Goal: Task Accomplishment & Management: Complete application form

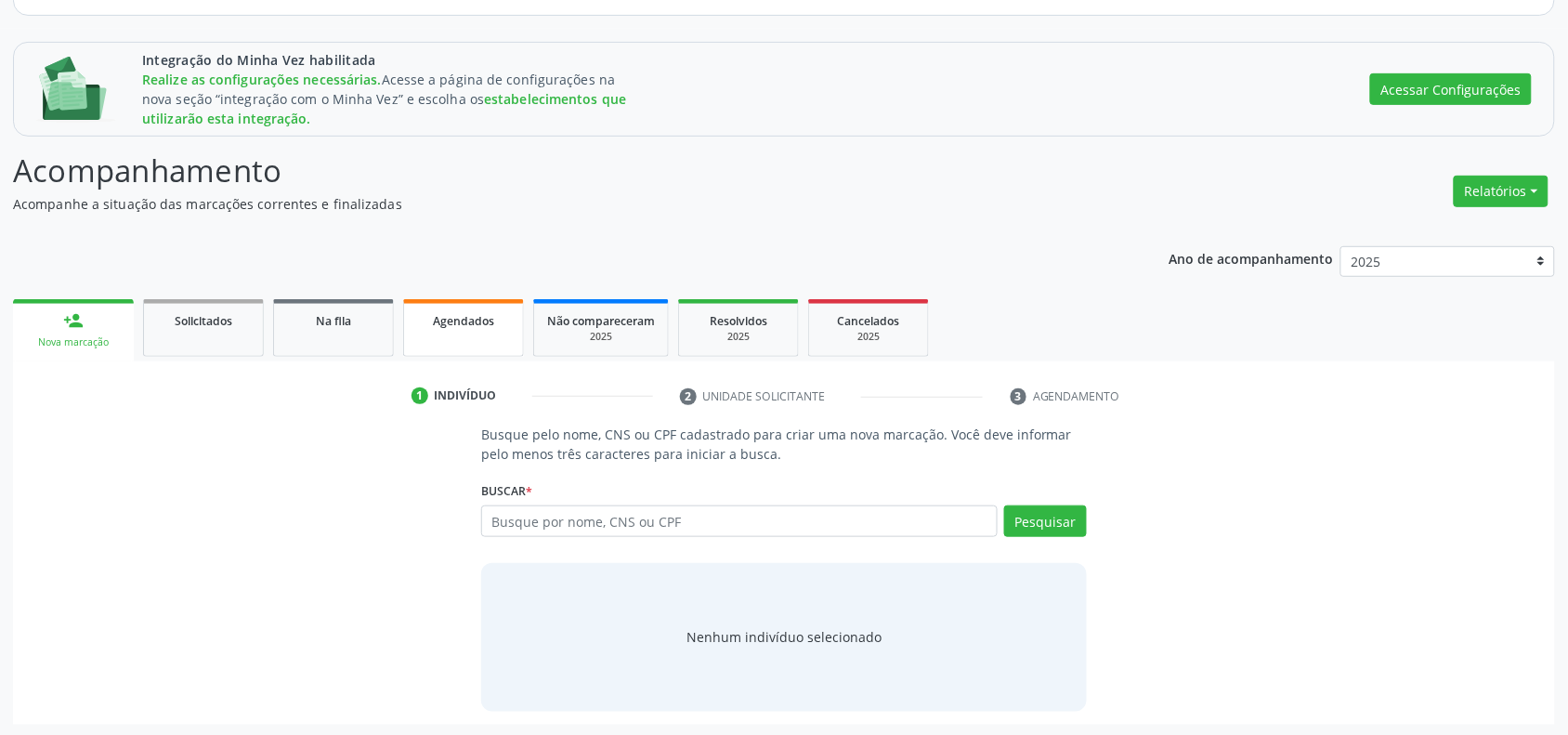
scroll to position [210, 0]
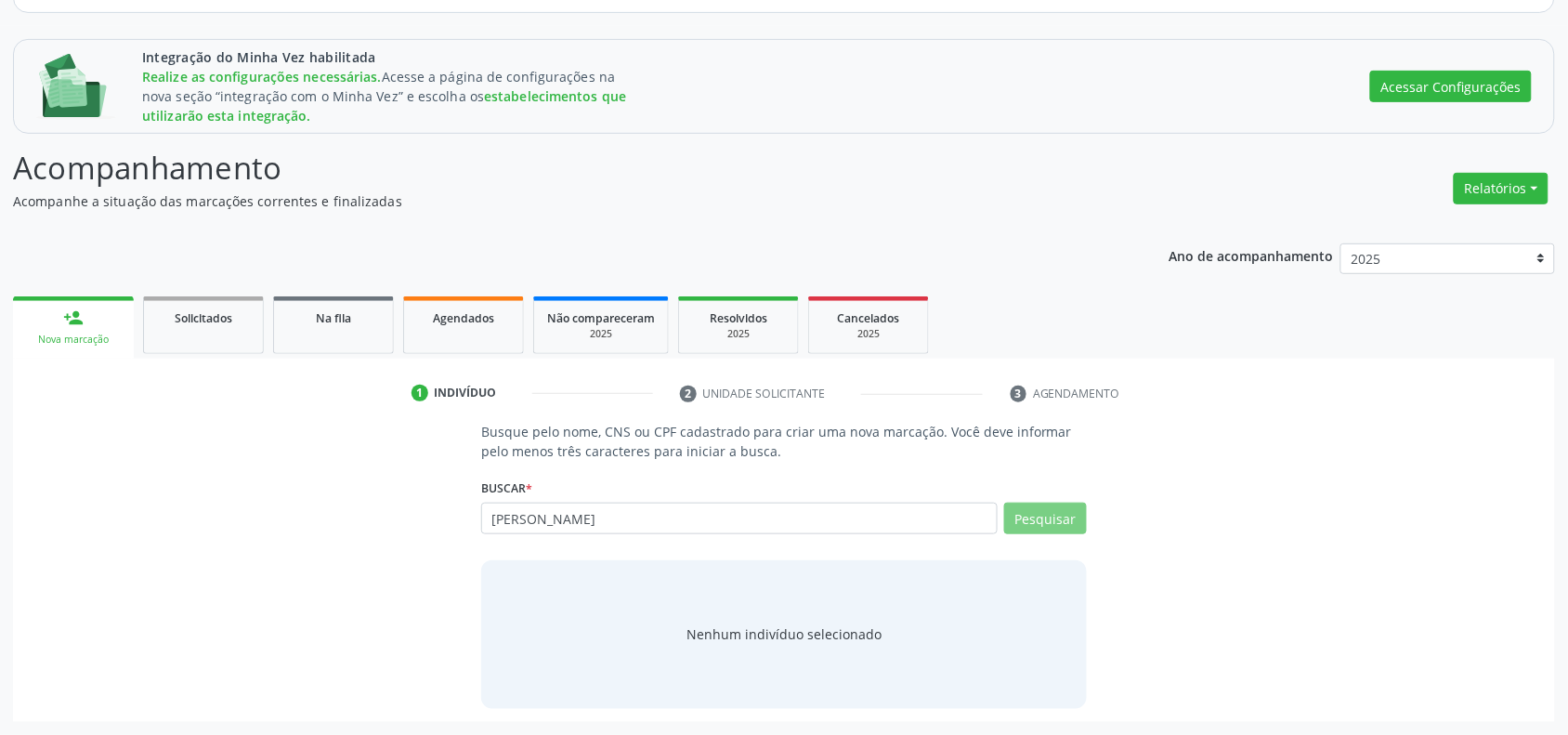
drag, startPoint x: 732, startPoint y: 517, endPoint x: 279, endPoint y: 503, distance: 453.2
click at [282, 503] on div "Busque pelo nome, CNS ou CPF cadastrado para criar uma nova marcação. Você deve…" at bounding box center [784, 565] width 1516 height 287
type input "[PERSON_NAME]"
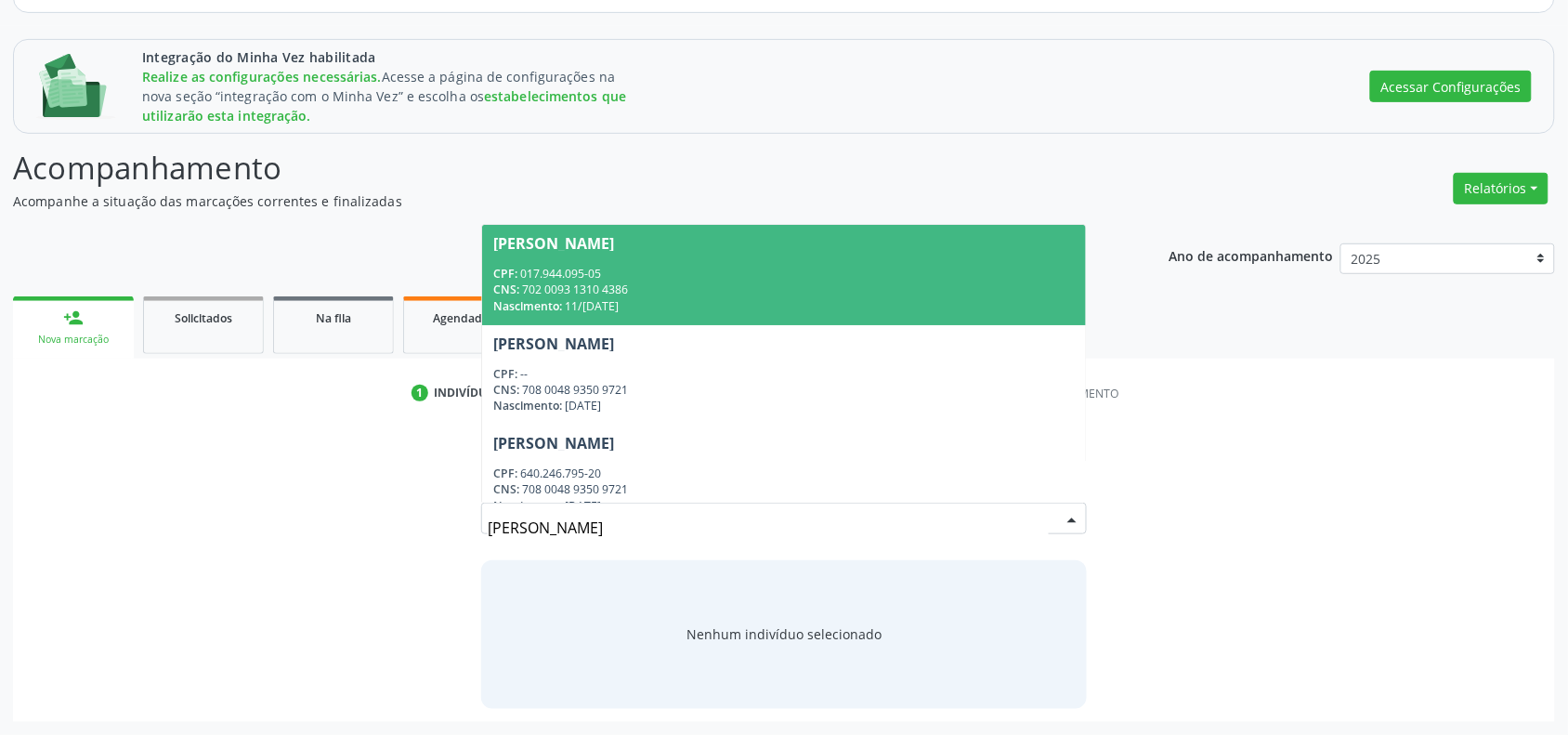
click at [670, 290] on div "CNS: 702 0093 1310 4386" at bounding box center [784, 290] width 582 height 16
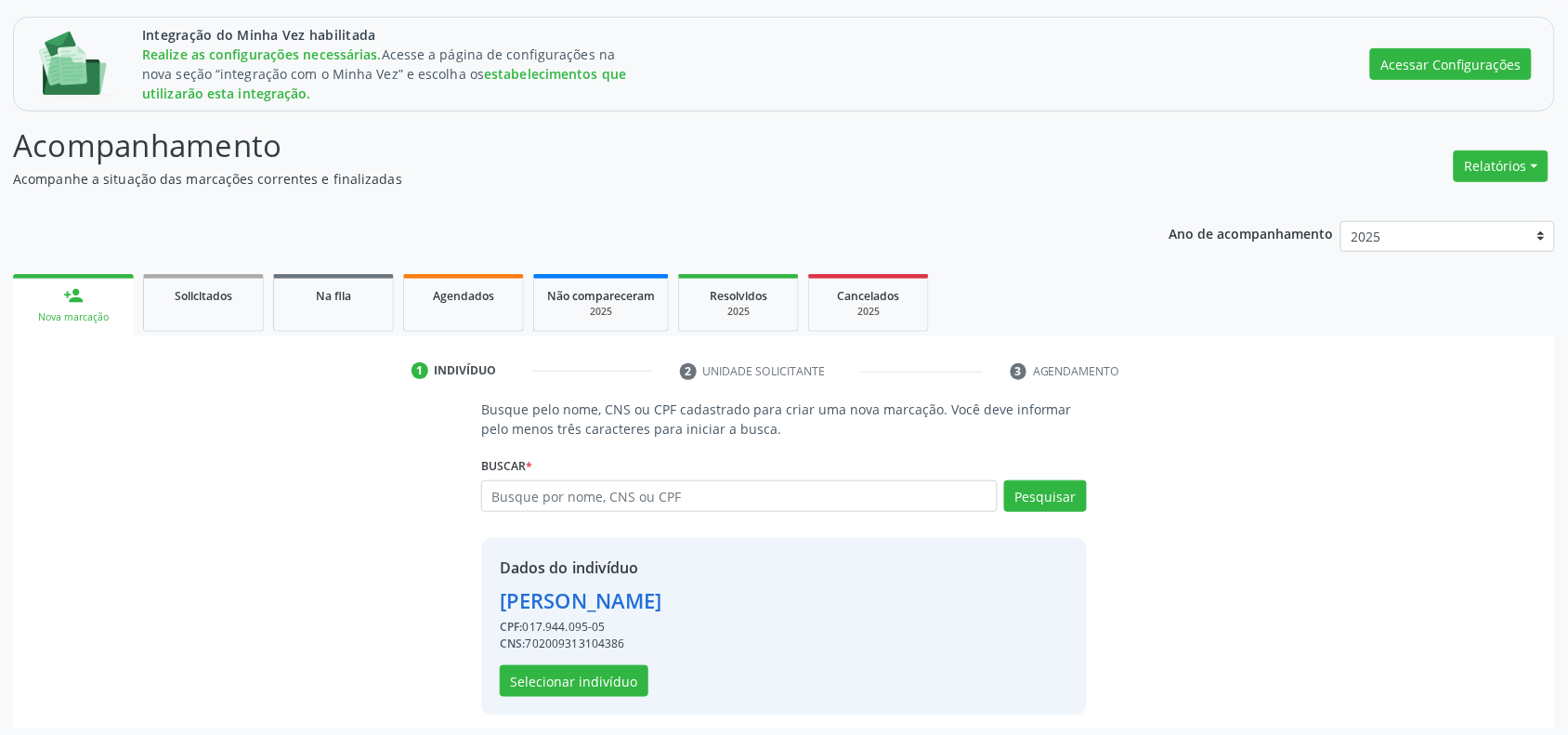
scroll to position [239, 0]
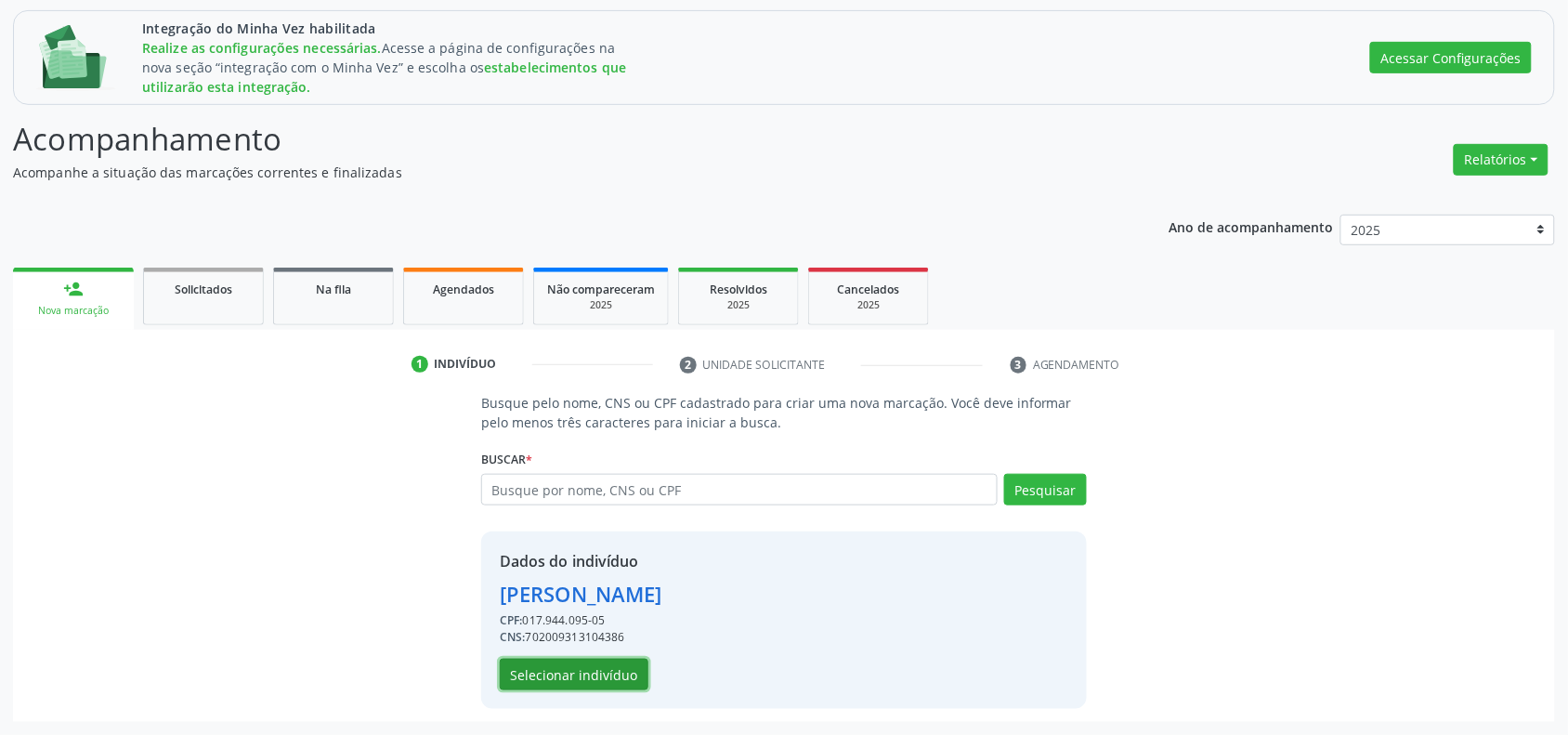
click at [592, 672] on button "Selecionar indivíduo" at bounding box center [574, 675] width 149 height 31
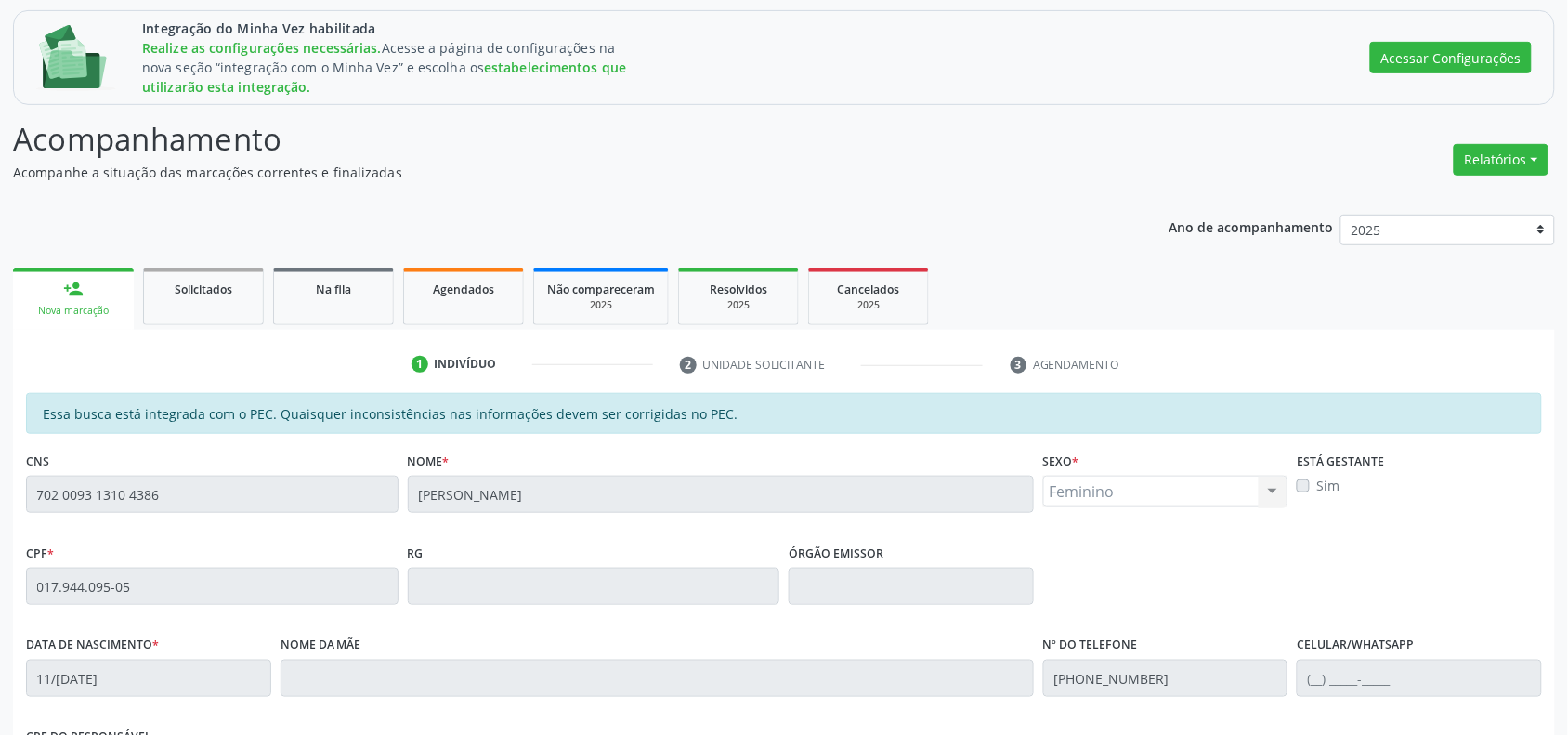
scroll to position [556, 0]
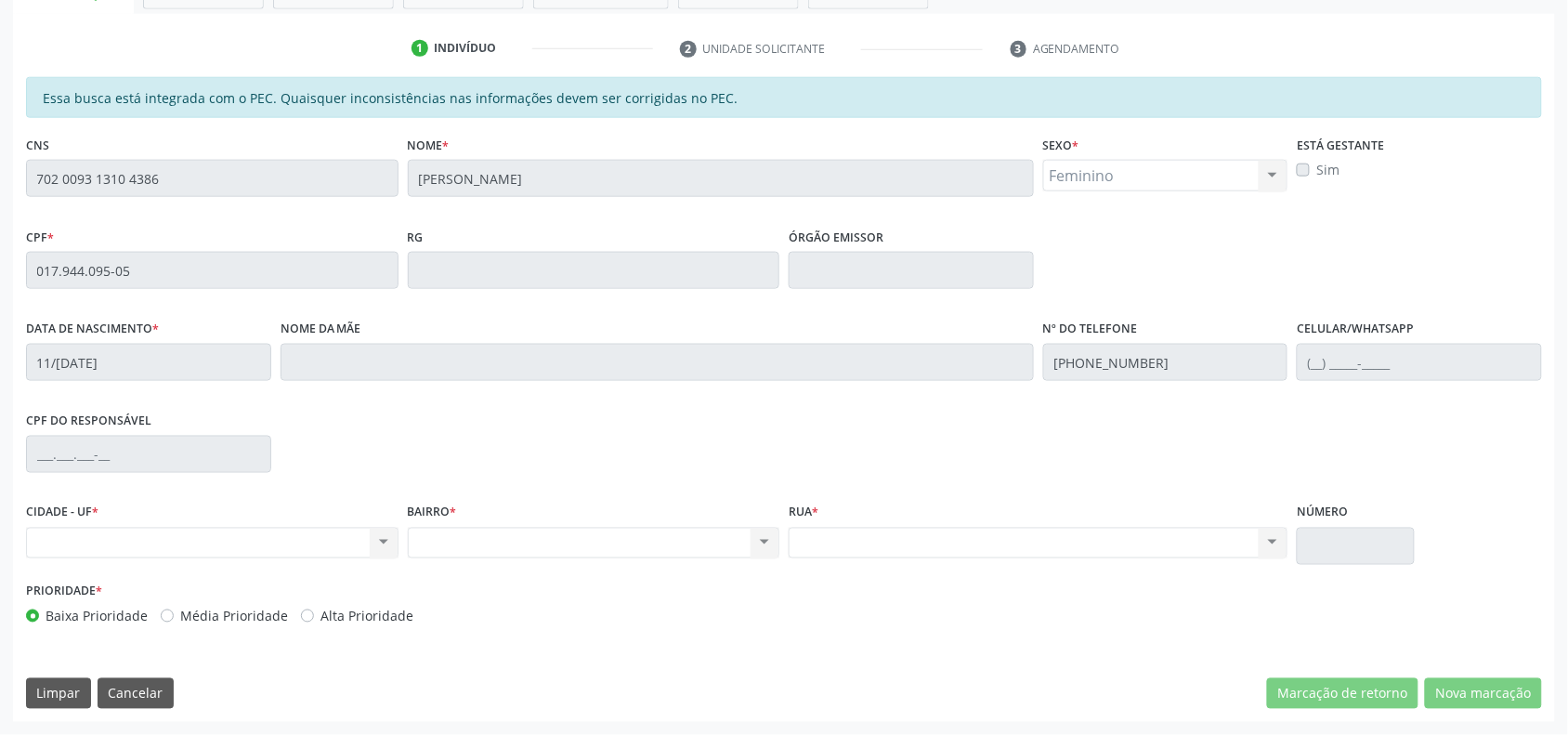
click at [387, 537] on div "Nenhum resultado encontrado para: " " Não há nenhuma opção para ser exibida." at bounding box center [212, 544] width 372 height 31
click at [382, 541] on div "Nenhum resultado encontrado para: " " Não há nenhuma opção para ser exibida." at bounding box center [212, 544] width 372 height 31
drag, startPoint x: 298, startPoint y: 545, endPoint x: 289, endPoint y: 546, distance: 9.1
click at [297, 546] on div "Nenhum resultado encontrado para: " " Não há nenhuma opção para ser exibida." at bounding box center [212, 544] width 372 height 31
drag, startPoint x: 195, startPoint y: 536, endPoint x: 170, endPoint y: 536, distance: 25.0
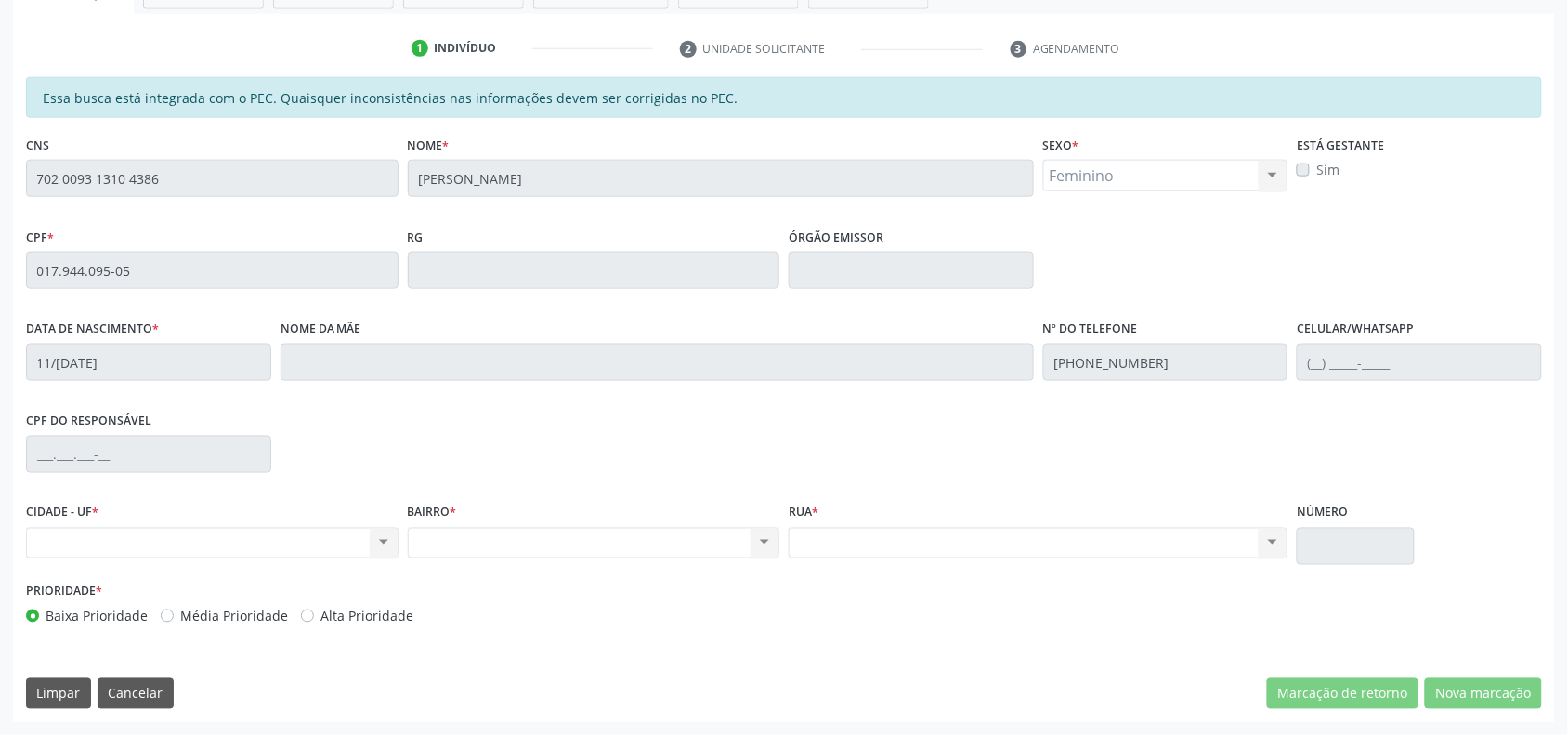
click at [192, 536] on div "Nenhum resultado encontrado para: " " Não há nenhuma opção para ser exibida." at bounding box center [212, 544] width 372 height 31
click at [389, 537] on div "Nenhum resultado encontrado para: " " Não há nenhuma opção para ser exibida." at bounding box center [212, 544] width 372 height 31
click at [38, 693] on button "Limpar" at bounding box center [58, 694] width 65 height 31
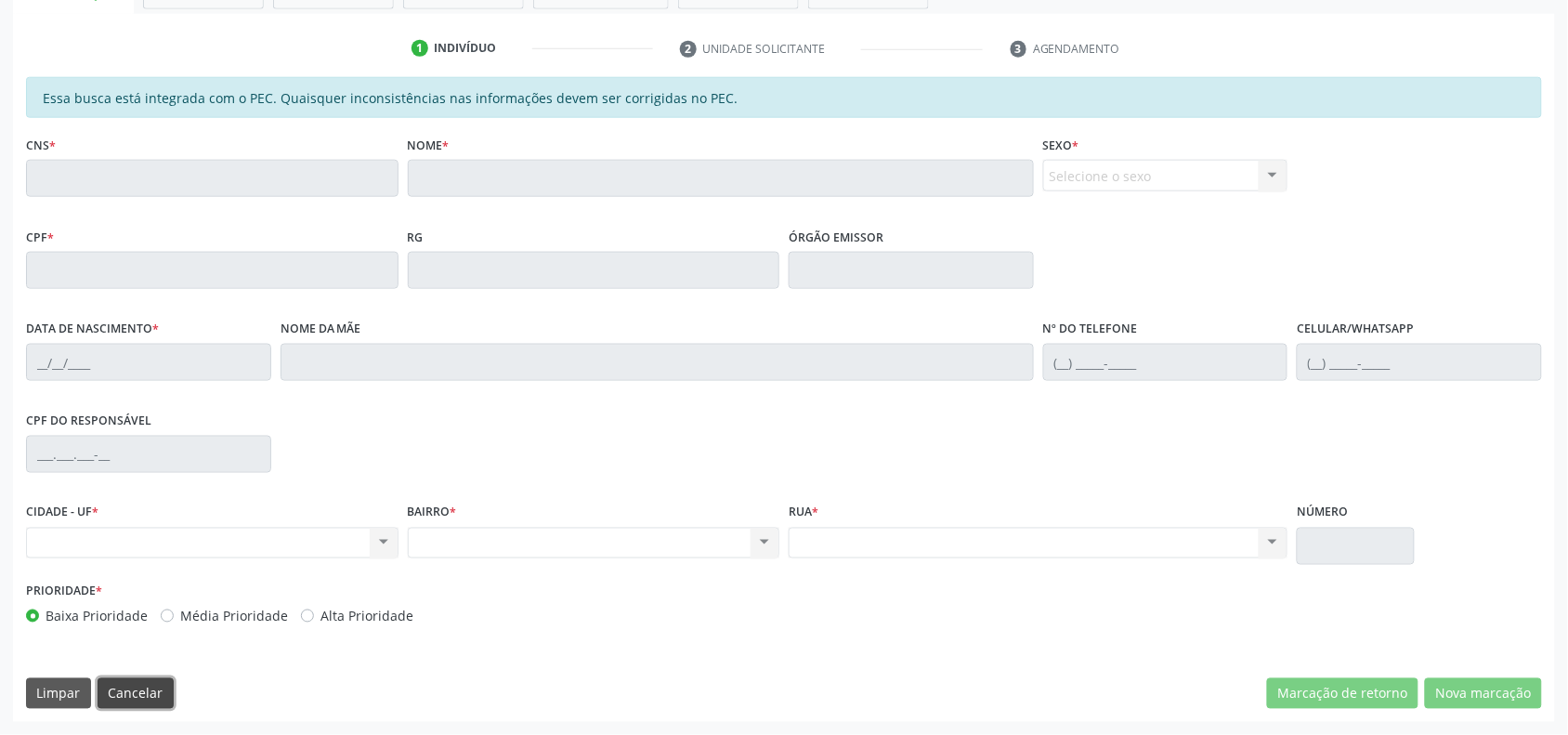
click at [146, 685] on button "Cancelar" at bounding box center [135, 694] width 76 height 31
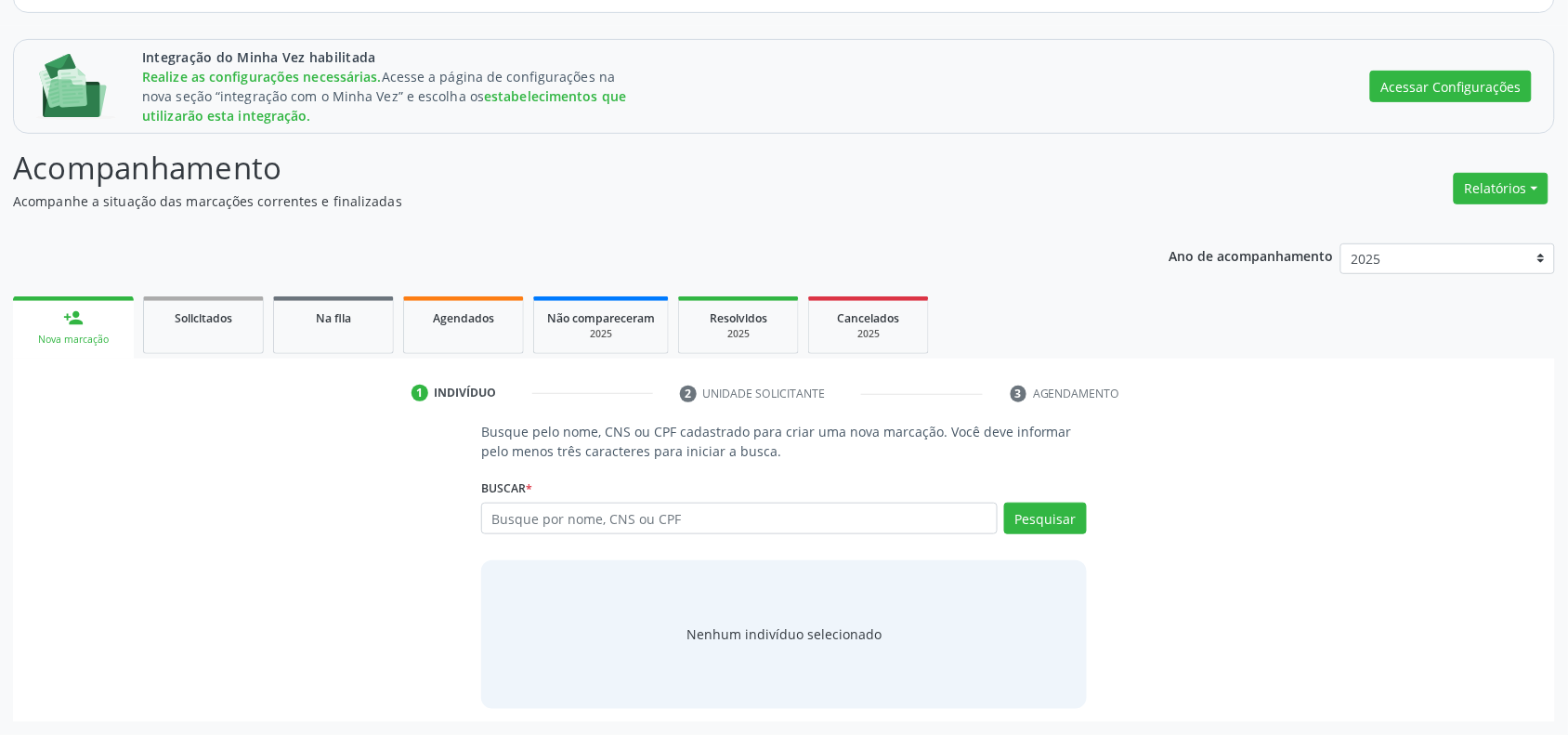
scroll to position [210, 0]
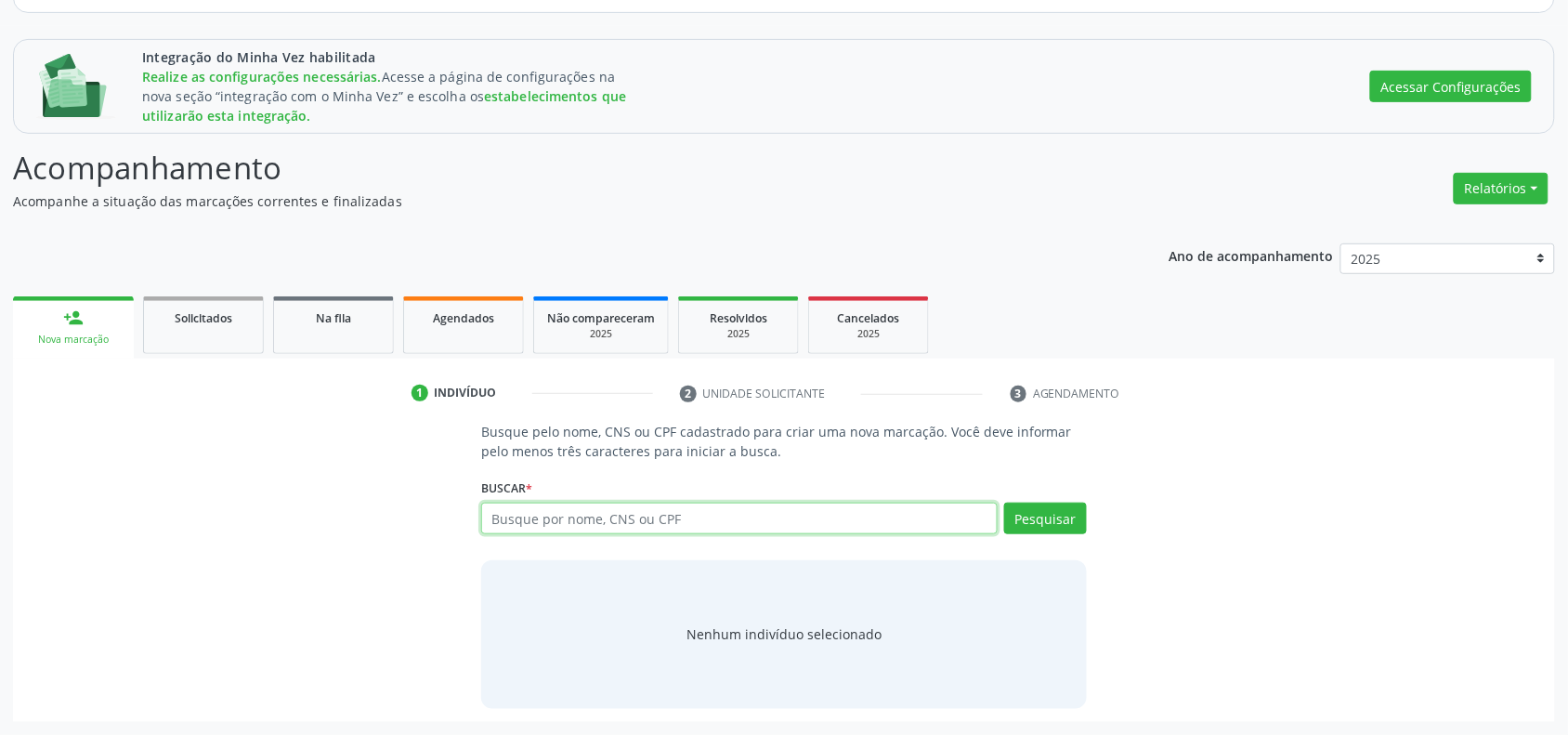
click at [613, 525] on input "text" at bounding box center [740, 519] width 516 height 31
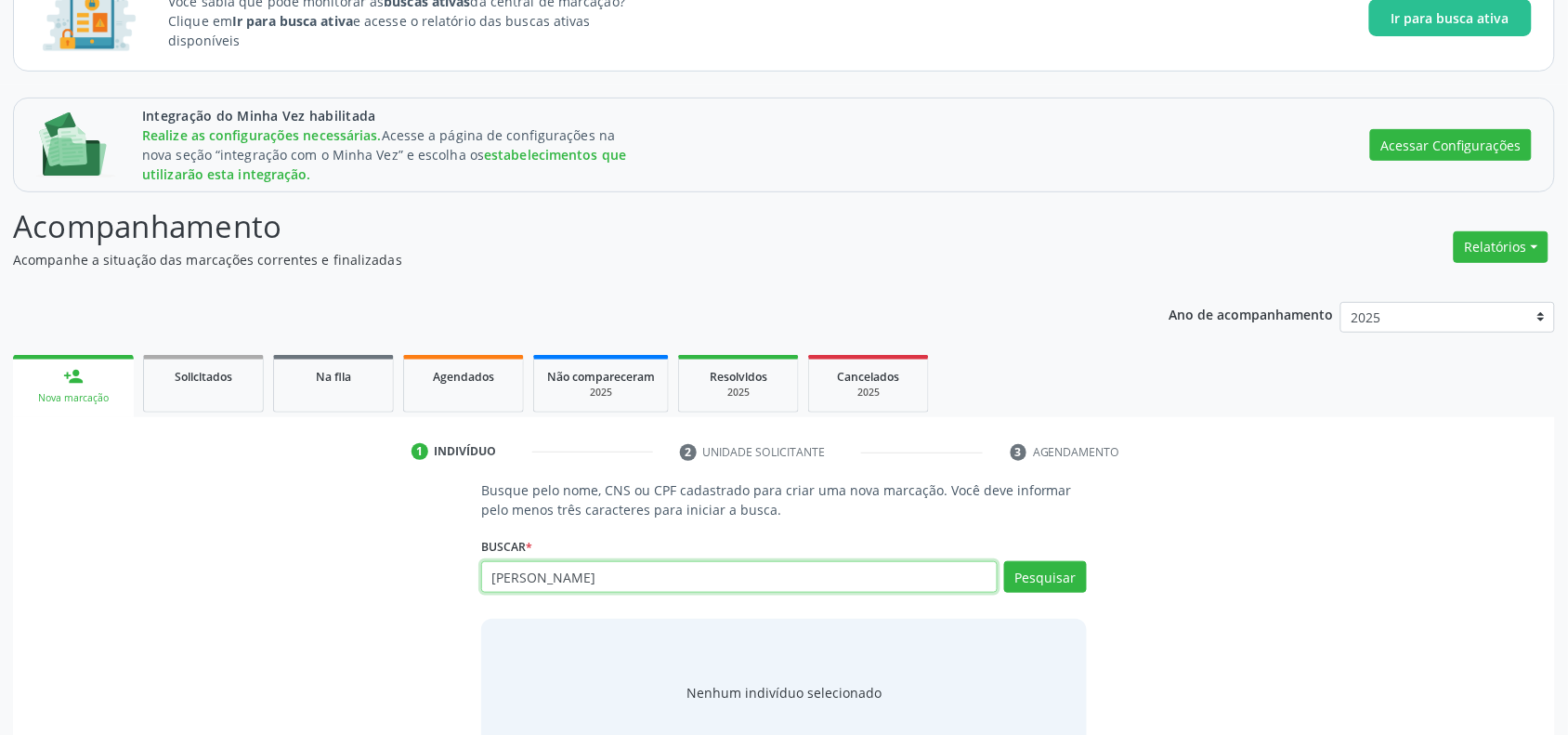
scroll to position [94, 0]
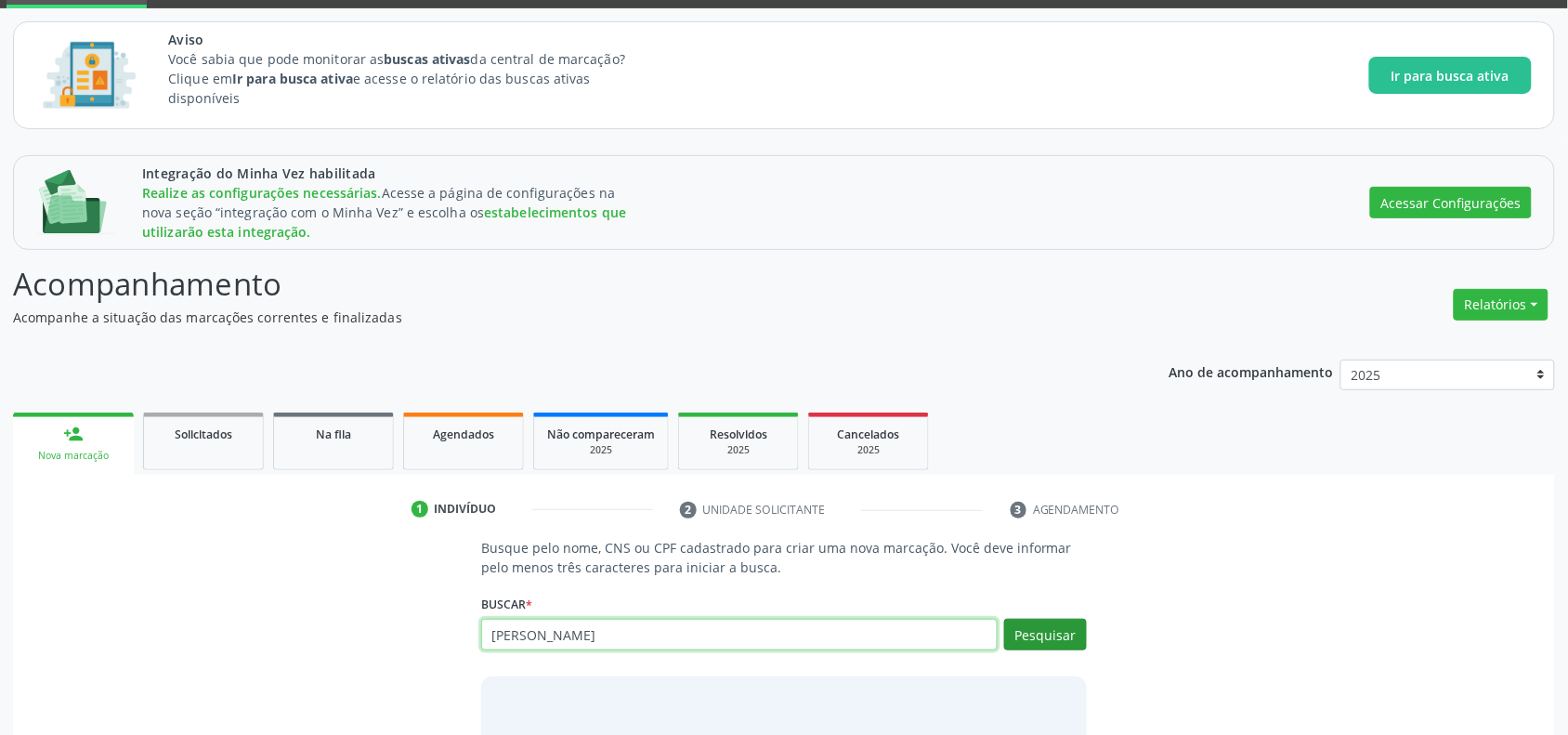
type input "[PERSON_NAME]"
click at [1042, 641] on button "Pesquisar" at bounding box center [1046, 635] width 83 height 31
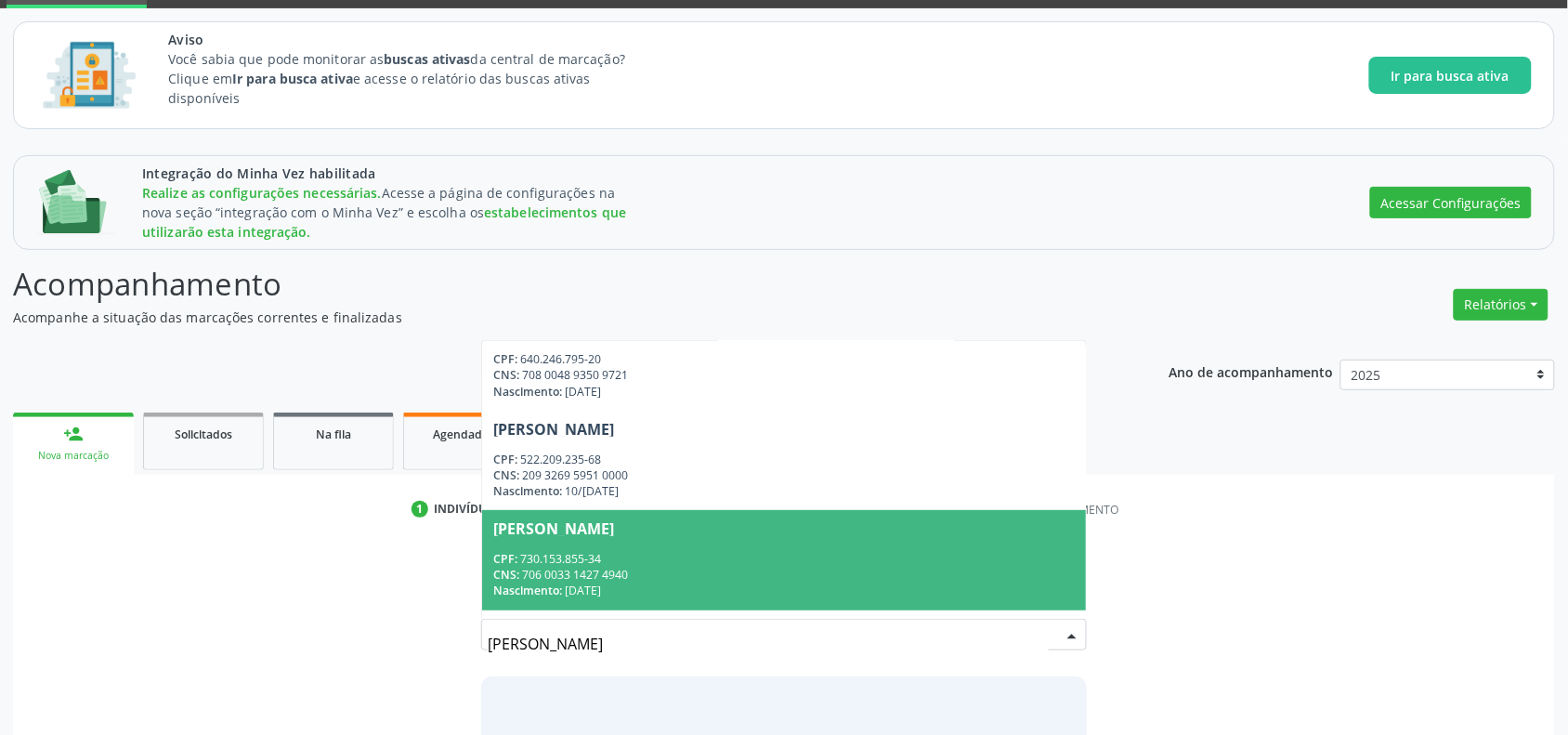
scroll to position [232, 0]
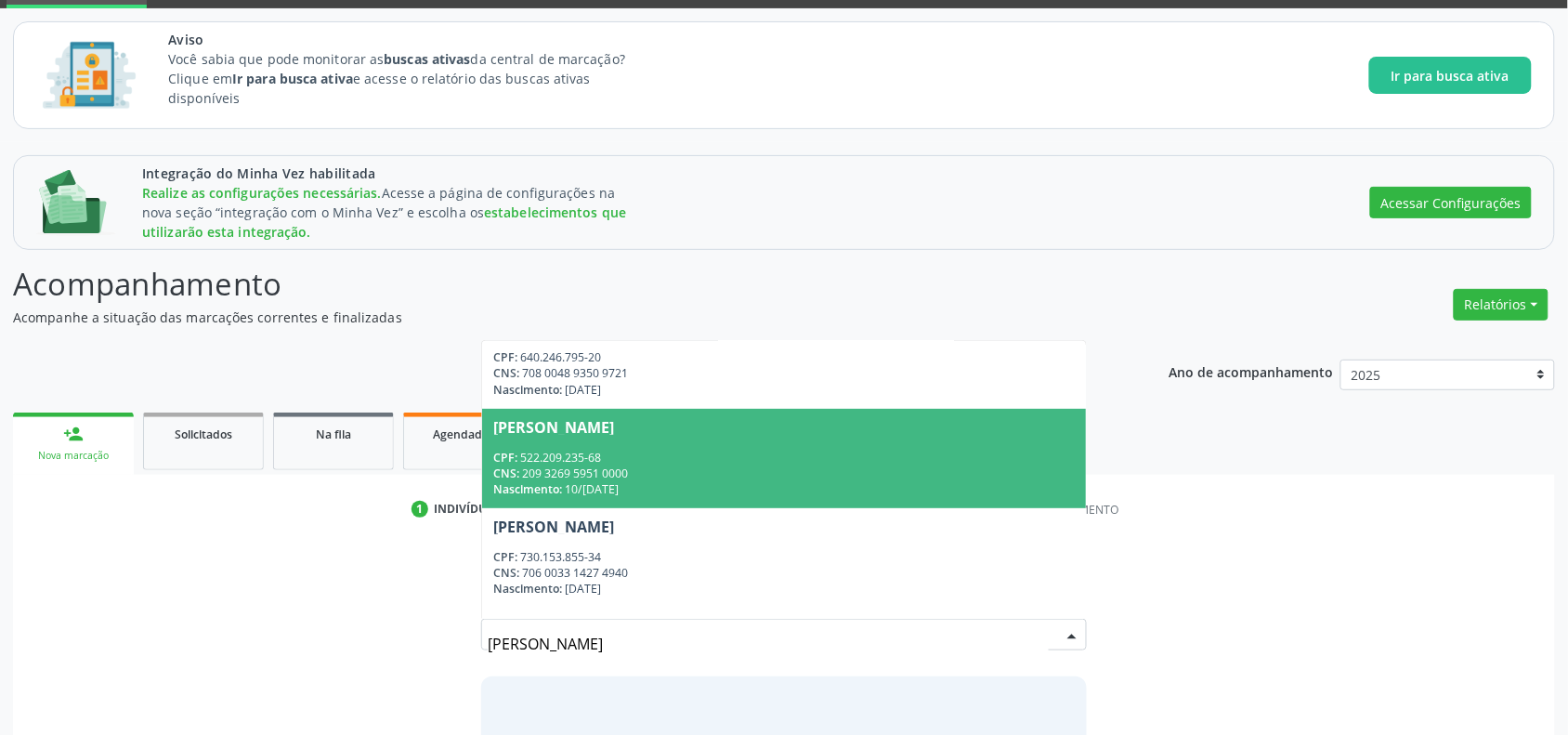
click at [638, 451] on div "CPF: 522.209.235-68" at bounding box center [784, 457] width 582 height 16
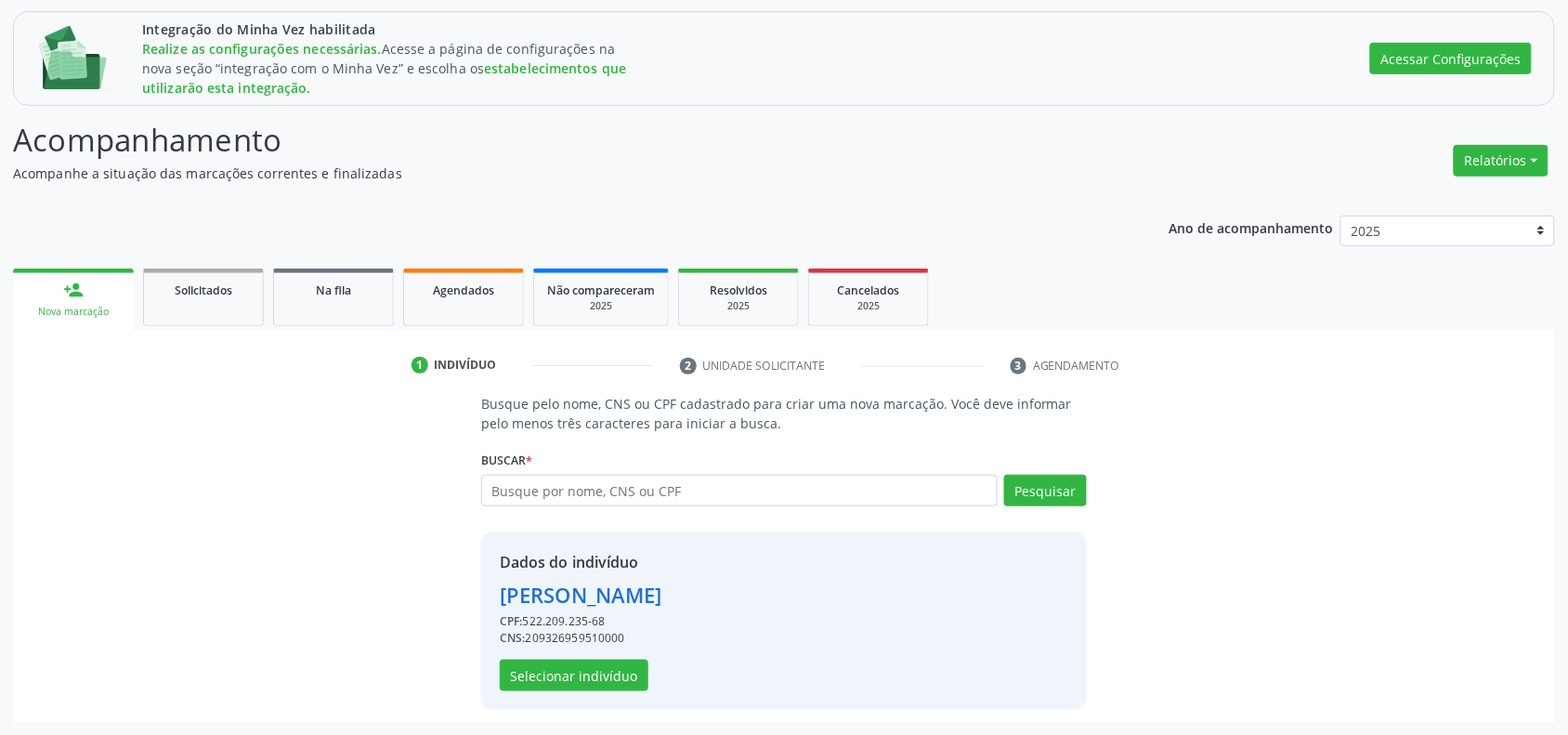
scroll to position [239, 0]
click at [605, 681] on button "Selecionar indivíduo" at bounding box center [574, 675] width 149 height 31
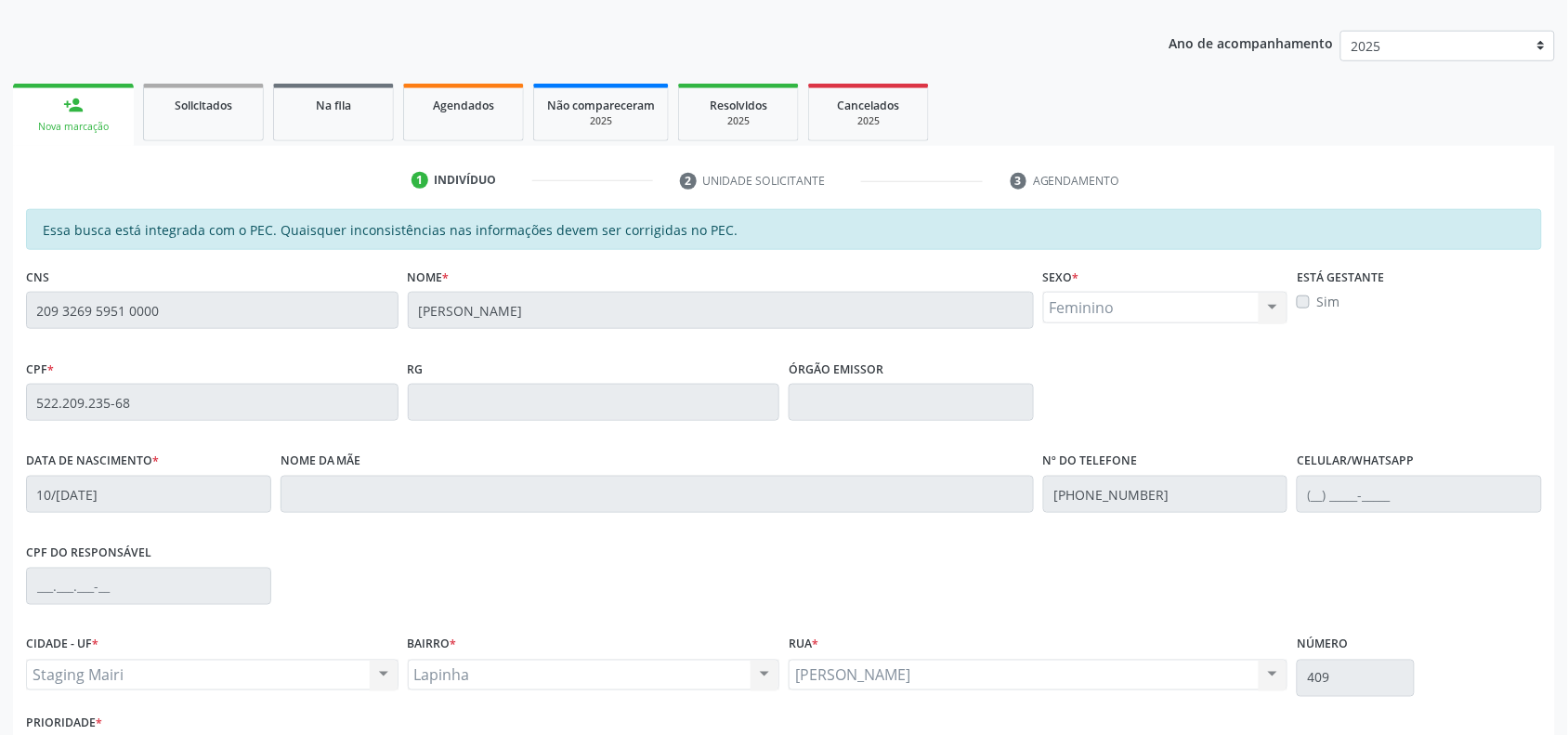
scroll to position [556, 0]
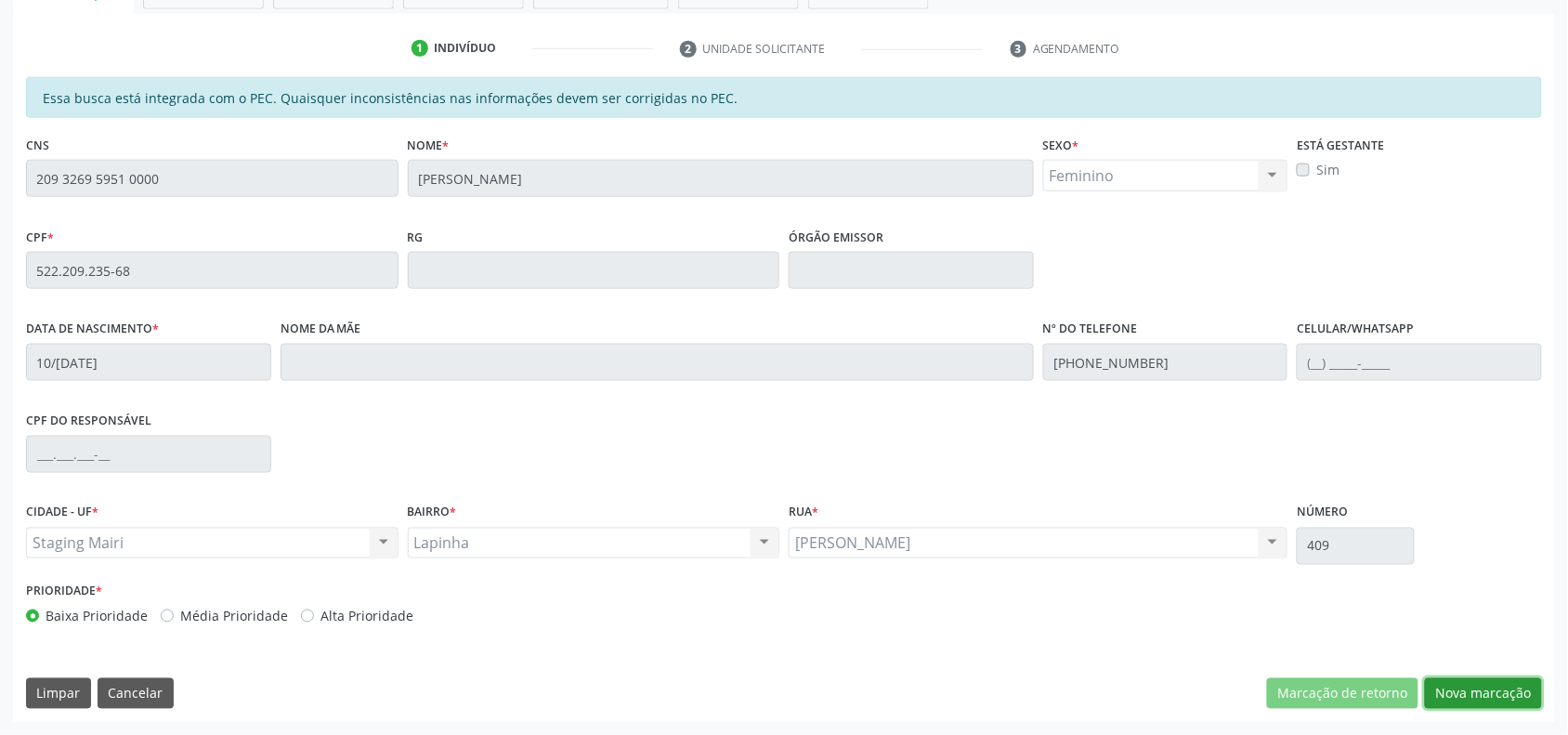
drag, startPoint x: 1499, startPoint y: 692, endPoint x: 1456, endPoint y: 694, distance: 43.0
click at [1499, 693] on button "Nova marcação" at bounding box center [1483, 694] width 117 height 31
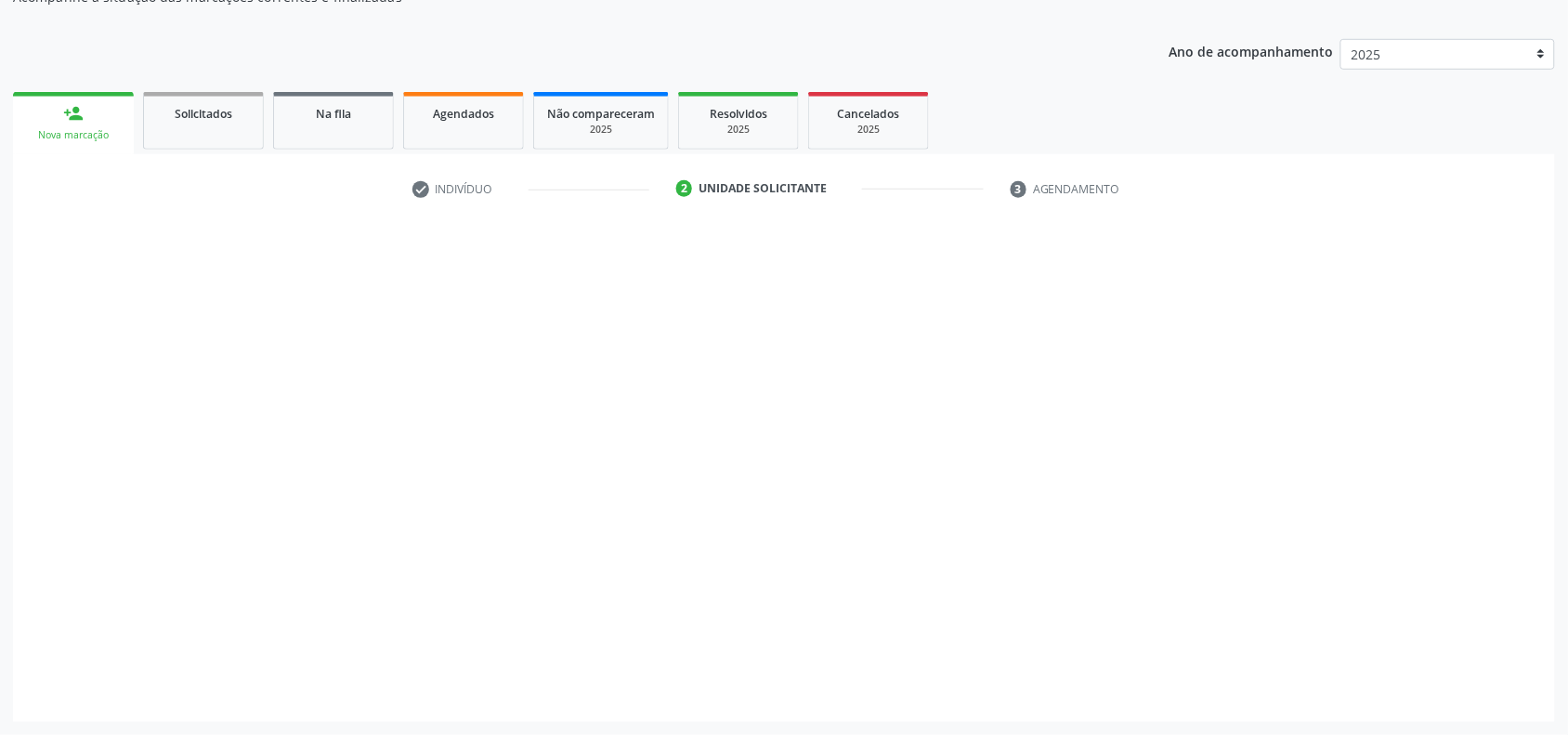
scroll to position [415, 0]
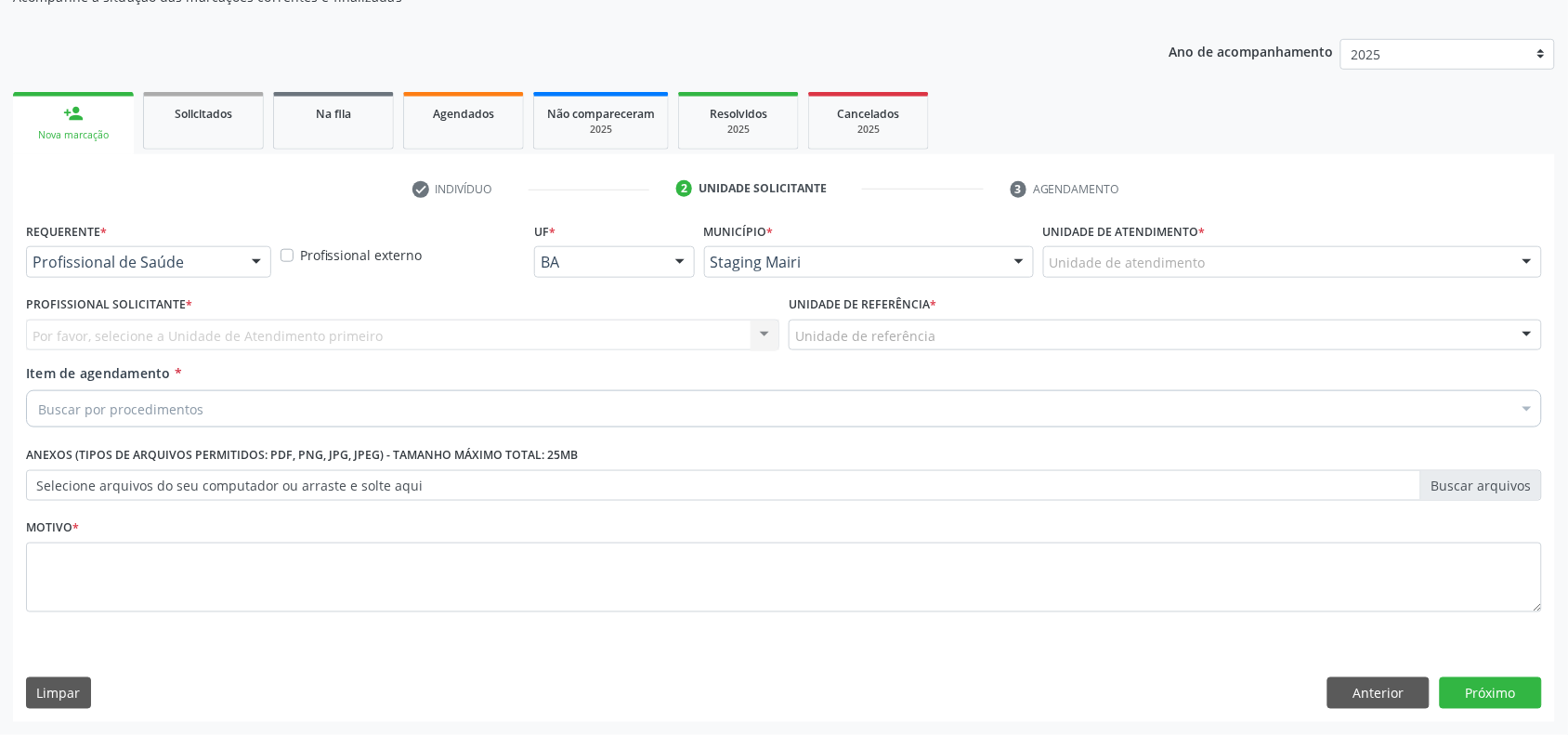
click at [383, 364] on div "Item de agendamento * Buscar por procedimentos Selecionar todos 0304070076 - .Q…" at bounding box center [784, 393] width 1516 height 58
click at [225, 328] on div "Por favor, selecione a Unidade de Atendimento primeiro Nenhum resultado encontr…" at bounding box center [402, 335] width 753 height 31
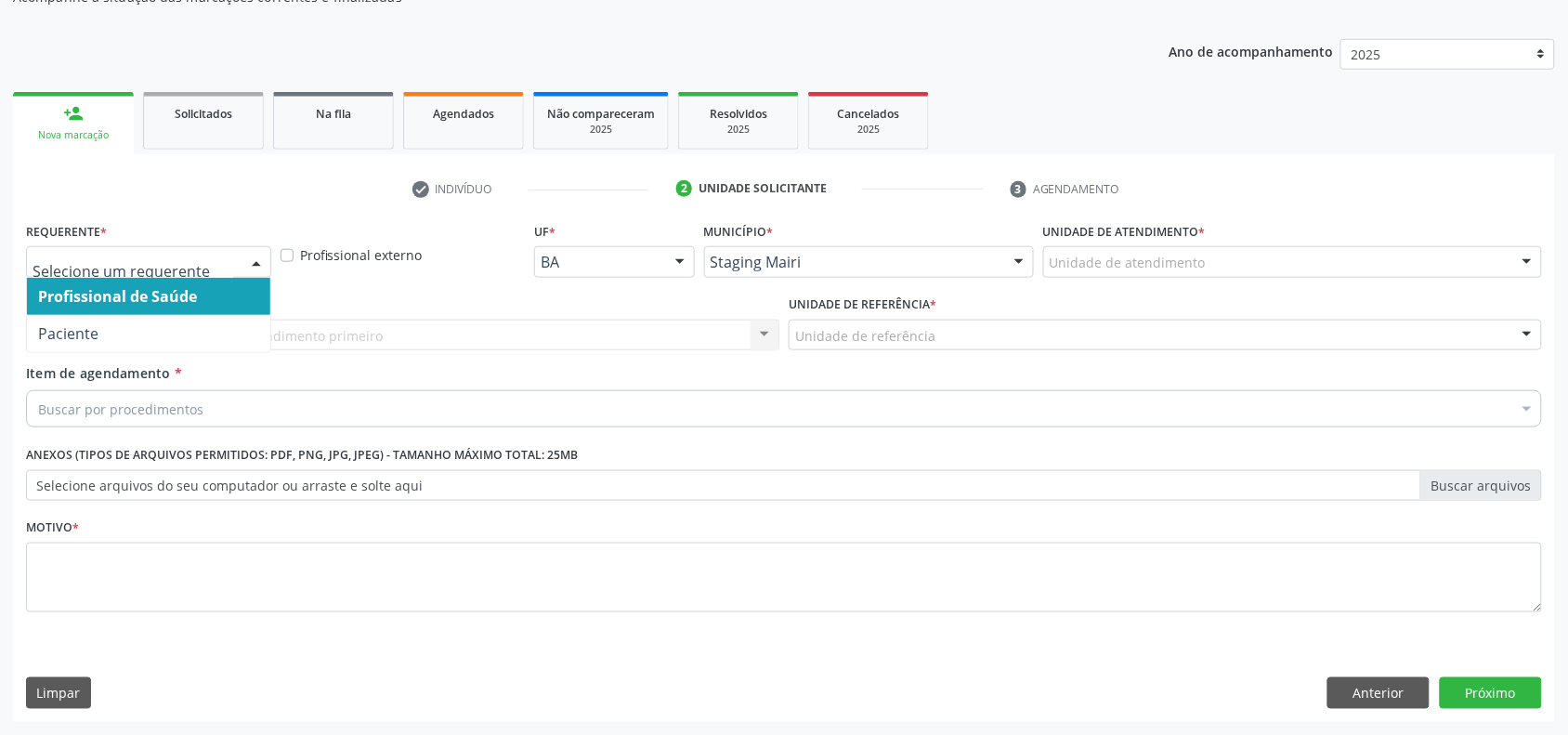
click at [262, 251] on div at bounding box center [256, 263] width 28 height 31
click at [229, 276] on div "Profissional de Saúde Paciente Nenhum resultado encontrado para: " " Não há nen…" at bounding box center [149, 262] width 246 height 31
click at [1167, 272] on div "Unidade de atendimento" at bounding box center [1293, 262] width 499 height 31
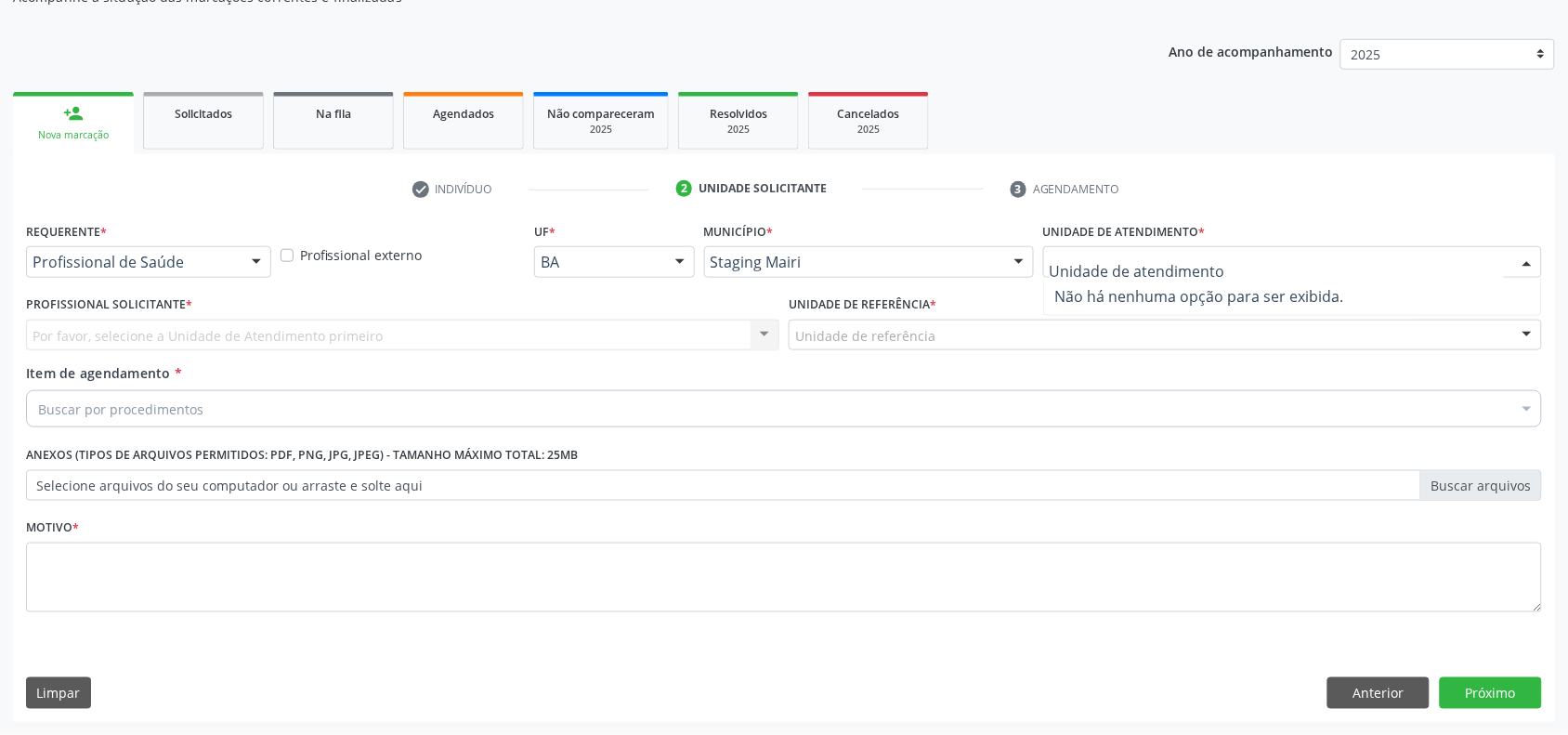
click at [1149, 292] on span "Não há nenhuma opção para ser exibida." at bounding box center [1293, 296] width 497 height 37
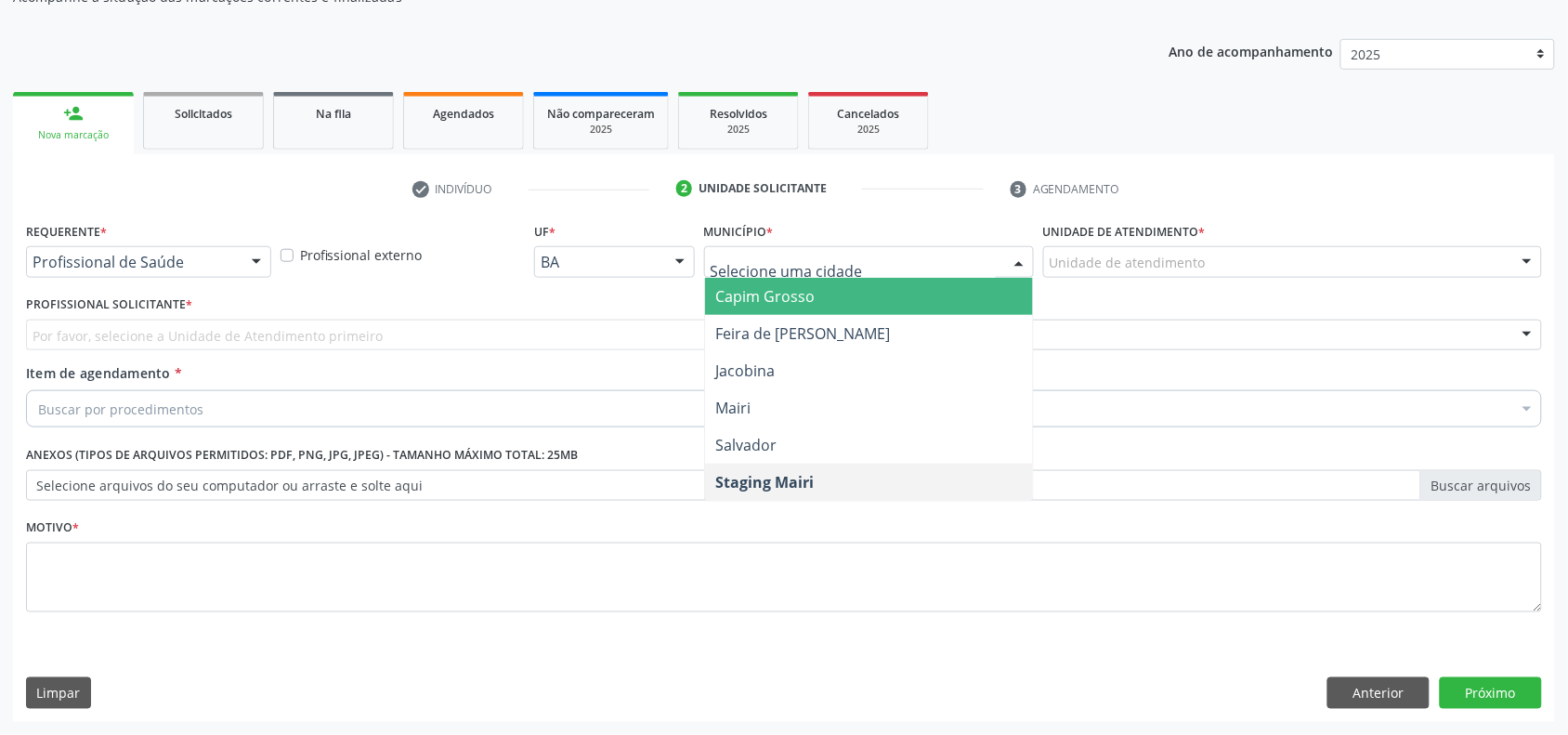
click at [1002, 263] on div at bounding box center [869, 262] width 329 height 31
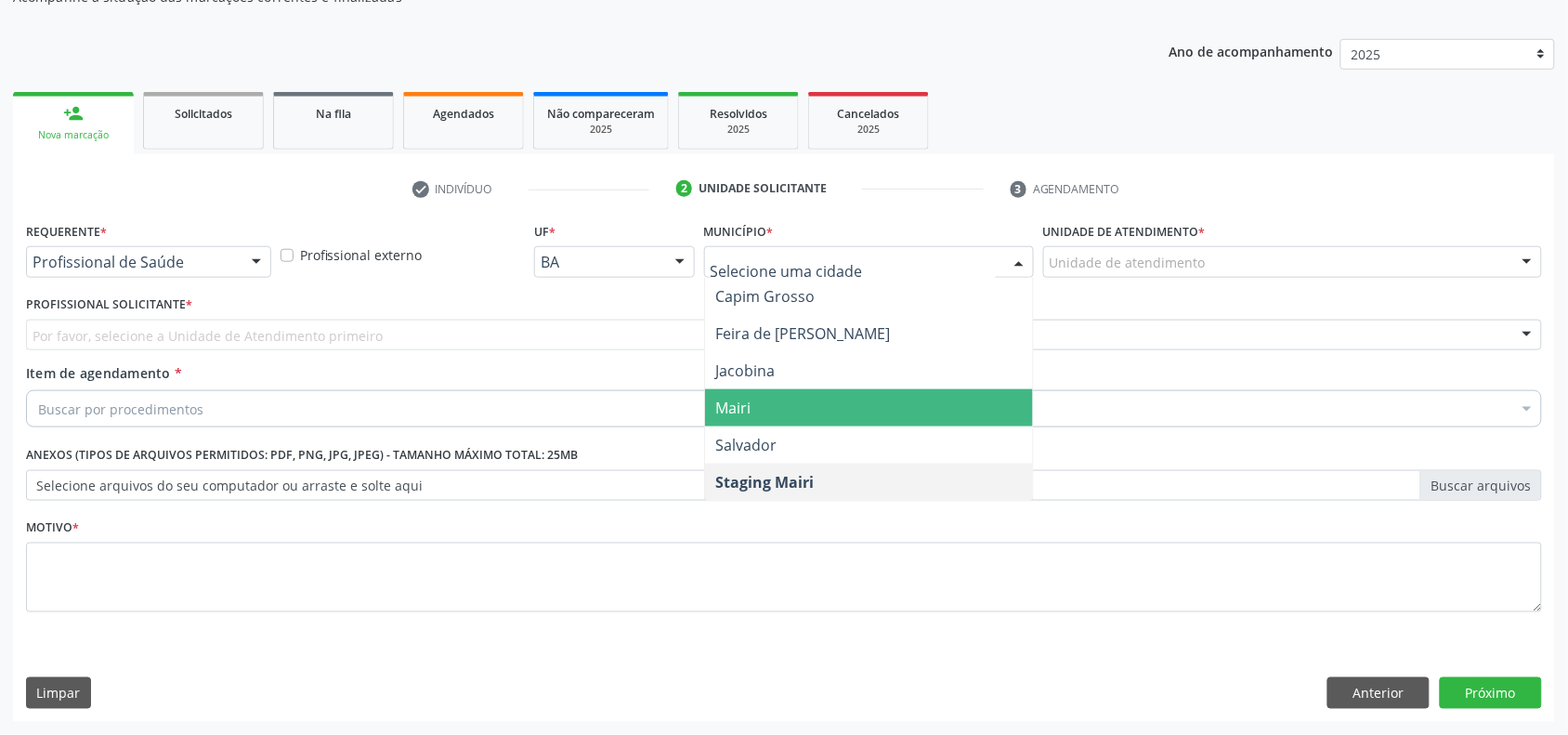
drag, startPoint x: 824, startPoint y: 406, endPoint x: 836, endPoint y: 372, distance: 36.1
click at [823, 406] on span "Mairi" at bounding box center [869, 407] width 328 height 37
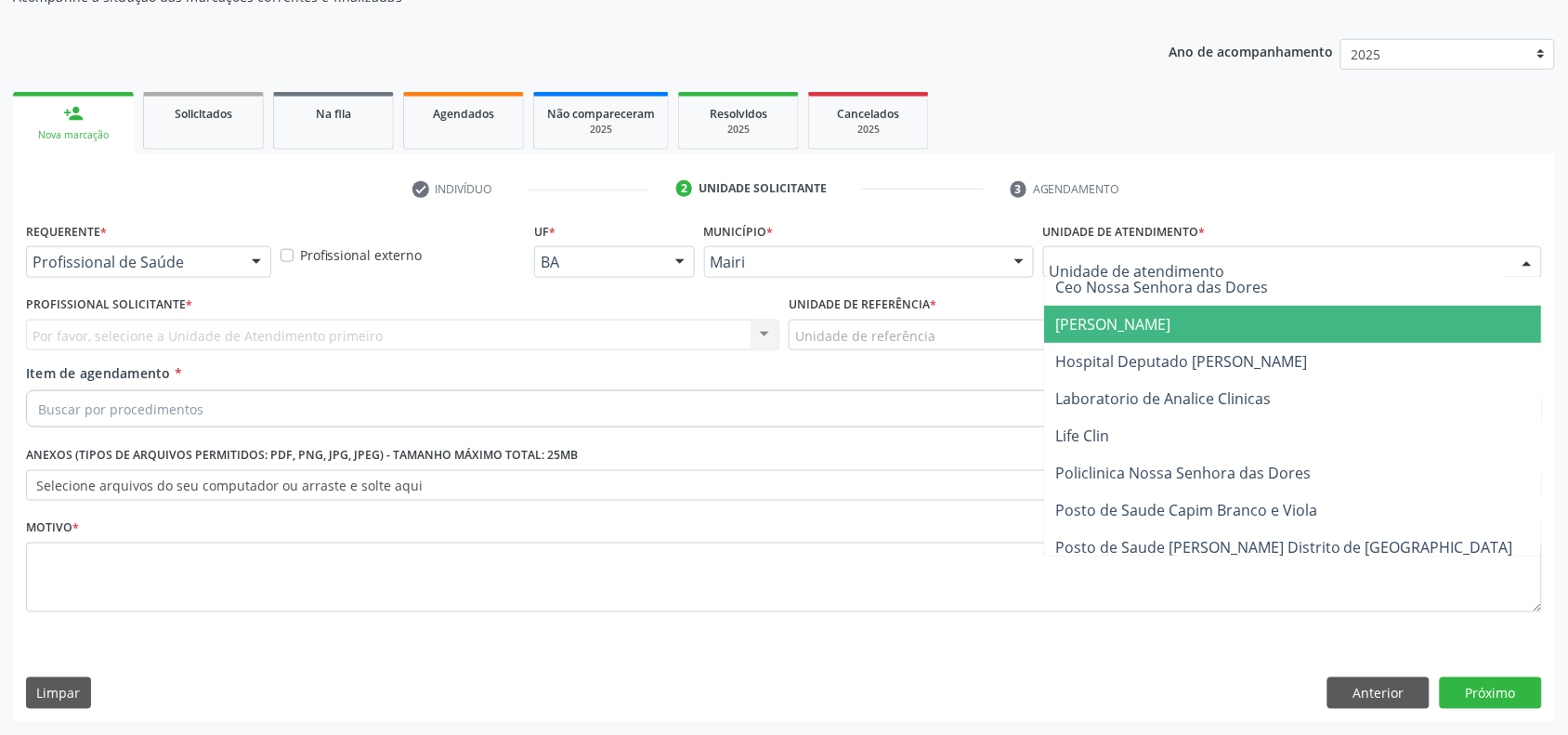
scroll to position [116, 0]
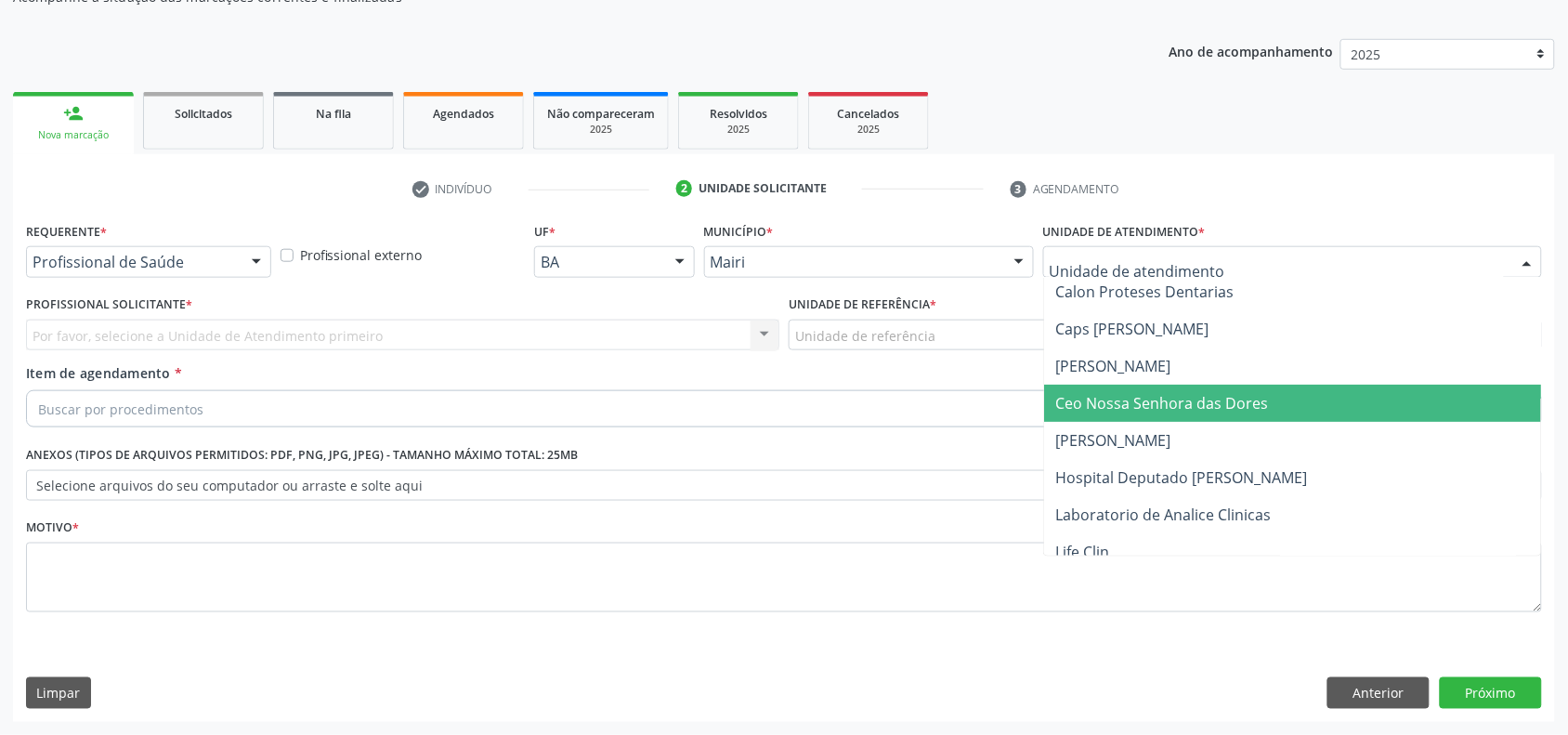
drag, startPoint x: 1111, startPoint y: 400, endPoint x: 963, endPoint y: 403, distance: 148.0
click at [1111, 401] on span "Ceo Nossa Senhora das Dores" at bounding box center [1162, 403] width 212 height 20
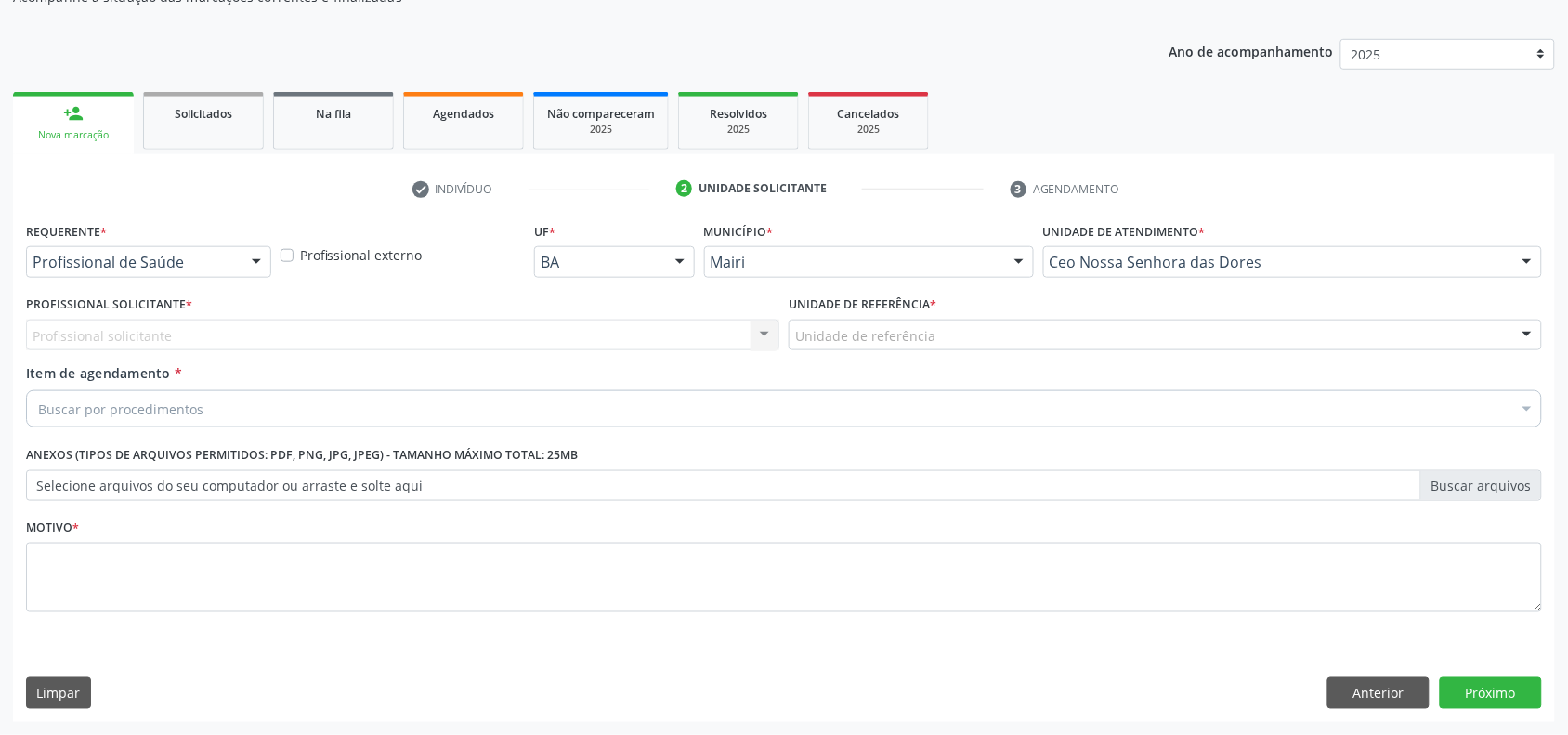
click at [779, 331] on div "Profissional solicitante Nenhum resultado encontrado para: " " Não há nenhuma o…" at bounding box center [402, 335] width 753 height 31
click at [755, 331] on div "Profissional solicitante Nenhum resultado encontrado para: " " Não há nenhuma o…" at bounding box center [402, 335] width 753 height 31
click at [666, 334] on div "Profissional solicitante Nenhum resultado encontrado para: " " Não há nenhuma o…" at bounding box center [402, 335] width 753 height 31
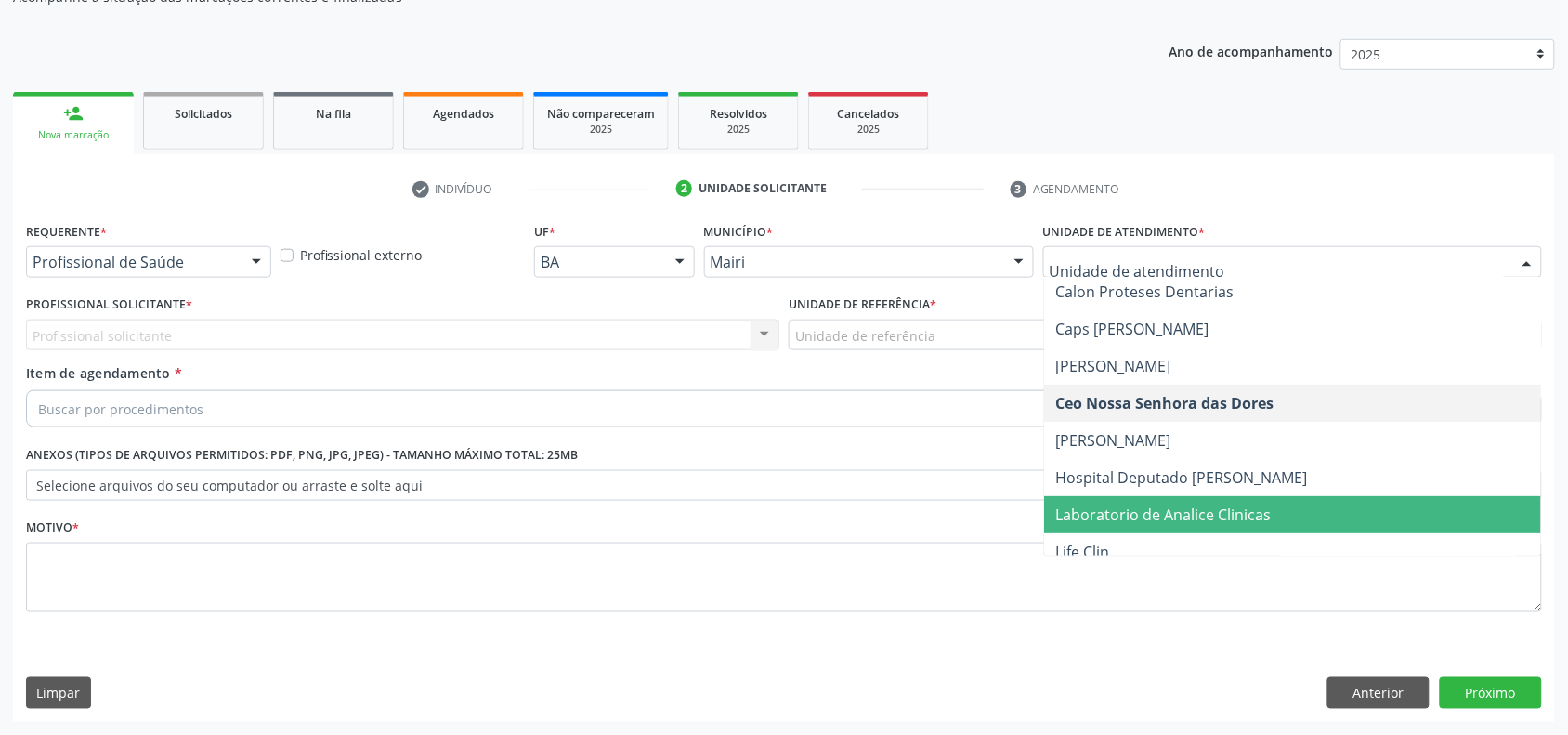
drag, startPoint x: 1111, startPoint y: 502, endPoint x: 874, endPoint y: 444, distance: 244.0
click at [1111, 503] on span "Laboratorio de Analice Clinicas" at bounding box center [1293, 515] width 497 height 37
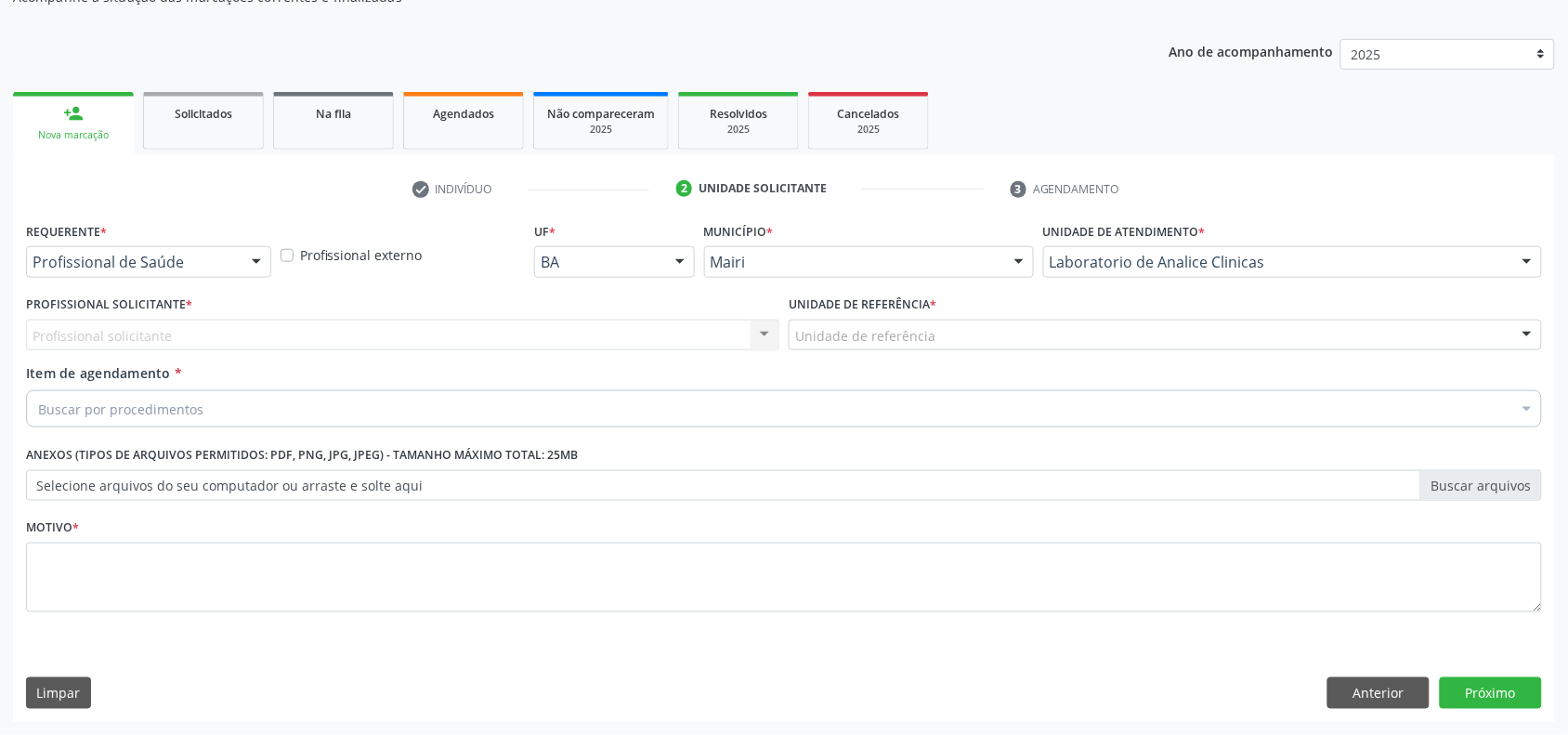
click at [769, 335] on div "Profissional solicitante Nenhum resultado encontrado para: " " Não há nenhuma o…" at bounding box center [402, 335] width 753 height 31
click at [769, 334] on div "Profissional solicitante Nenhum resultado encontrado para: " " Não há nenhuma o…" at bounding box center [402, 335] width 753 height 31
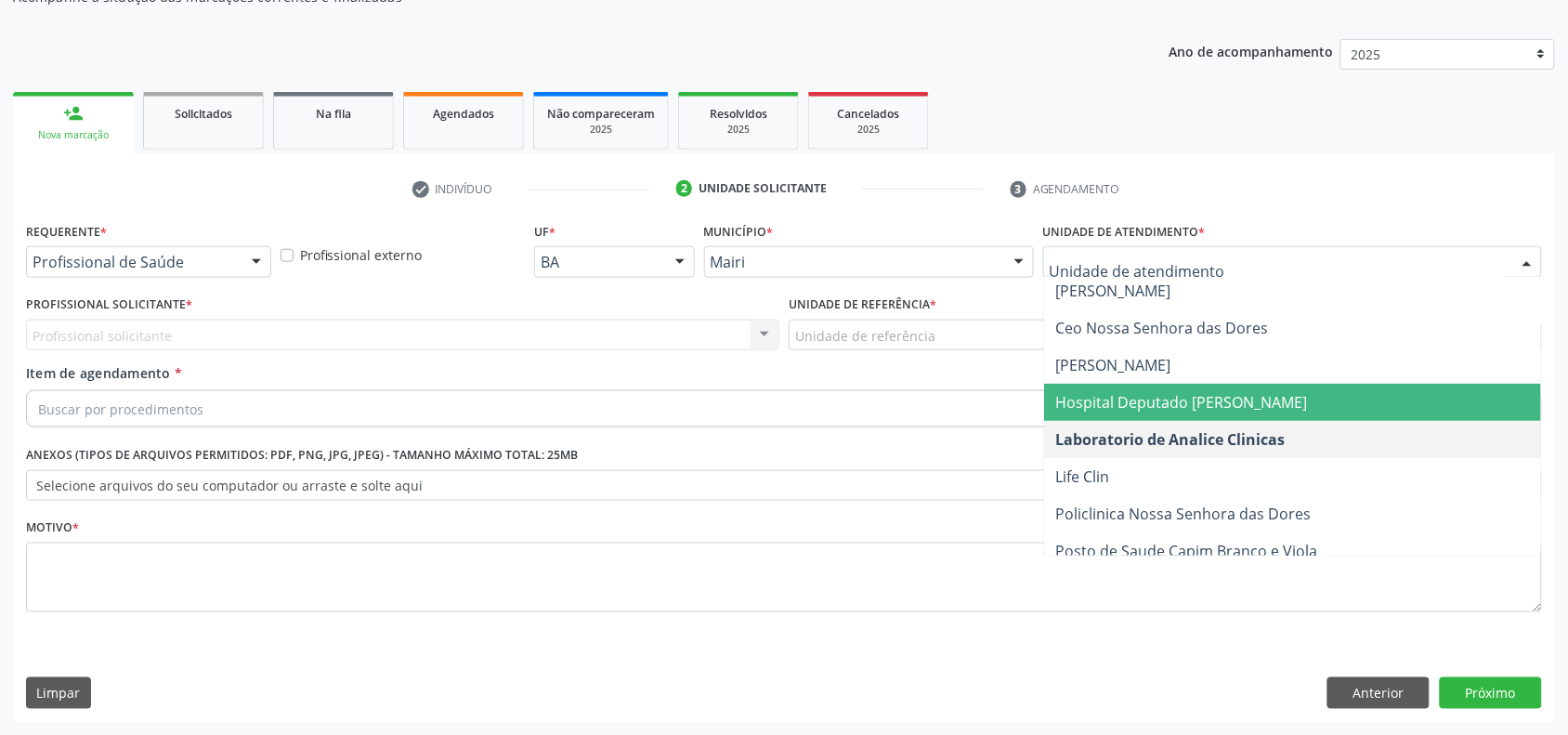
scroll to position [232, 0]
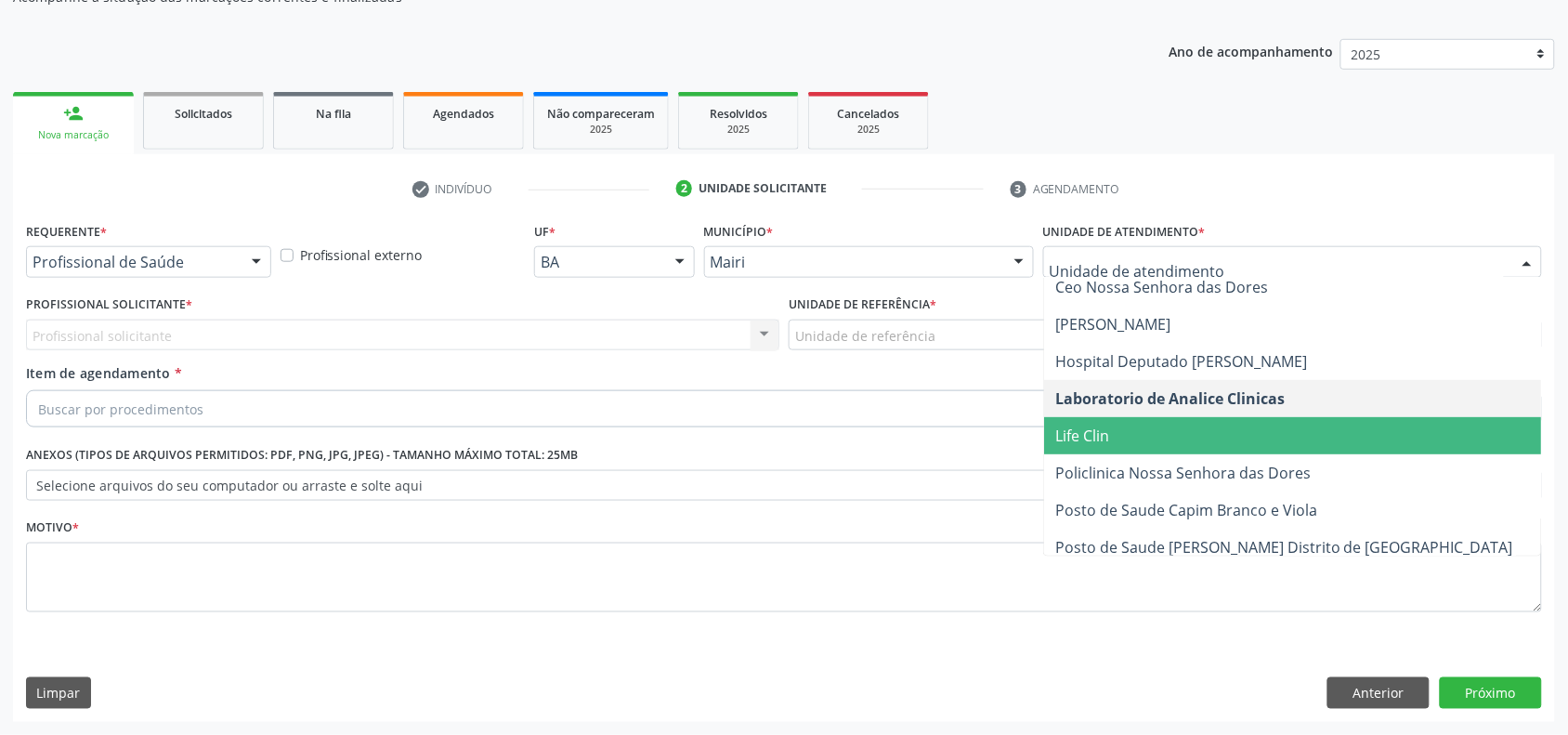
click at [1108, 440] on span "Life Clin" at bounding box center [1082, 436] width 54 height 20
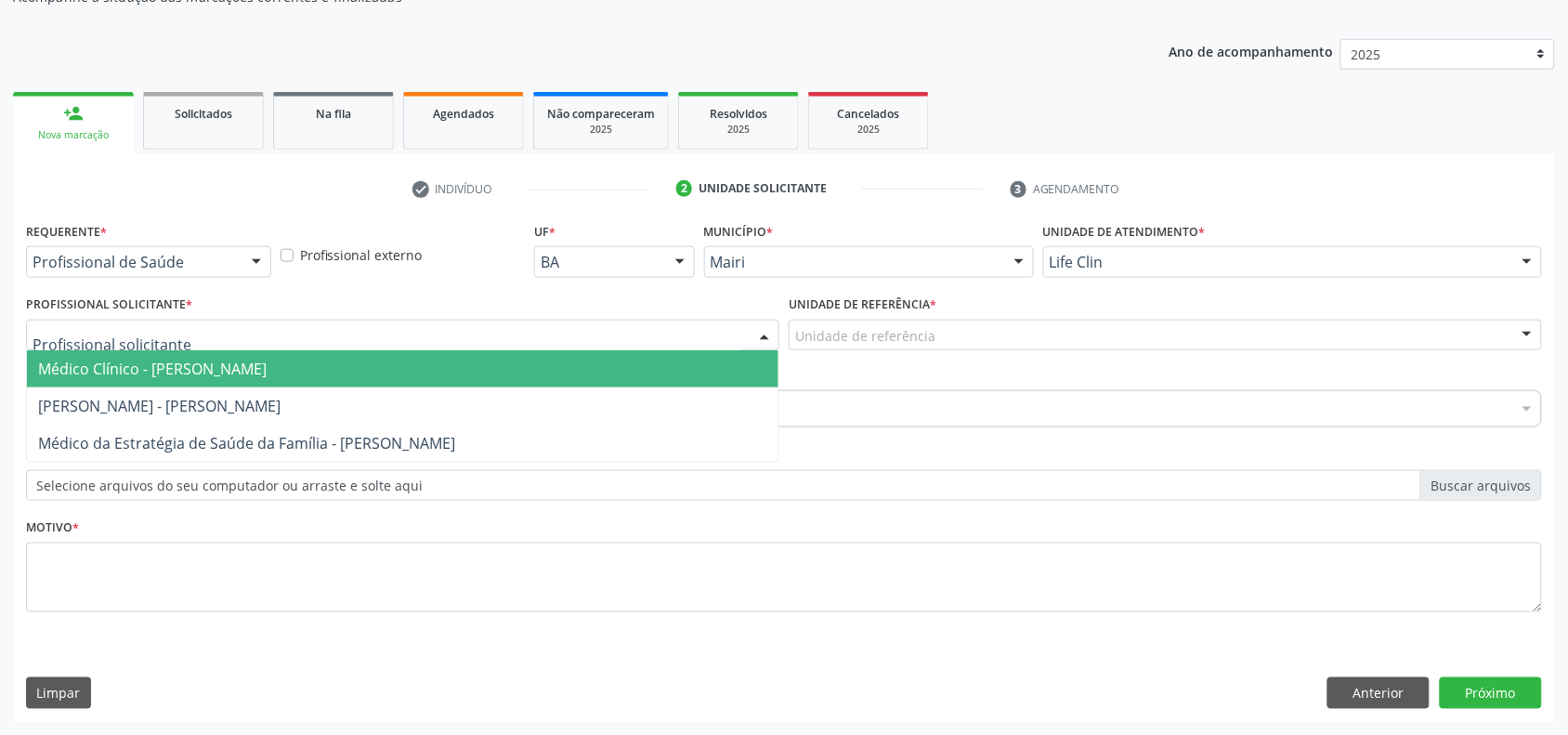
click at [446, 331] on div at bounding box center [402, 335] width 753 height 31
click at [381, 365] on span "Médico Clínico - [PERSON_NAME]" at bounding box center [402, 368] width 751 height 37
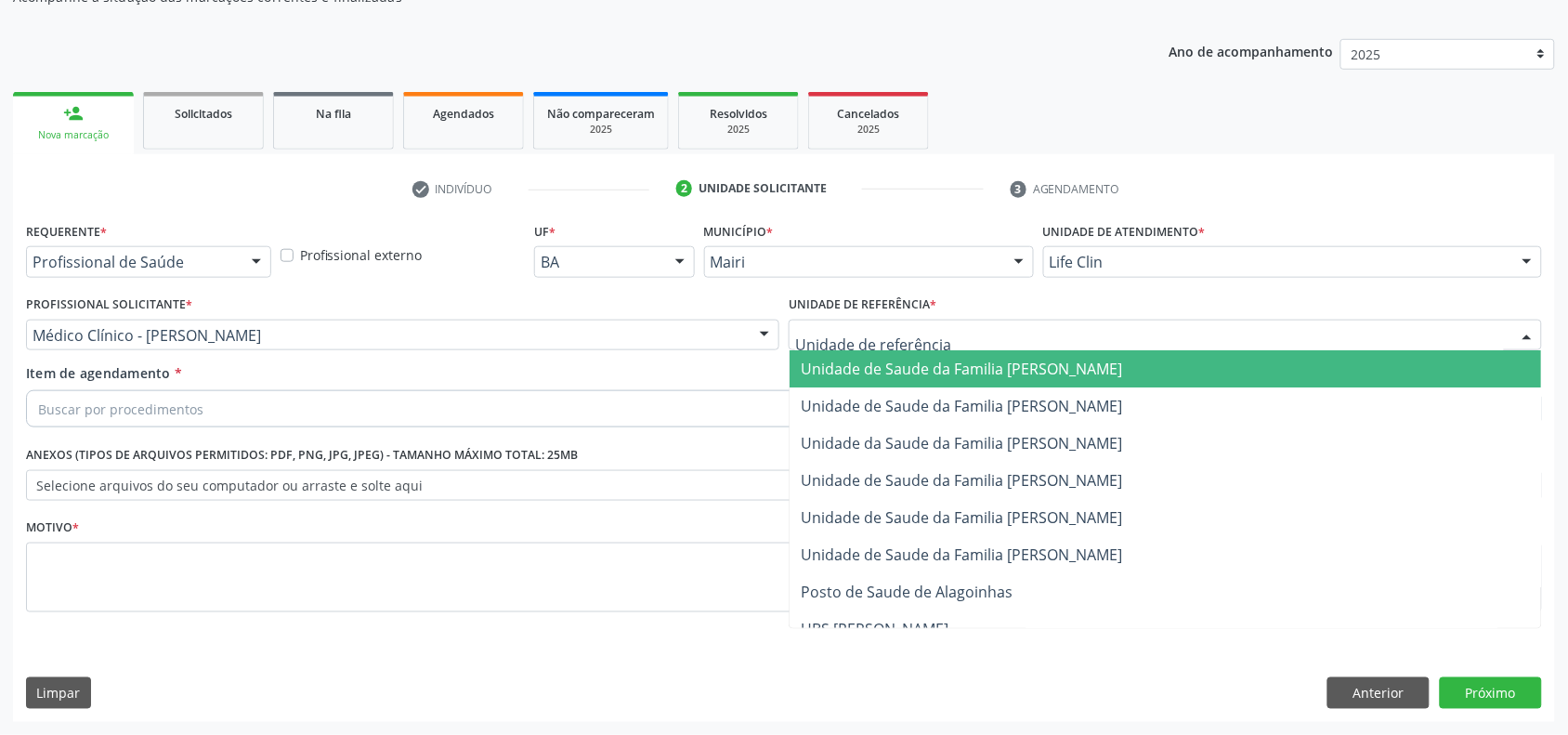
click at [911, 361] on span "Unidade de Saude da Familia [PERSON_NAME]" at bounding box center [962, 368] width 322 height 20
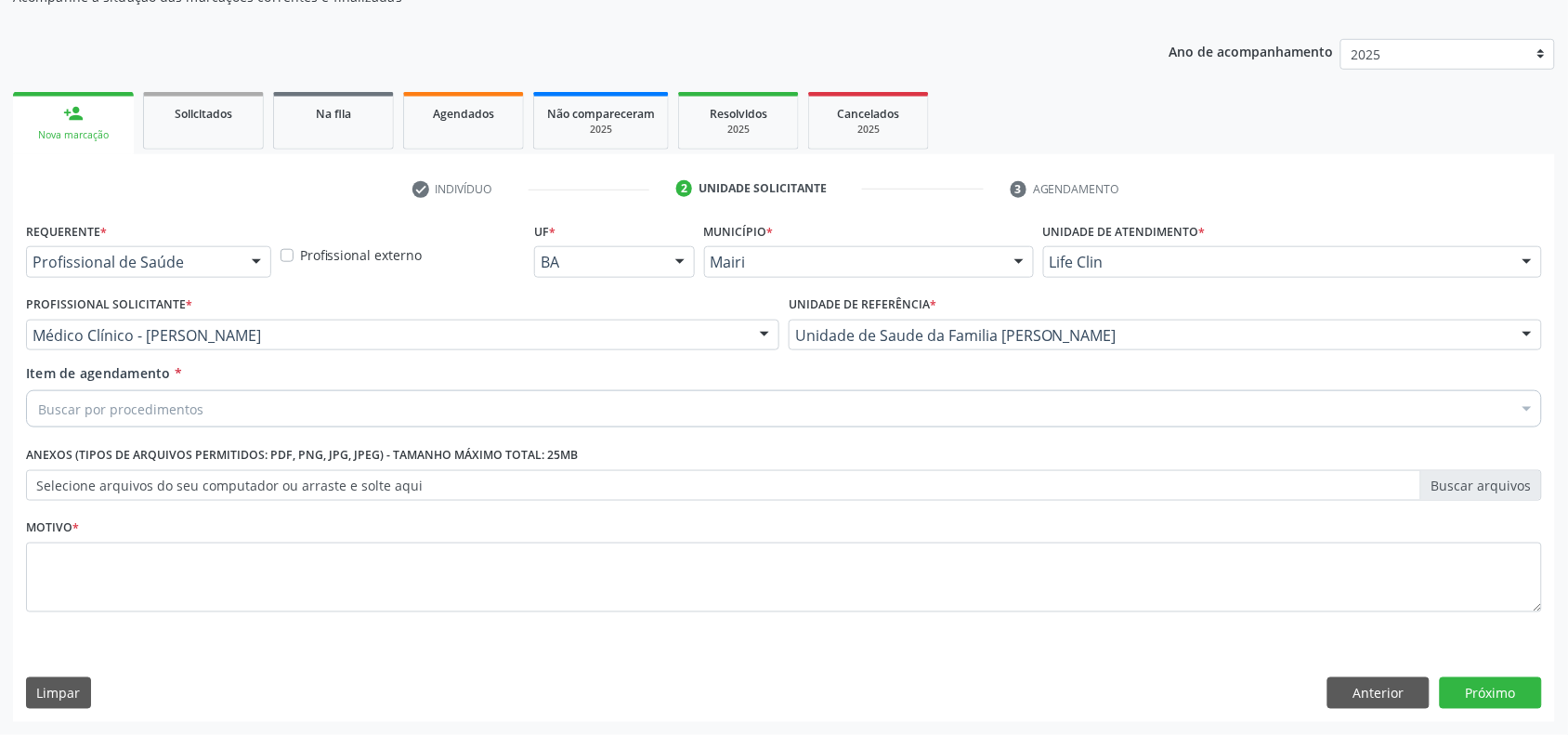
click at [271, 406] on div "Buscar por procedimentos" at bounding box center [784, 408] width 1516 height 37
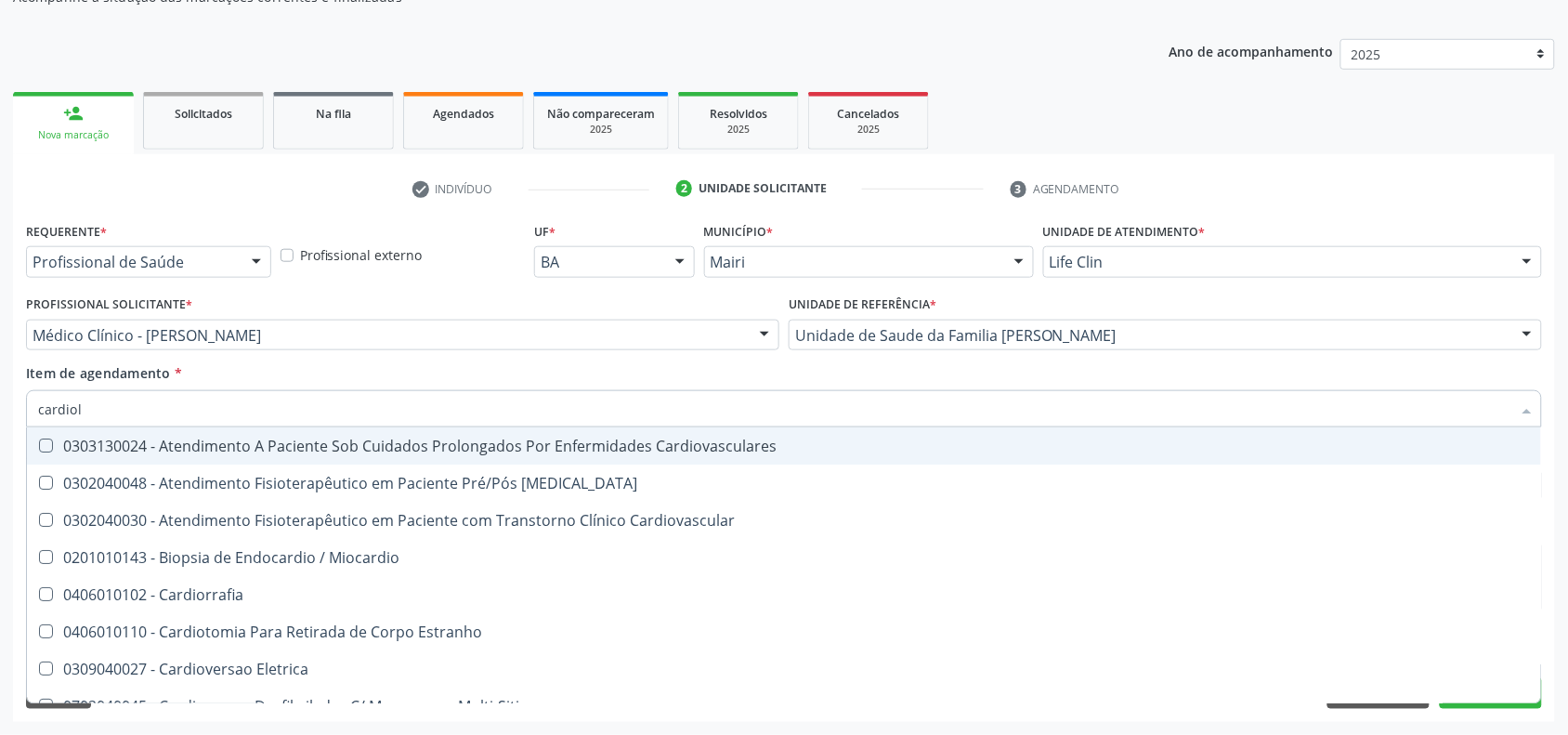
type input "cardiolo"
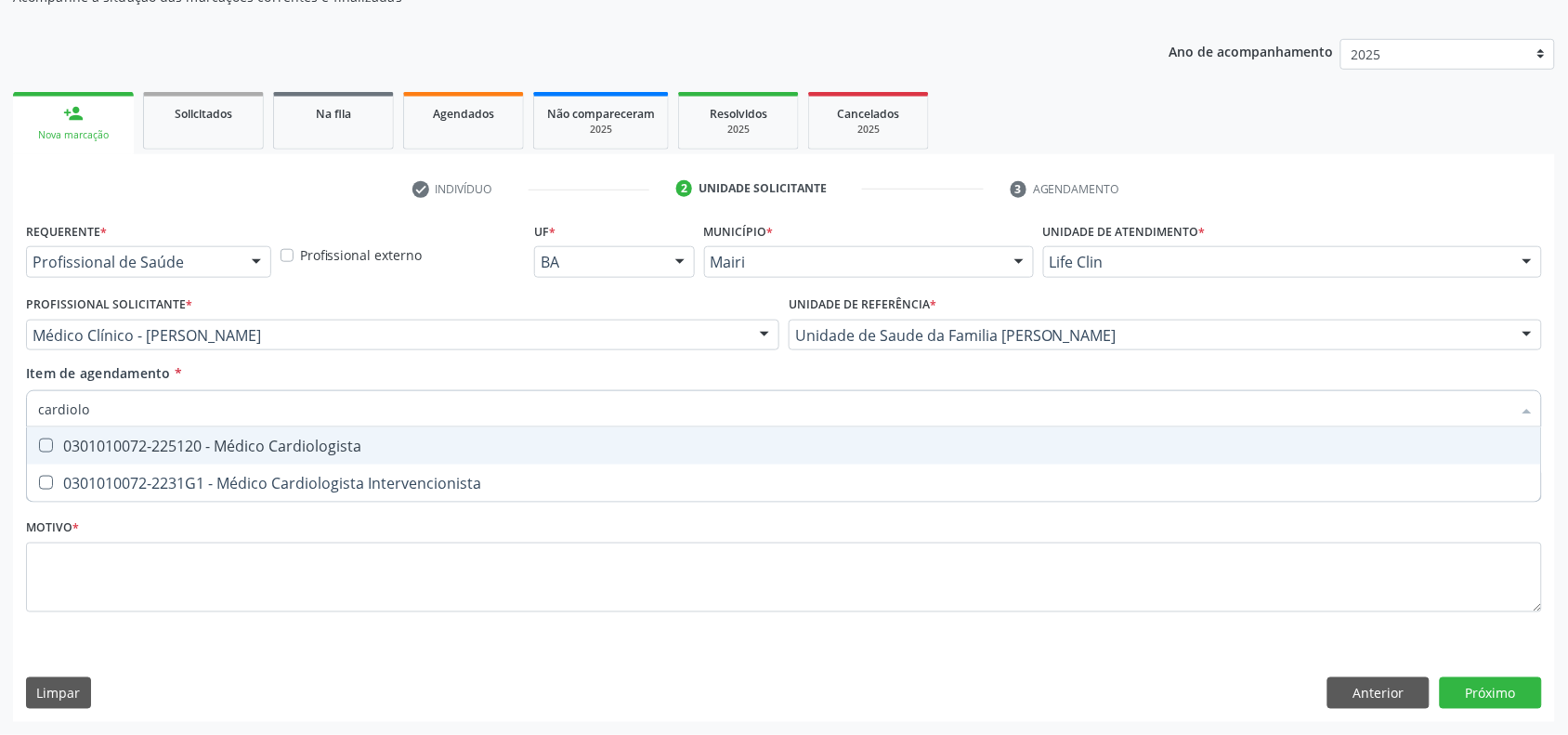
click at [289, 443] on div "0301010072-225120 - Médico Cardiologista" at bounding box center [784, 445] width 1492 height 15
checkbox Cardiologista "true"
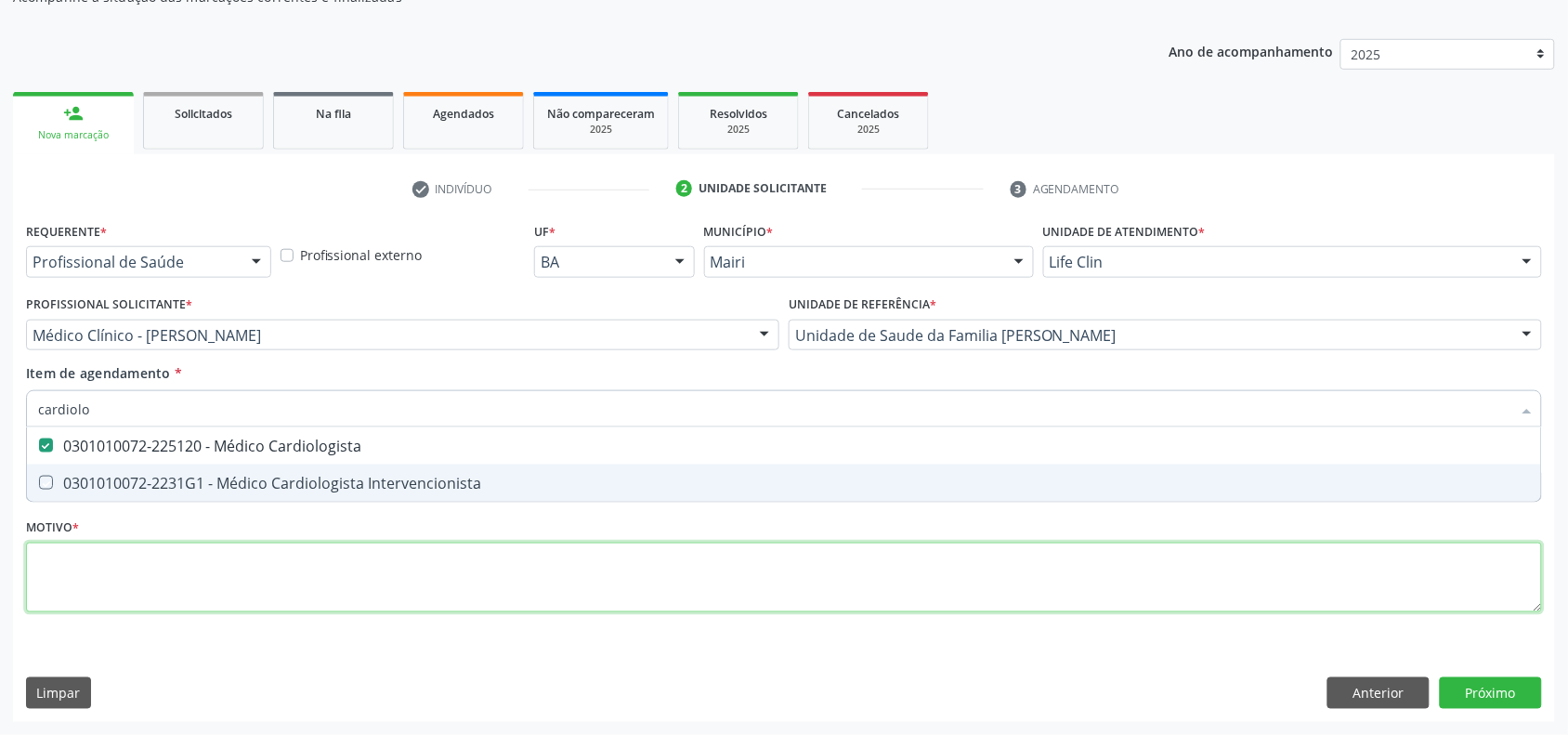
click at [251, 565] on div "Requerente * Profissional de Saúde Profissional de Saúde Paciente Nenhum result…" at bounding box center [784, 428] width 1516 height 421
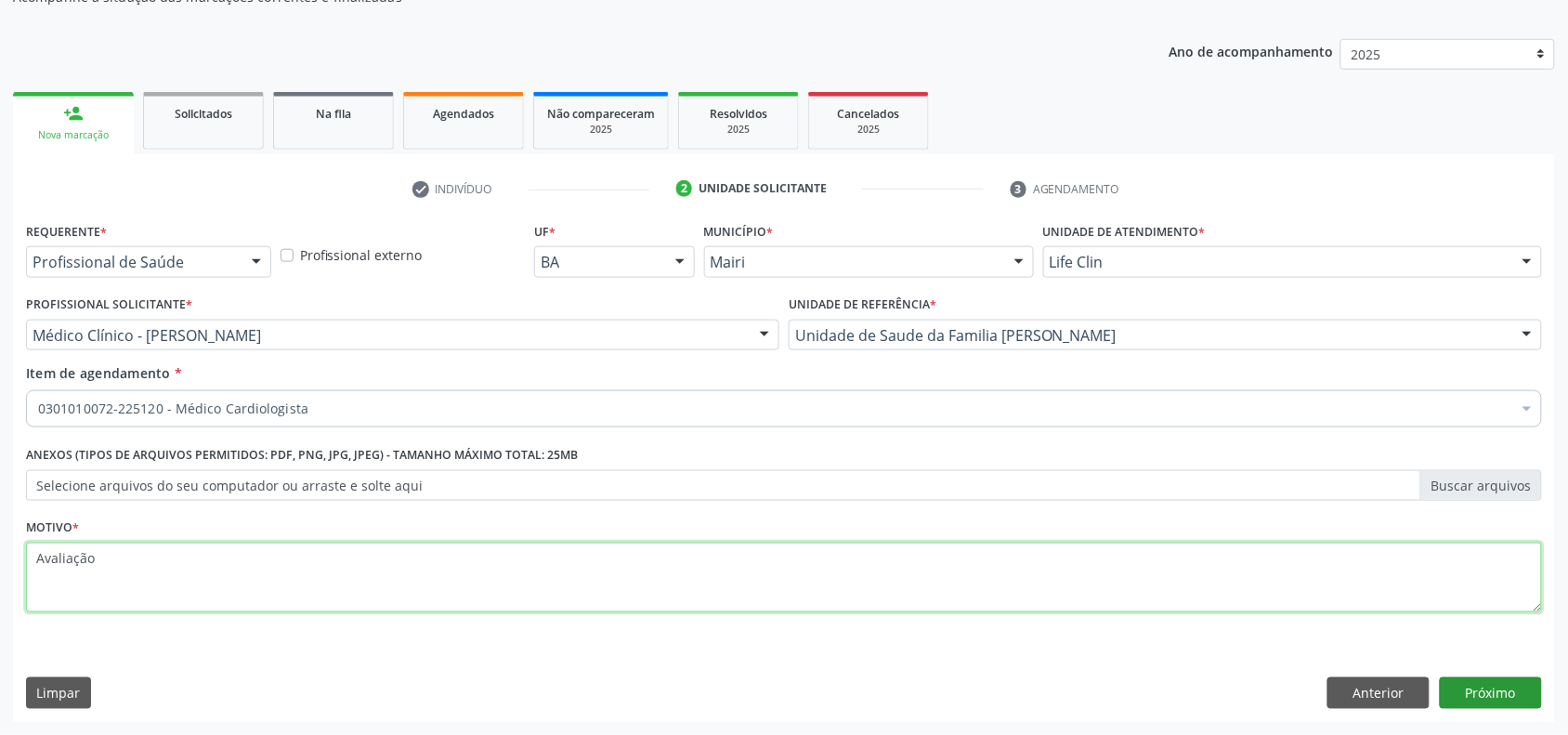
type textarea "Avaliação"
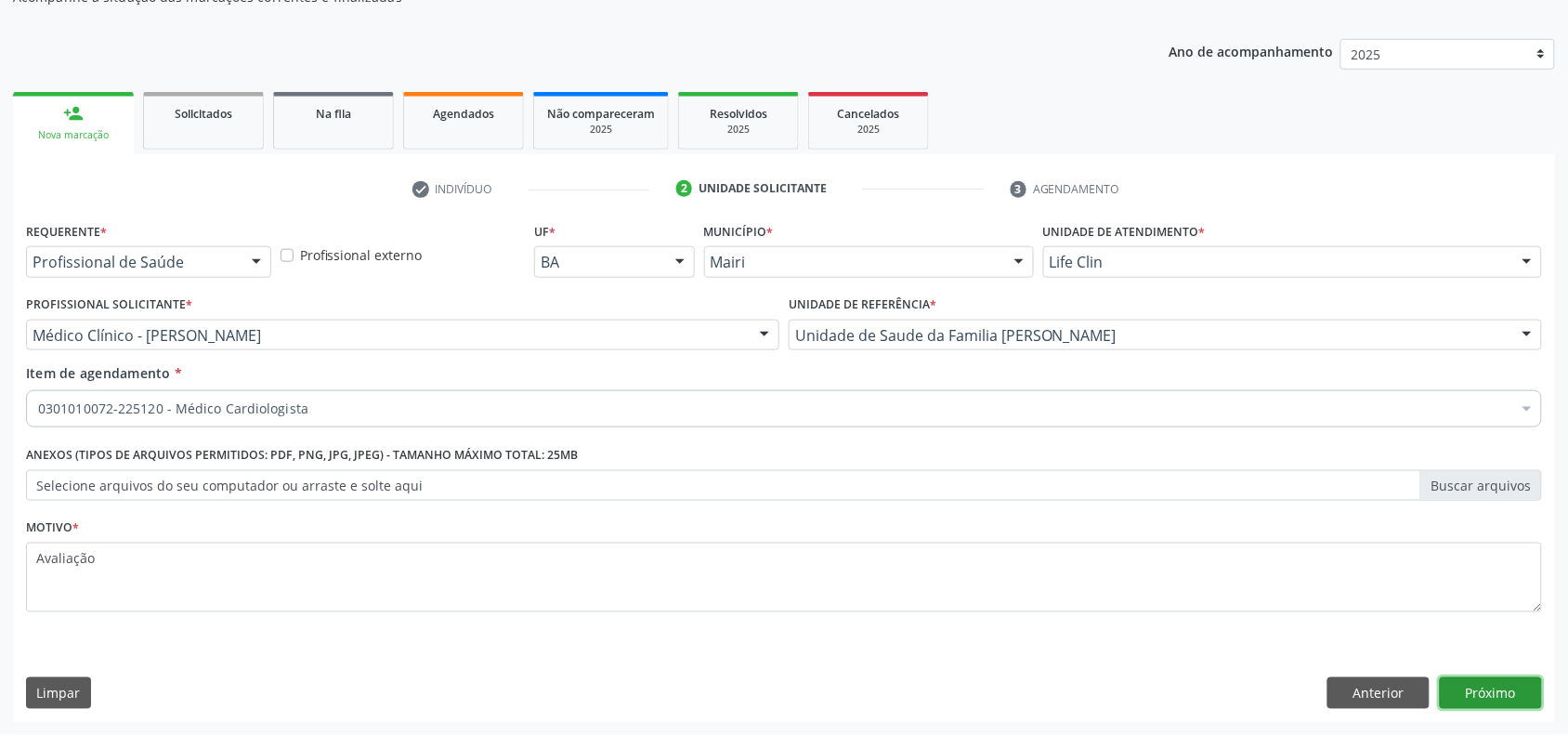
click at [1493, 692] on button "Próximo" at bounding box center [1491, 693] width 102 height 31
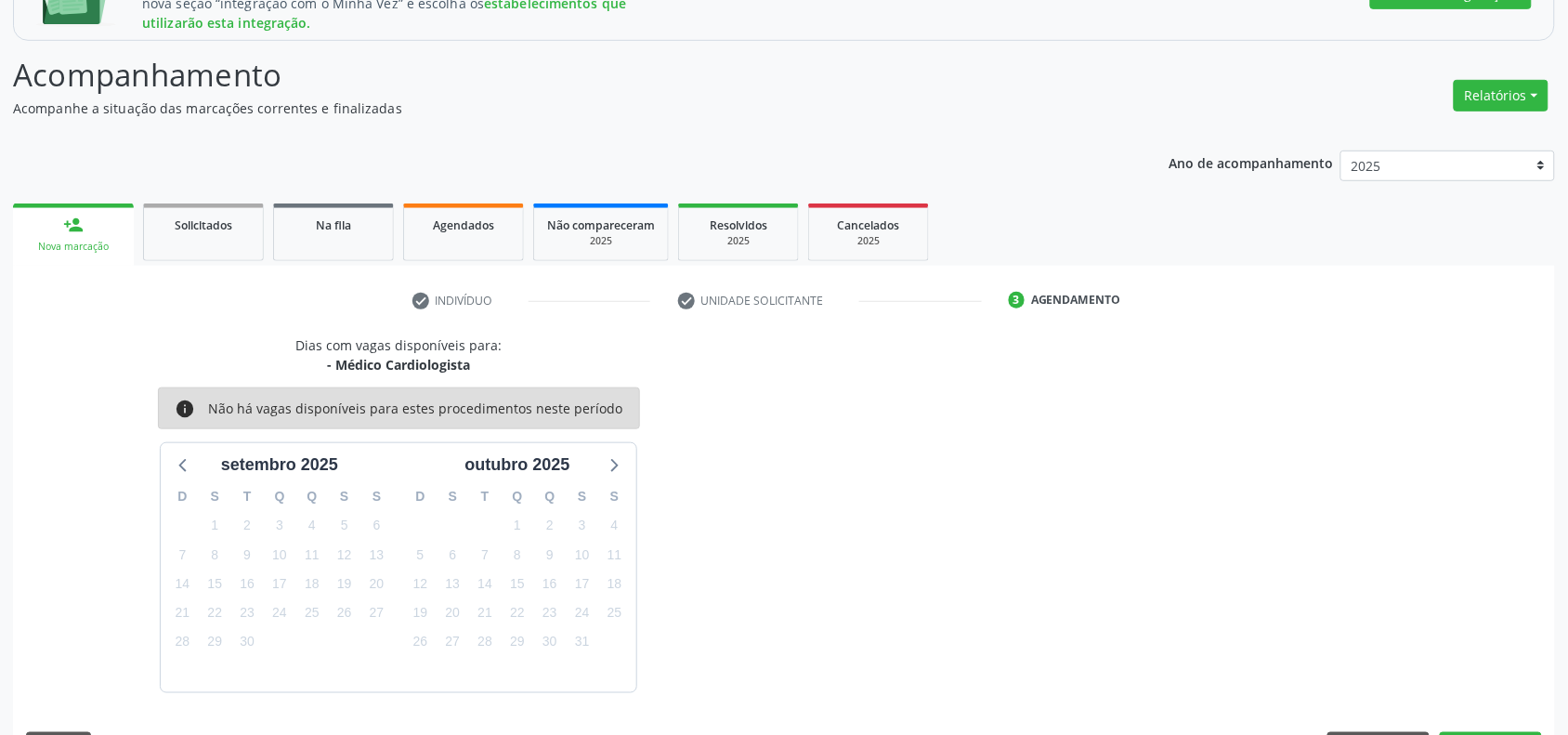
scroll to position [359, 0]
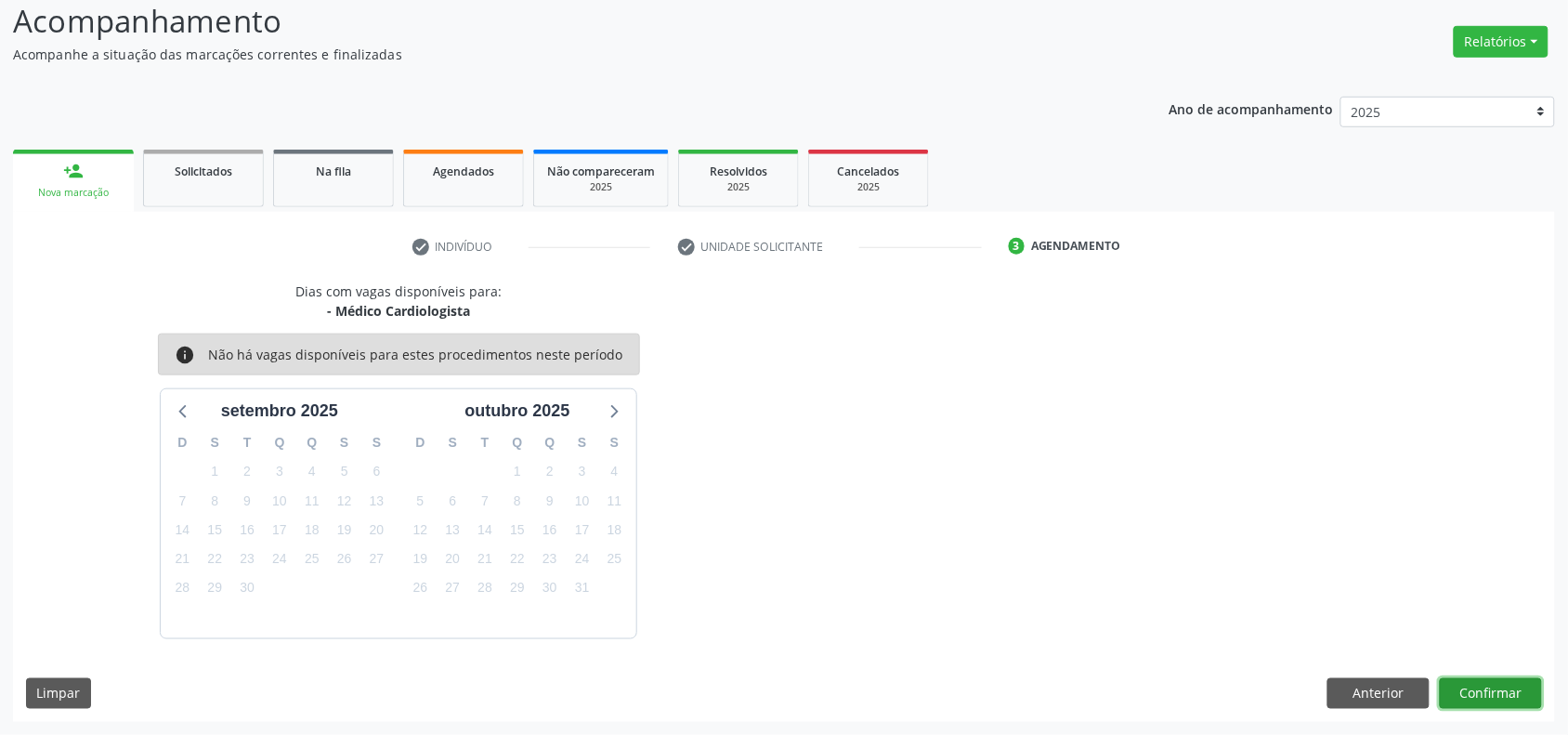
click at [1506, 686] on button "Confirmar" at bounding box center [1491, 694] width 102 height 31
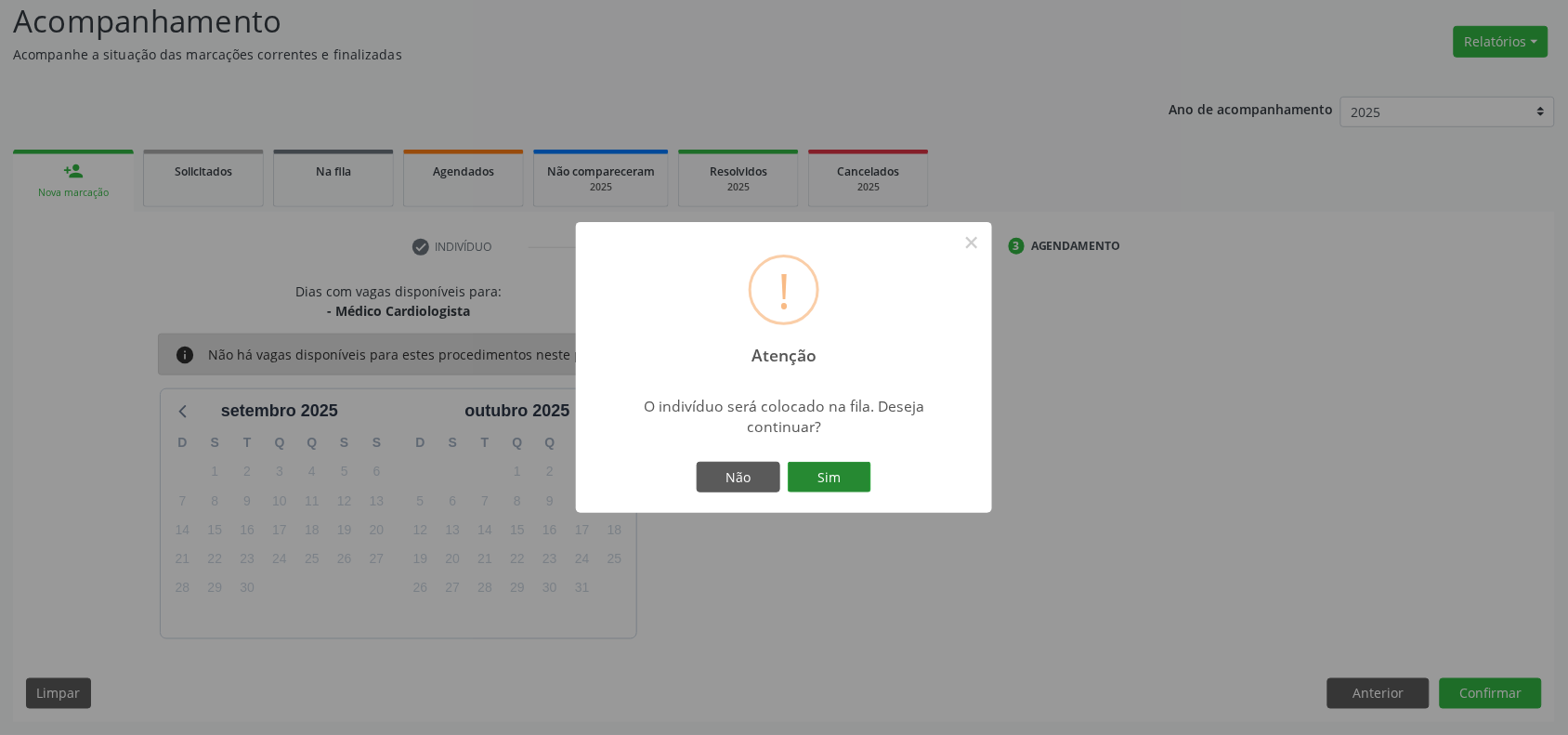
click at [850, 480] on button "Sim" at bounding box center [829, 478] width 84 height 31
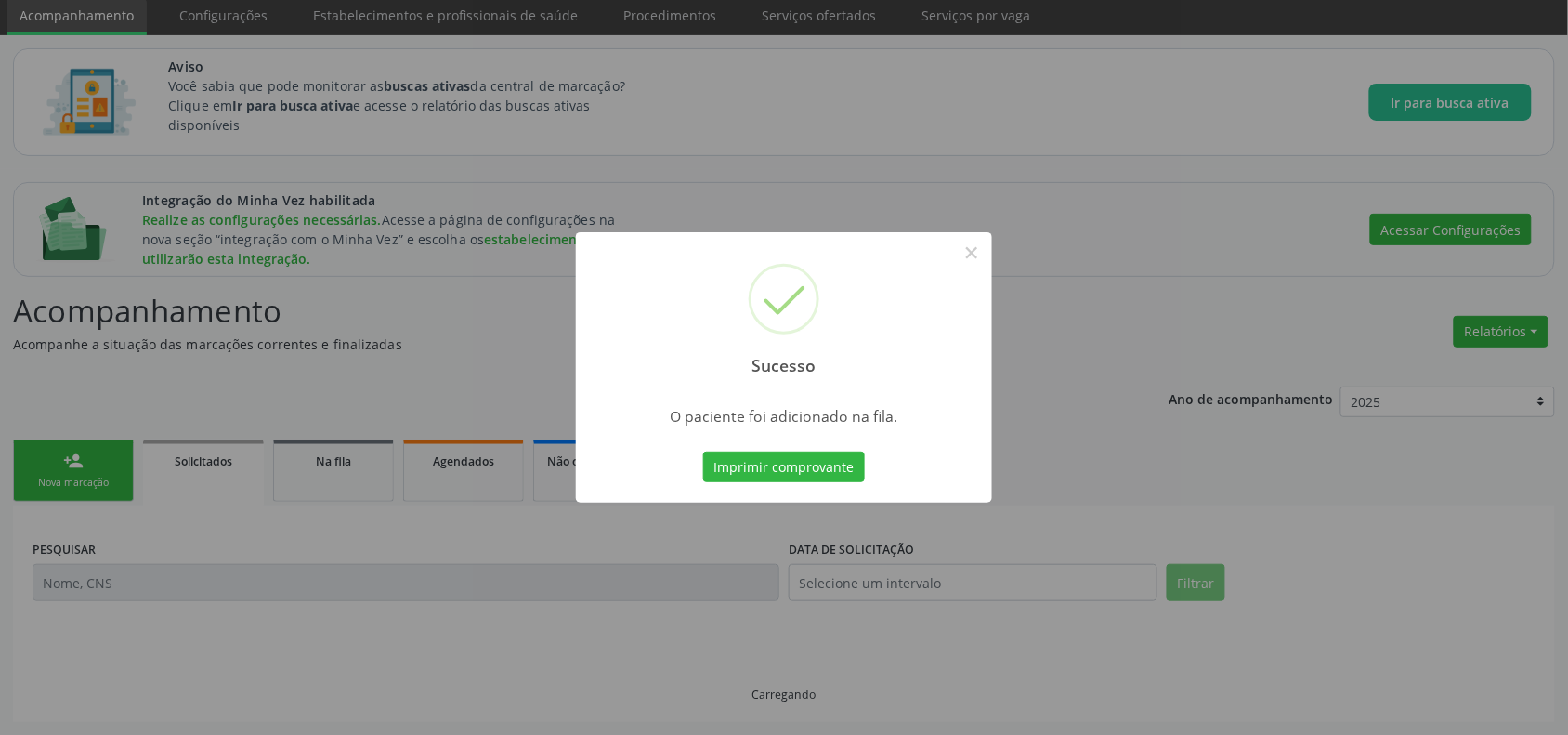
scroll to position [28, 0]
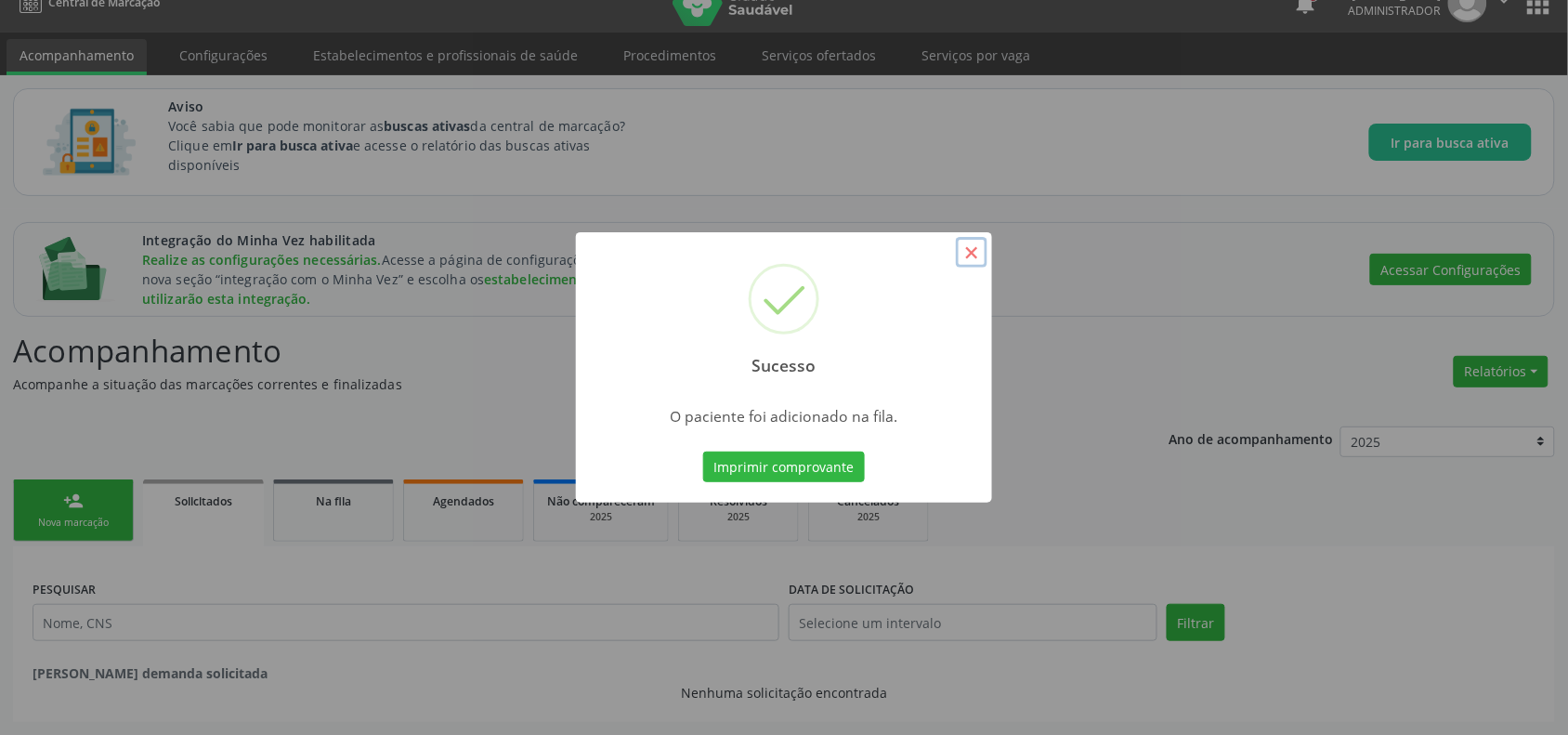
click at [973, 250] on button "×" at bounding box center [972, 252] width 31 height 31
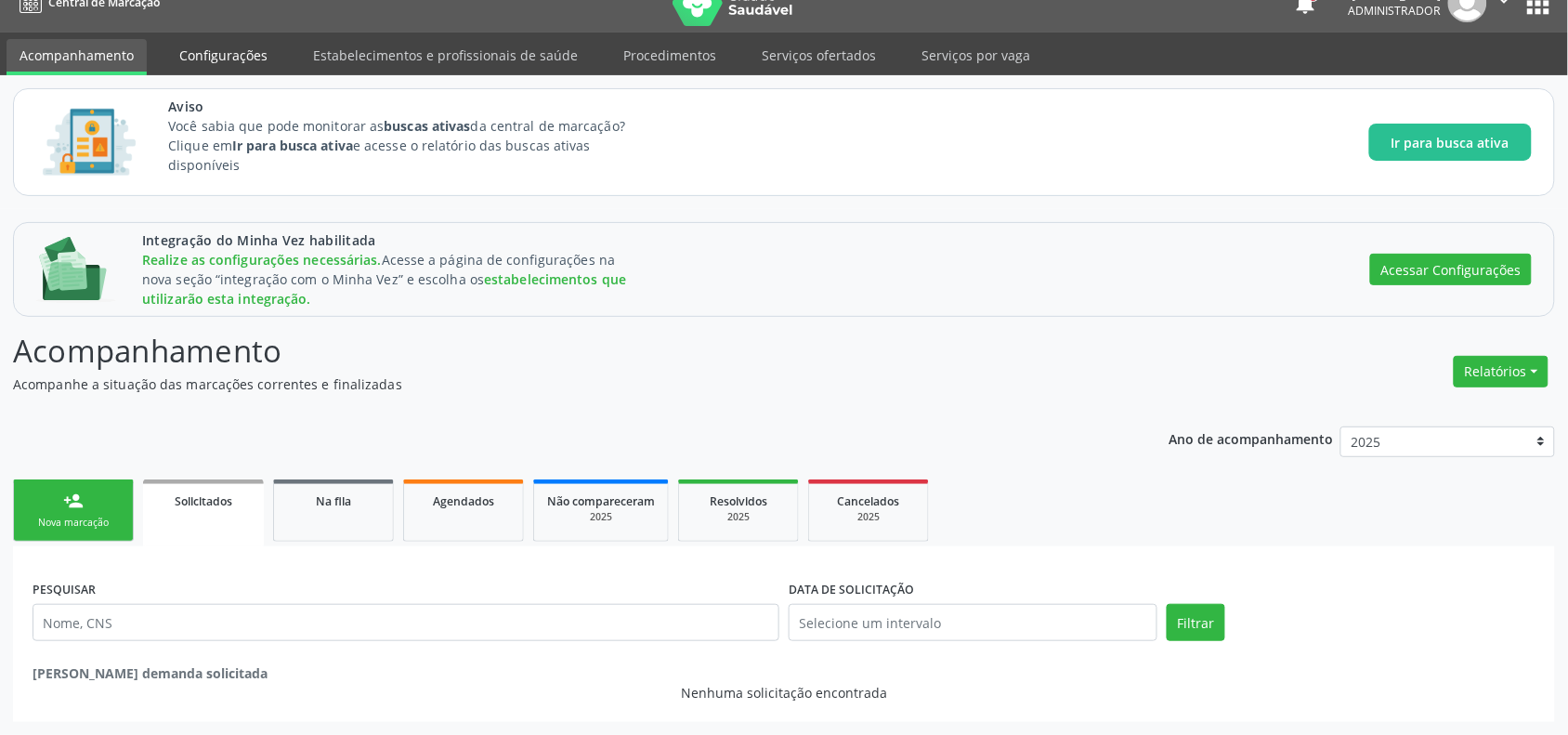
click at [207, 56] on link "Configurações" at bounding box center [223, 55] width 114 height 32
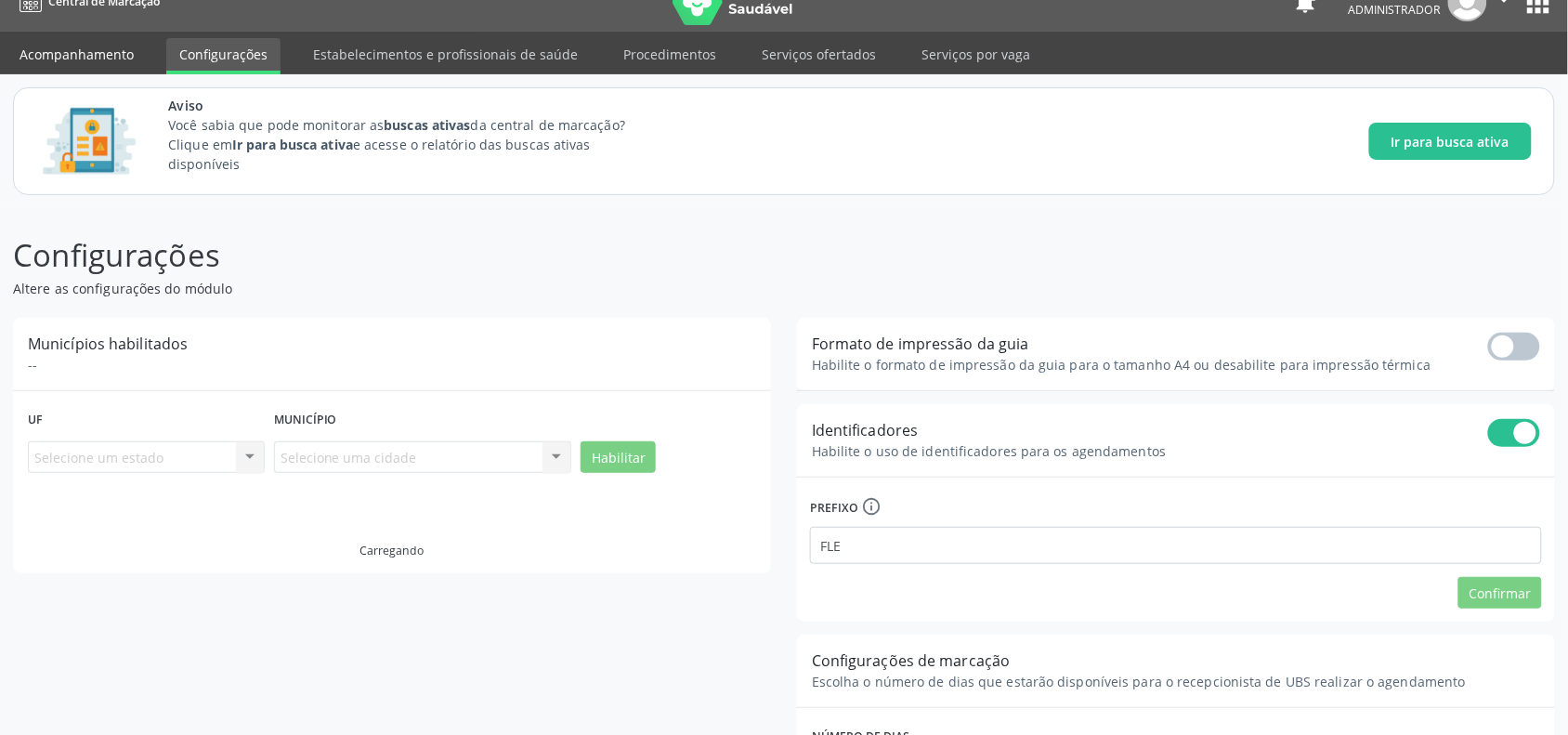
click at [112, 58] on link "Acompanhamento" at bounding box center [77, 54] width 140 height 32
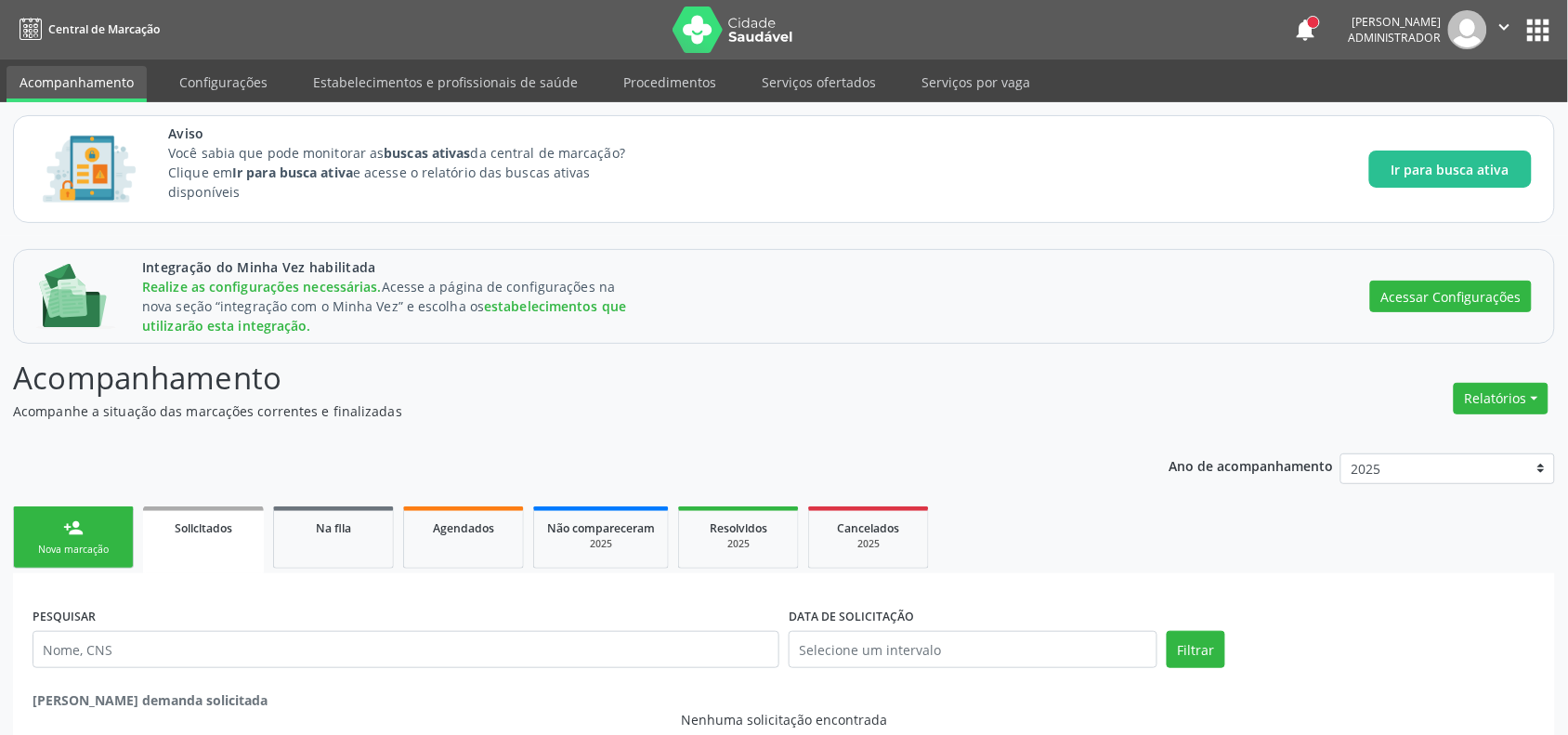
click at [326, 523] on span "Na fila" at bounding box center [333, 528] width 35 height 16
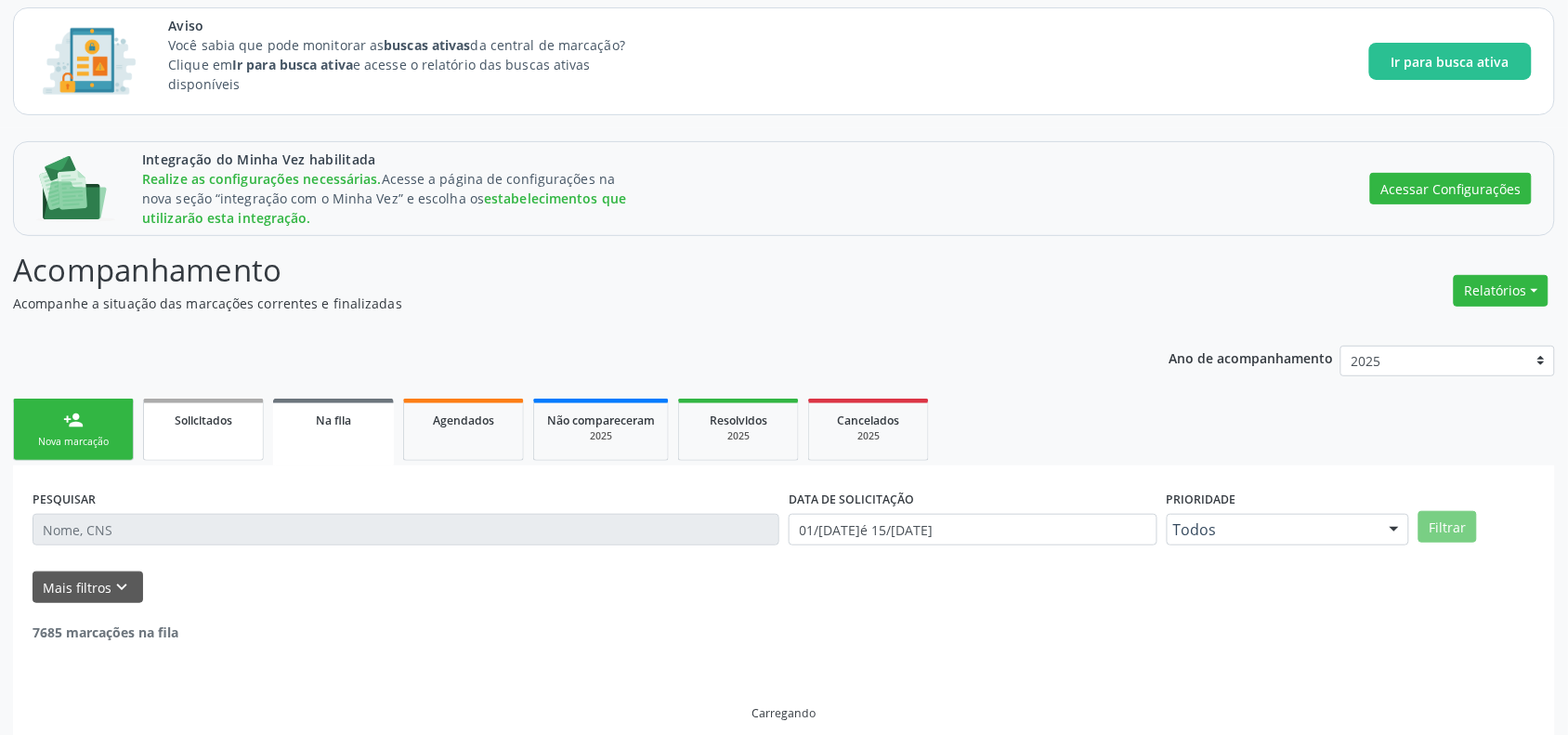
click at [234, 415] on div "Solicitados" at bounding box center [203, 419] width 93 height 19
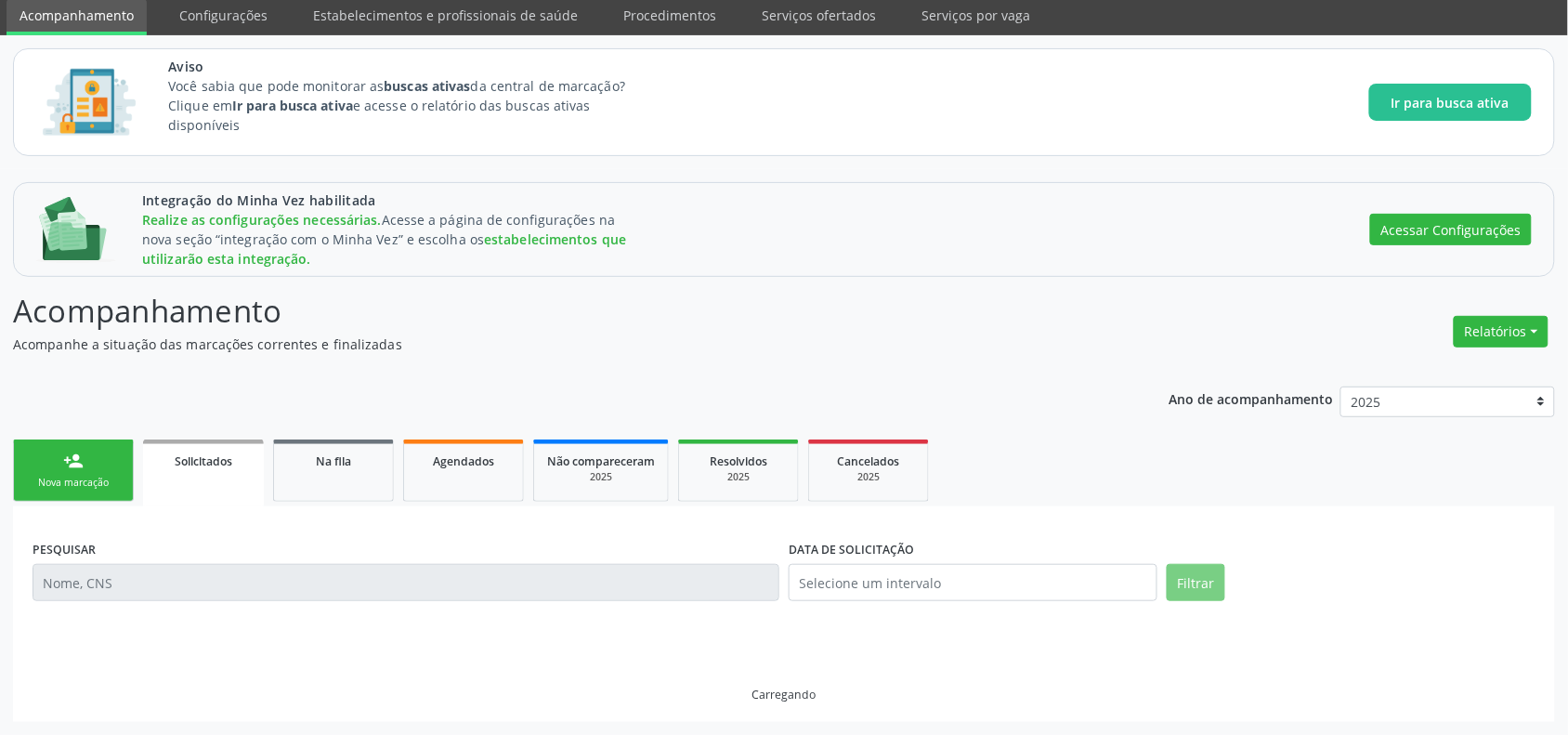
scroll to position [28, 0]
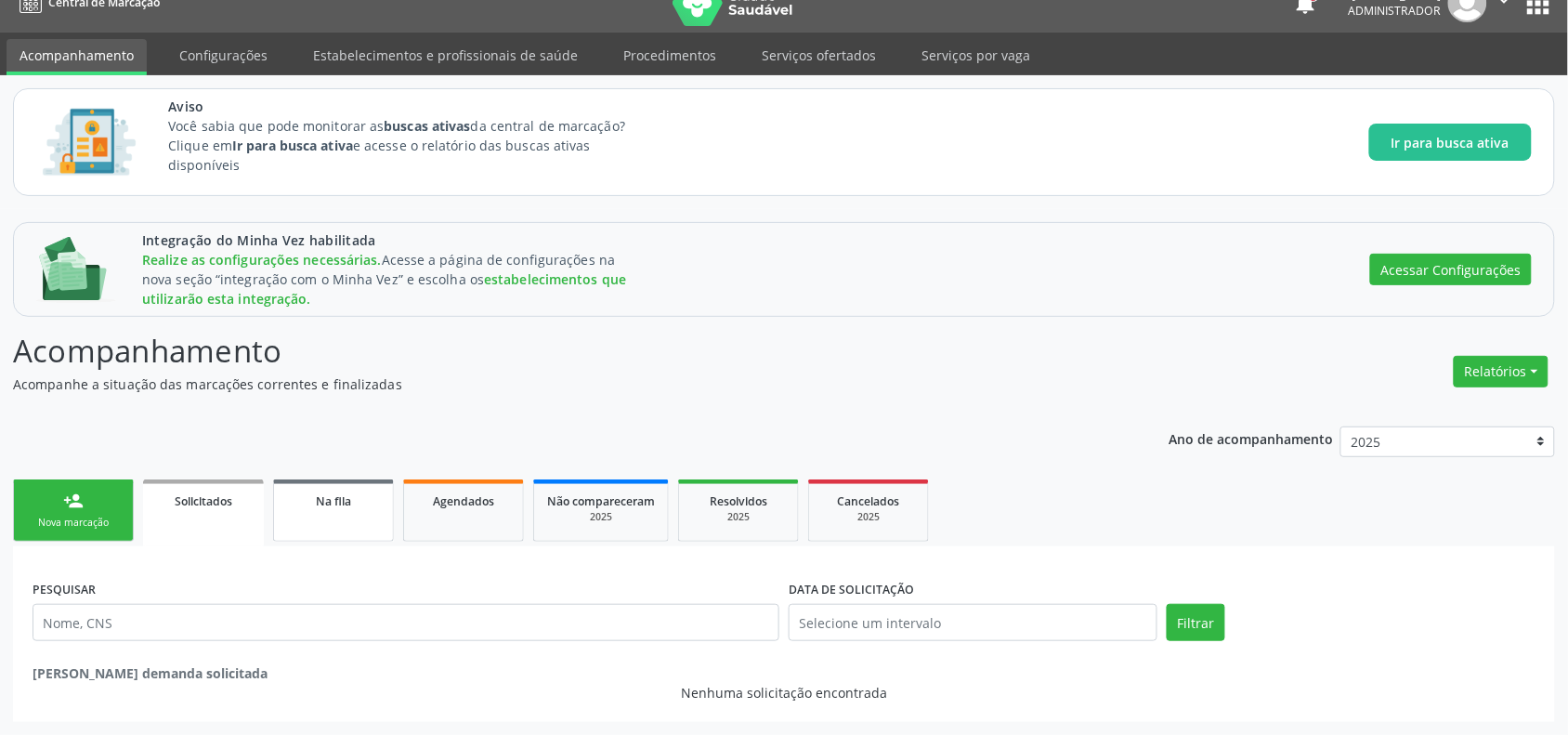
click at [350, 495] on span "Na fila" at bounding box center [333, 501] width 35 height 16
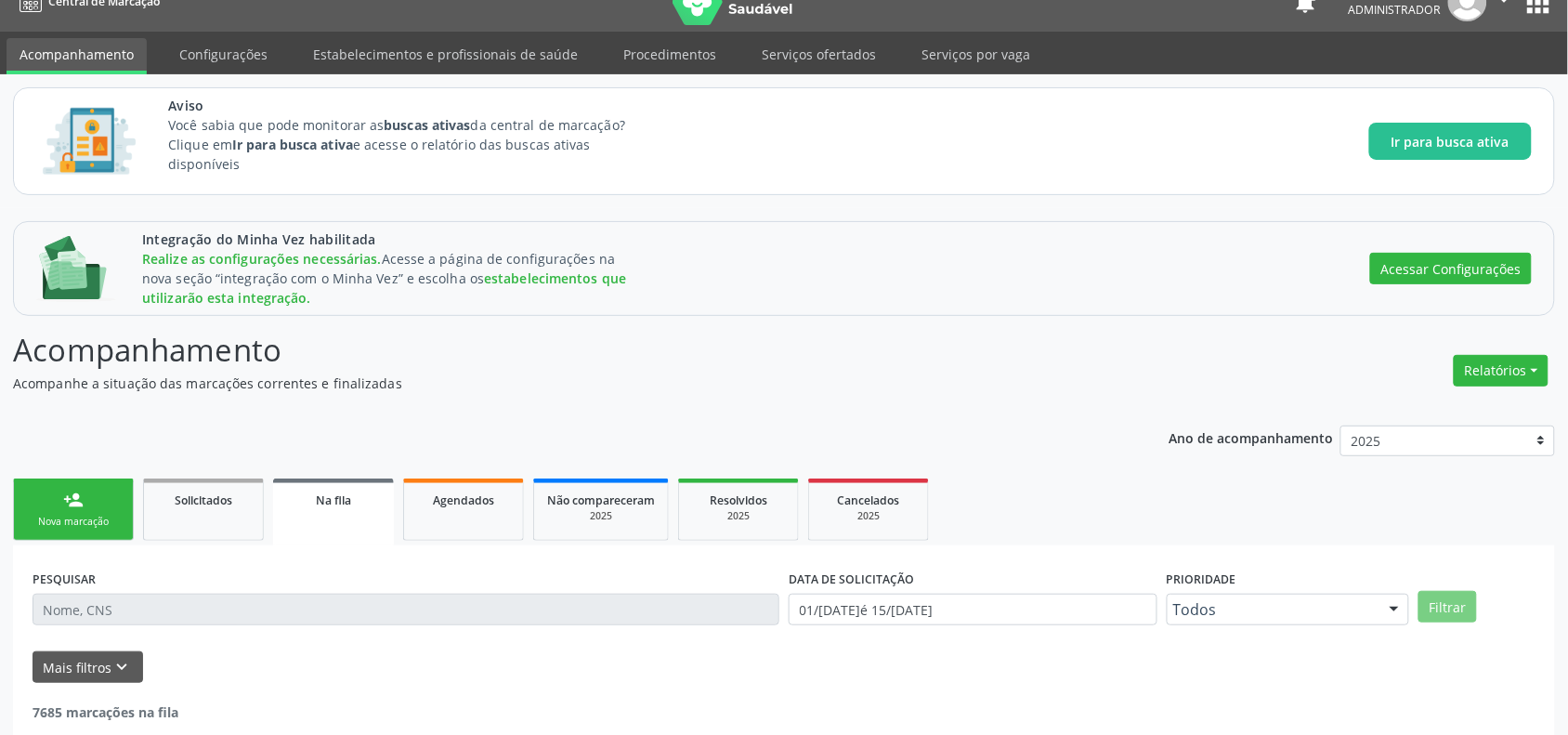
click at [349, 509] on link "Na fila" at bounding box center [333, 512] width 121 height 67
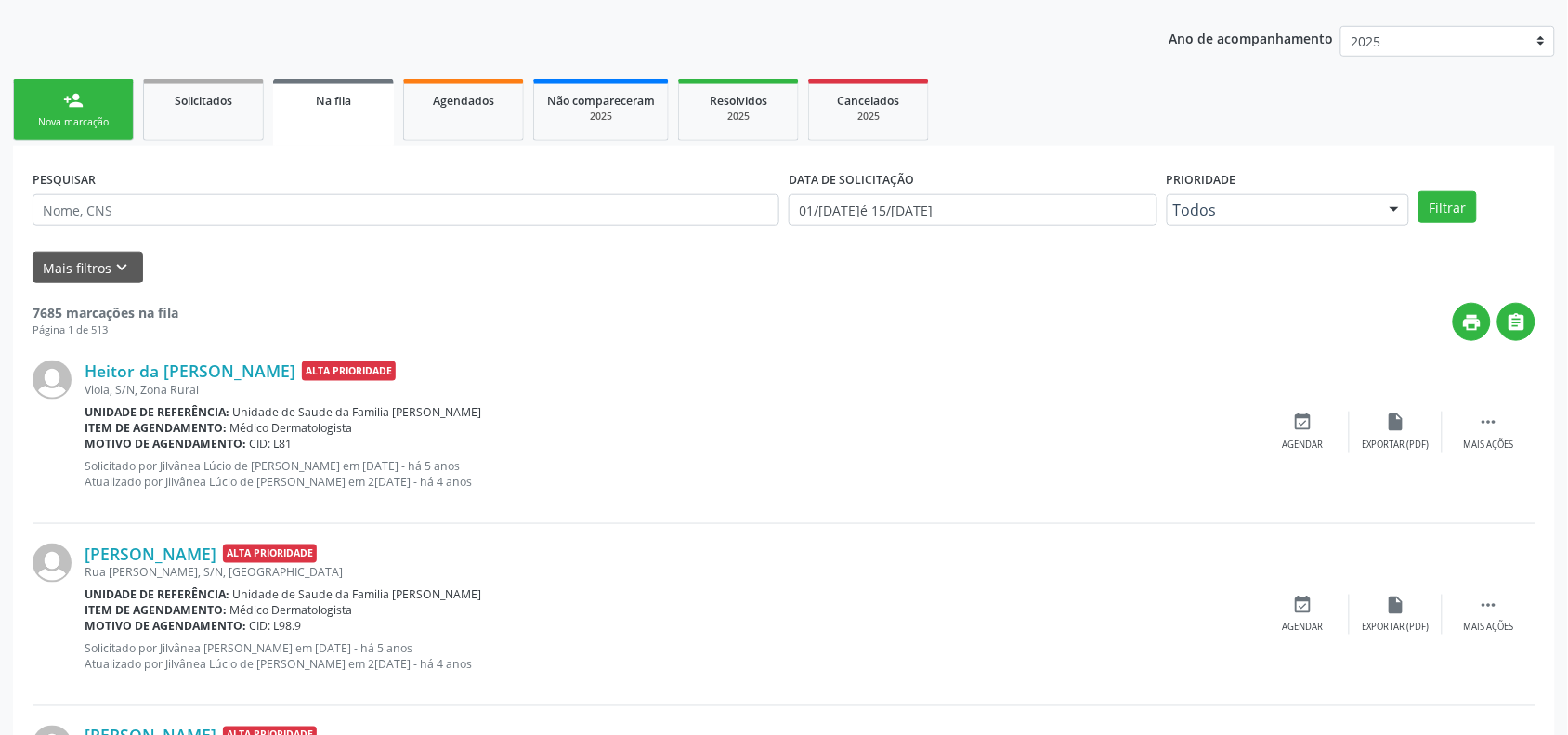
scroll to position [360, 0]
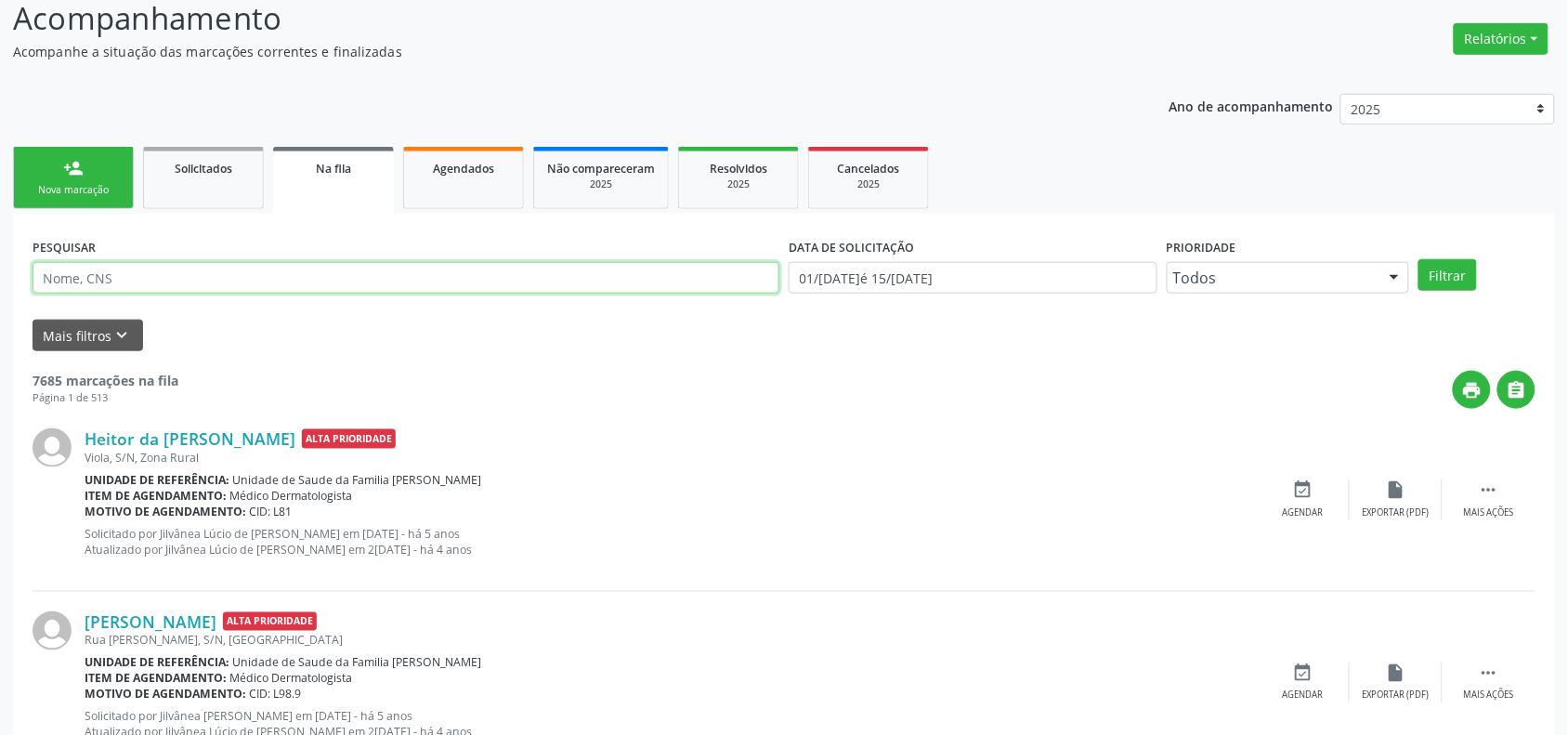
click at [299, 286] on input "text" at bounding box center [405, 278] width 747 height 31
type input "[PERSON_NAME]"
click at [1419, 259] on button "Filtrar" at bounding box center [1448, 275] width 58 height 31
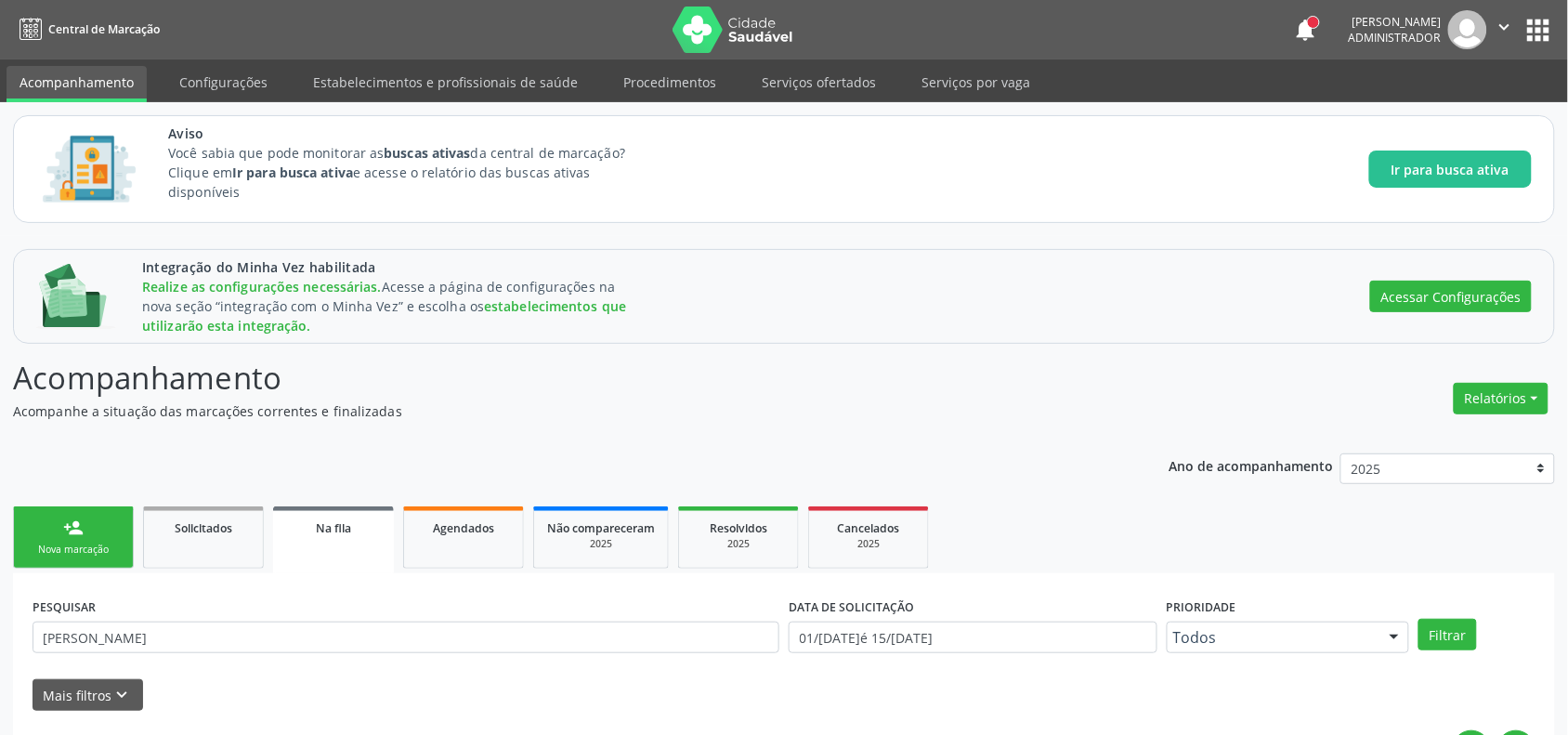
scroll to position [349, 0]
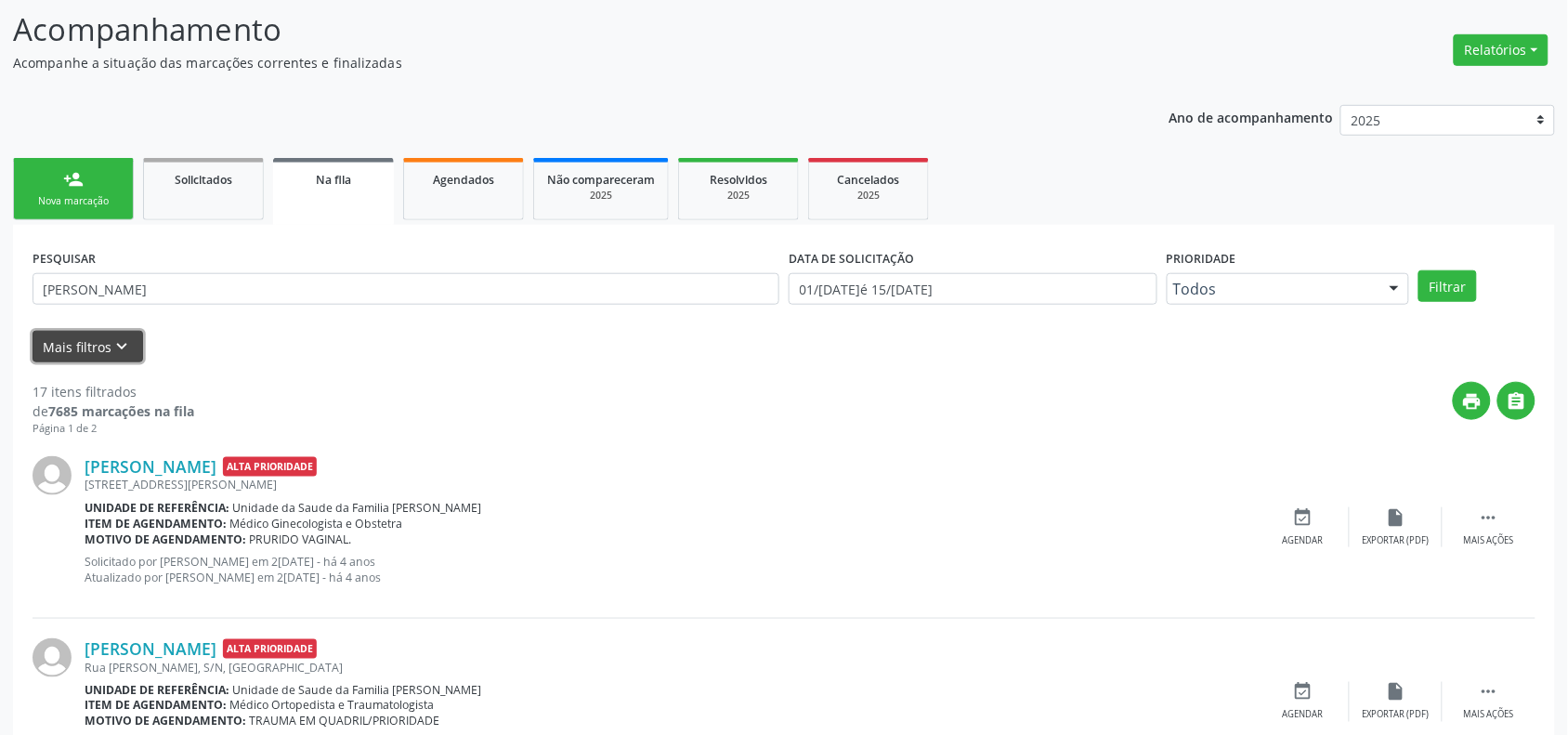
click at [118, 345] on icon "keyboard_arrow_down" at bounding box center [122, 346] width 20 height 20
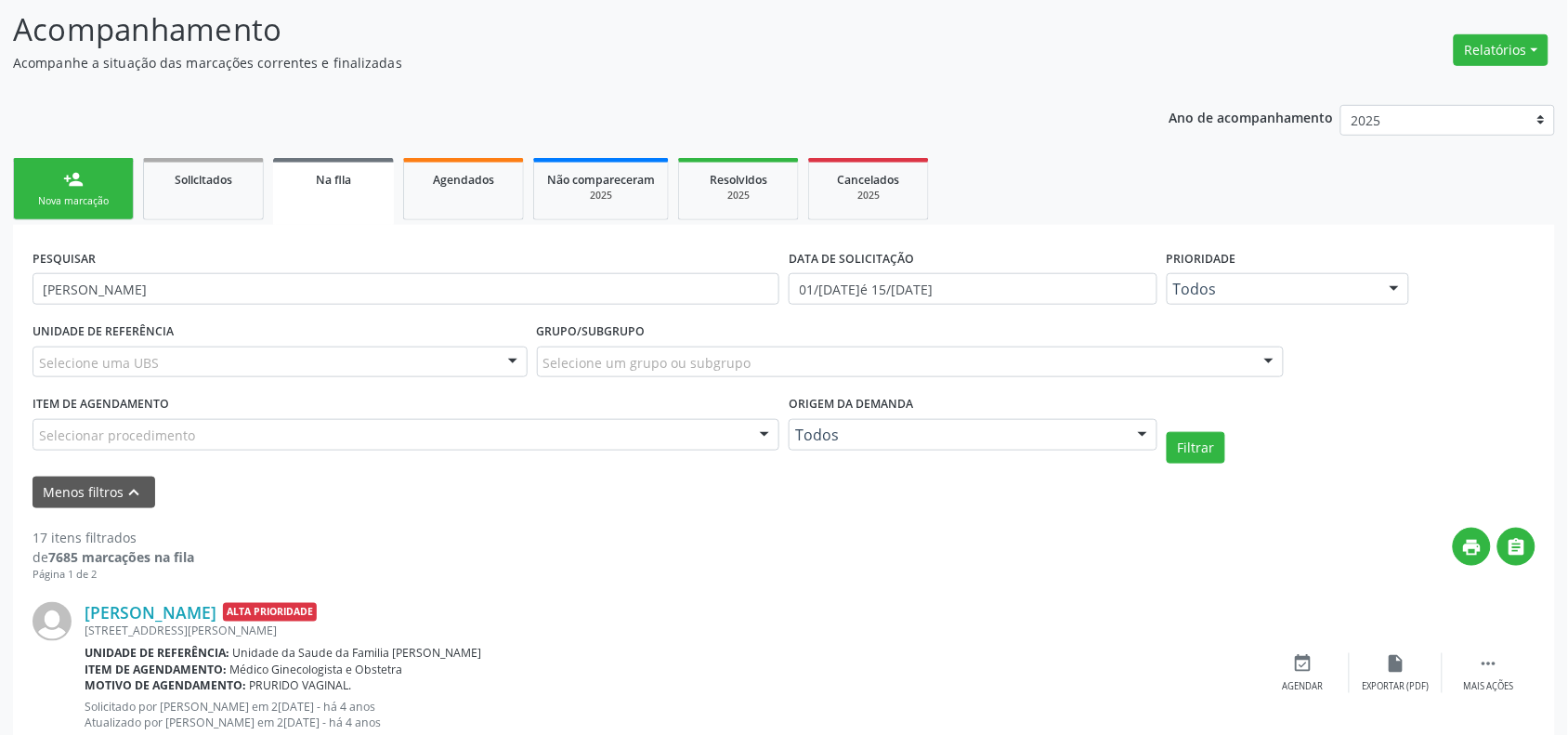
click at [219, 426] on div "Selecionar procedimento" at bounding box center [405, 435] width 747 height 31
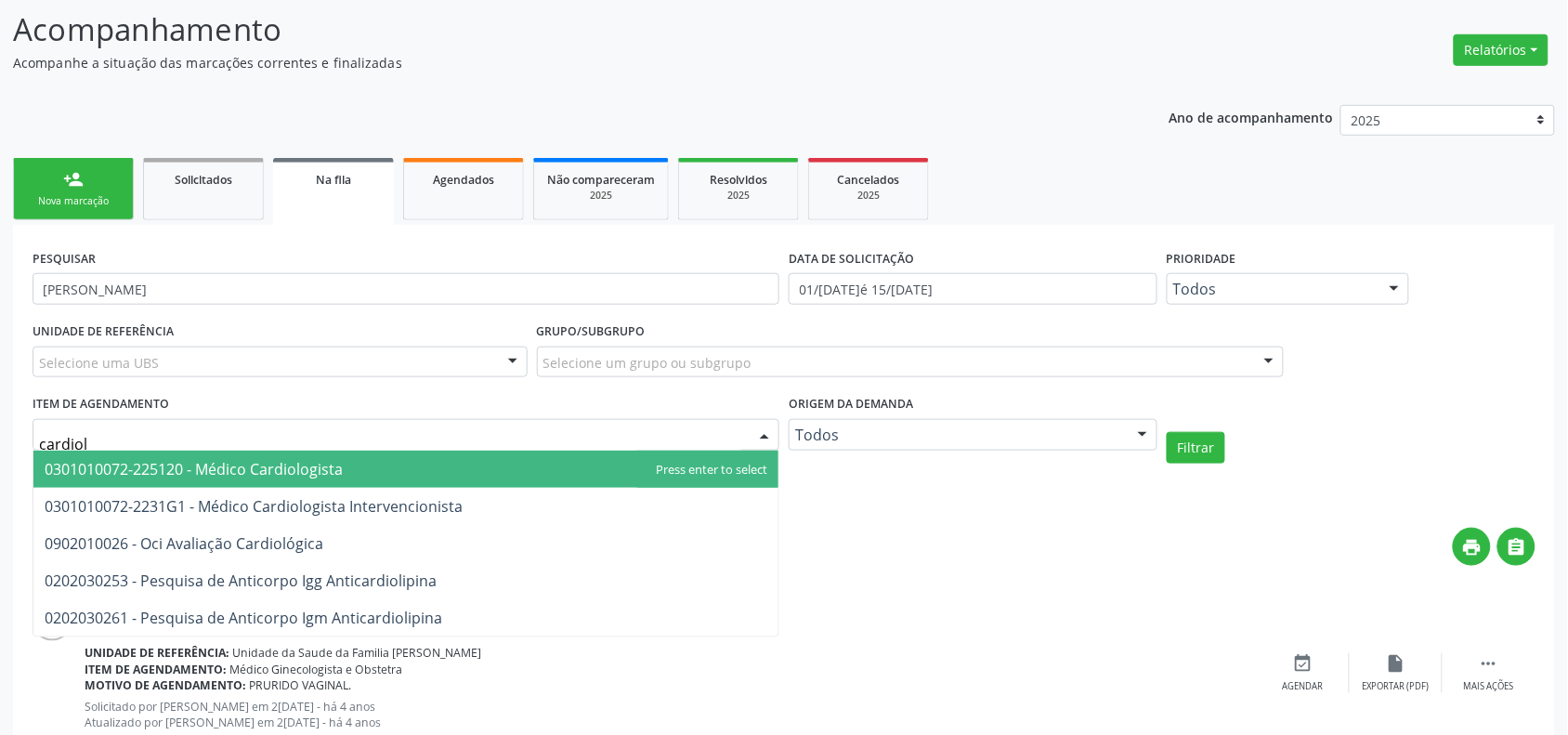
type input "cardiolo"
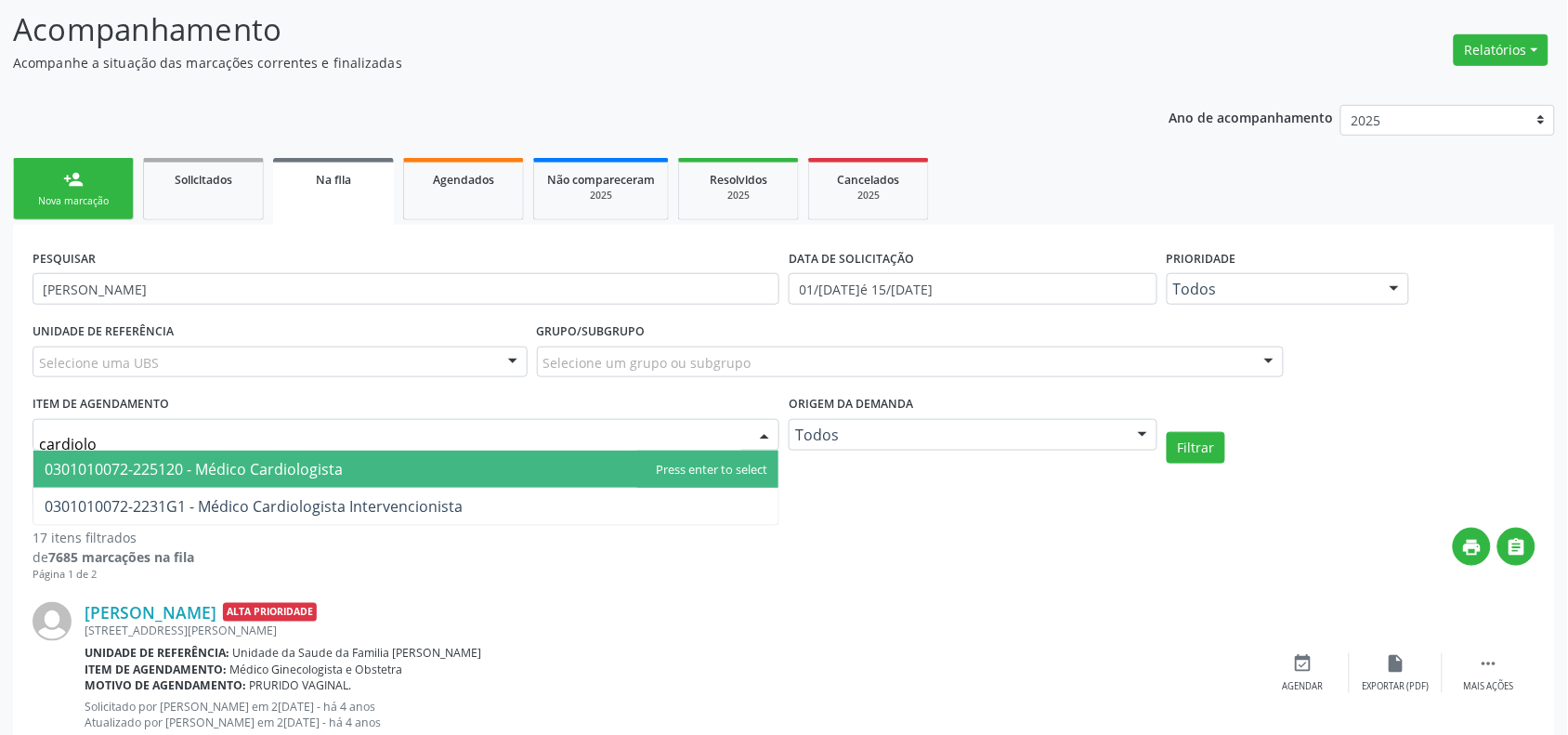
click at [282, 480] on span "0301010072-225120 - Médico Cardiologista" at bounding box center [405, 469] width 746 height 37
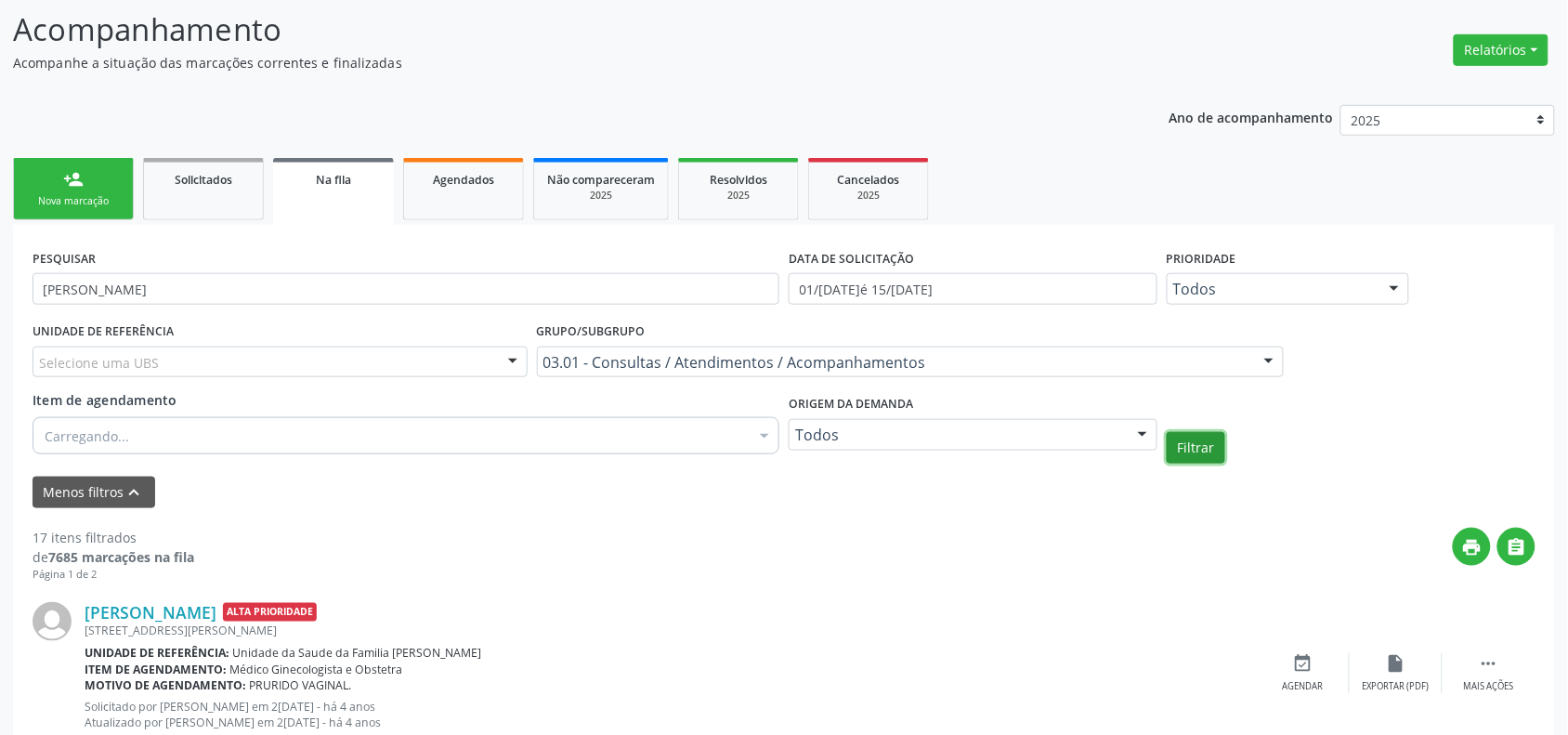
click at [1168, 452] on button "Filtrar" at bounding box center [1196, 447] width 58 height 31
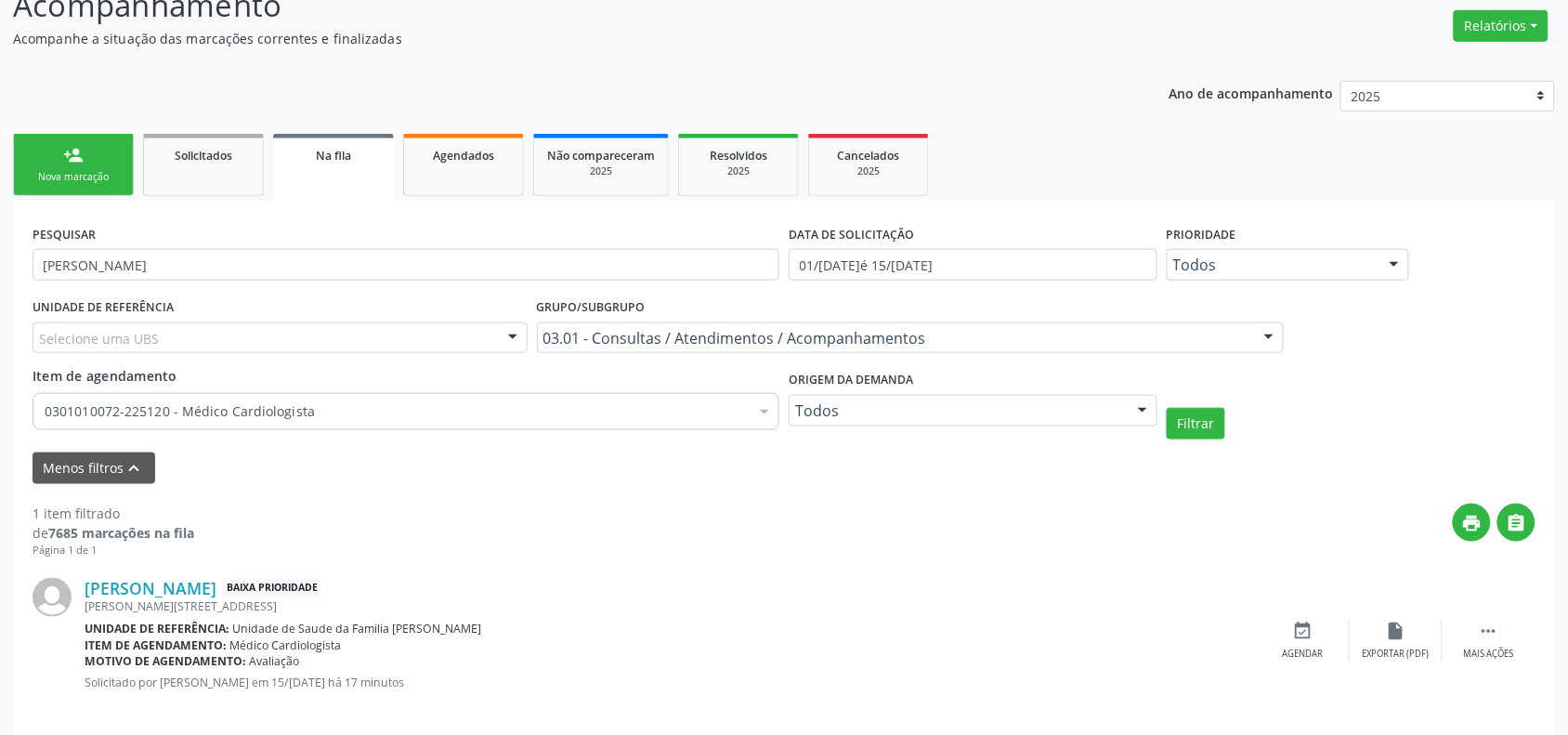
scroll to position [395, 0]
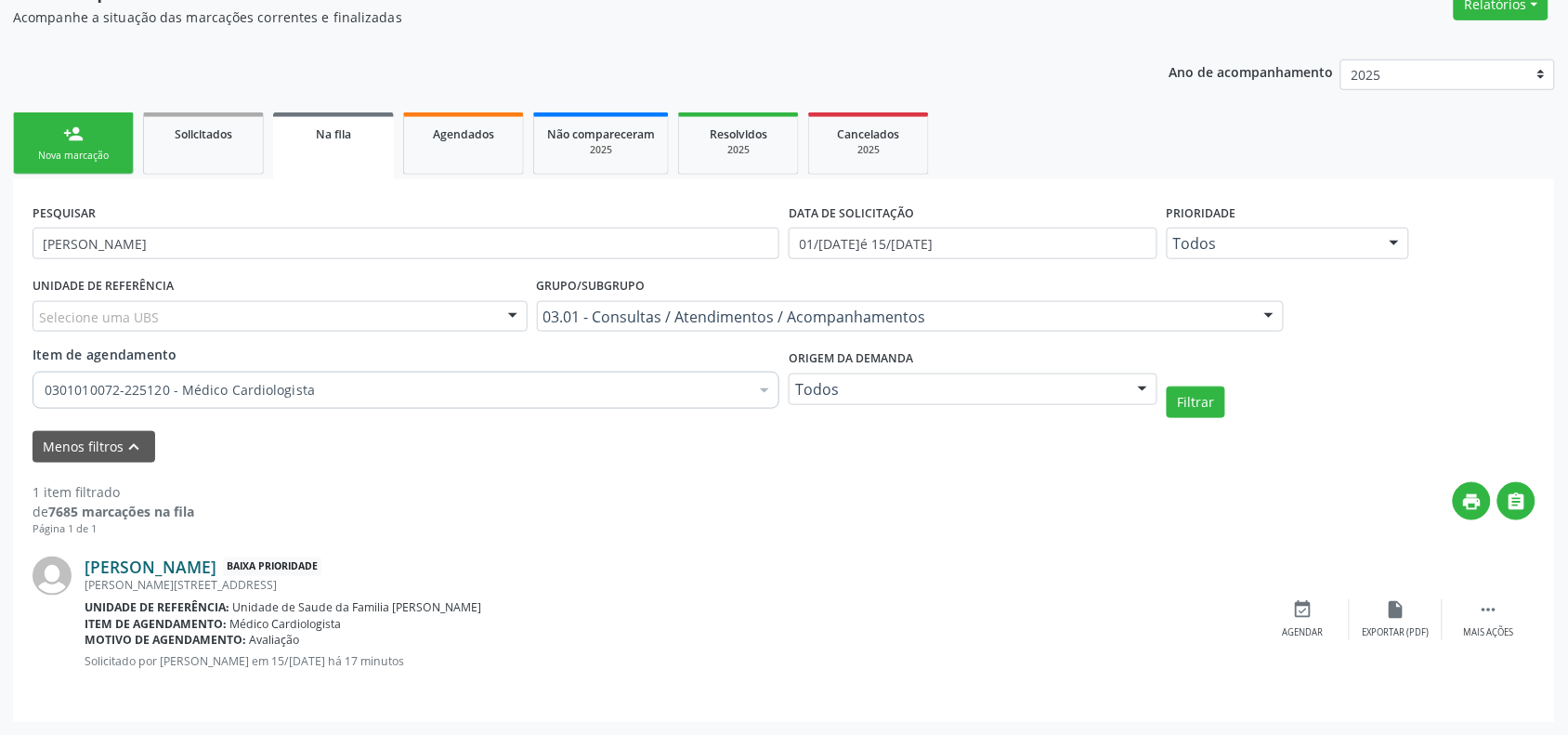
click at [216, 573] on link "[PERSON_NAME]" at bounding box center [150, 566] width 132 height 20
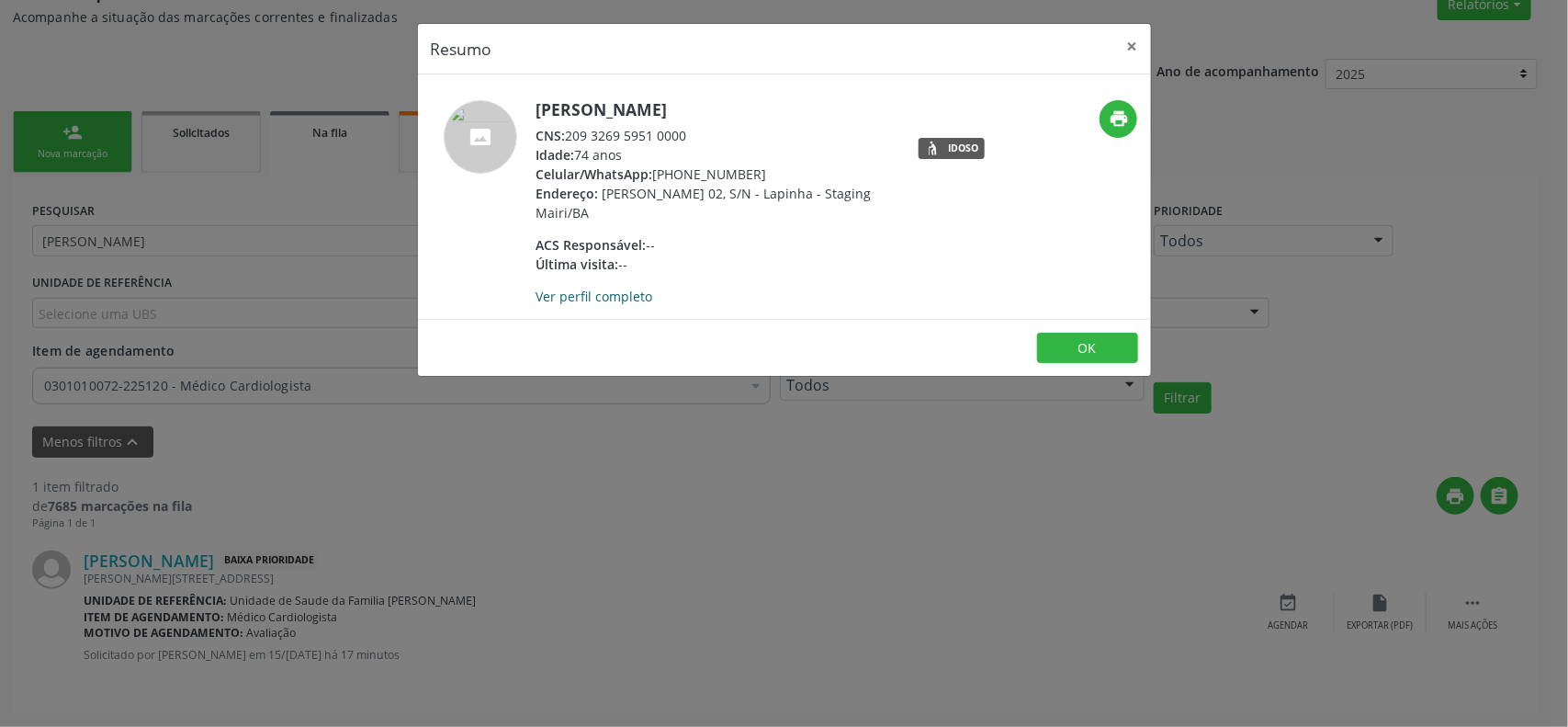
click at [593, 295] on link "Ver perfil completo" at bounding box center [595, 296] width 117 height 17
click at [1135, 52] on button "×" at bounding box center [1132, 46] width 37 height 45
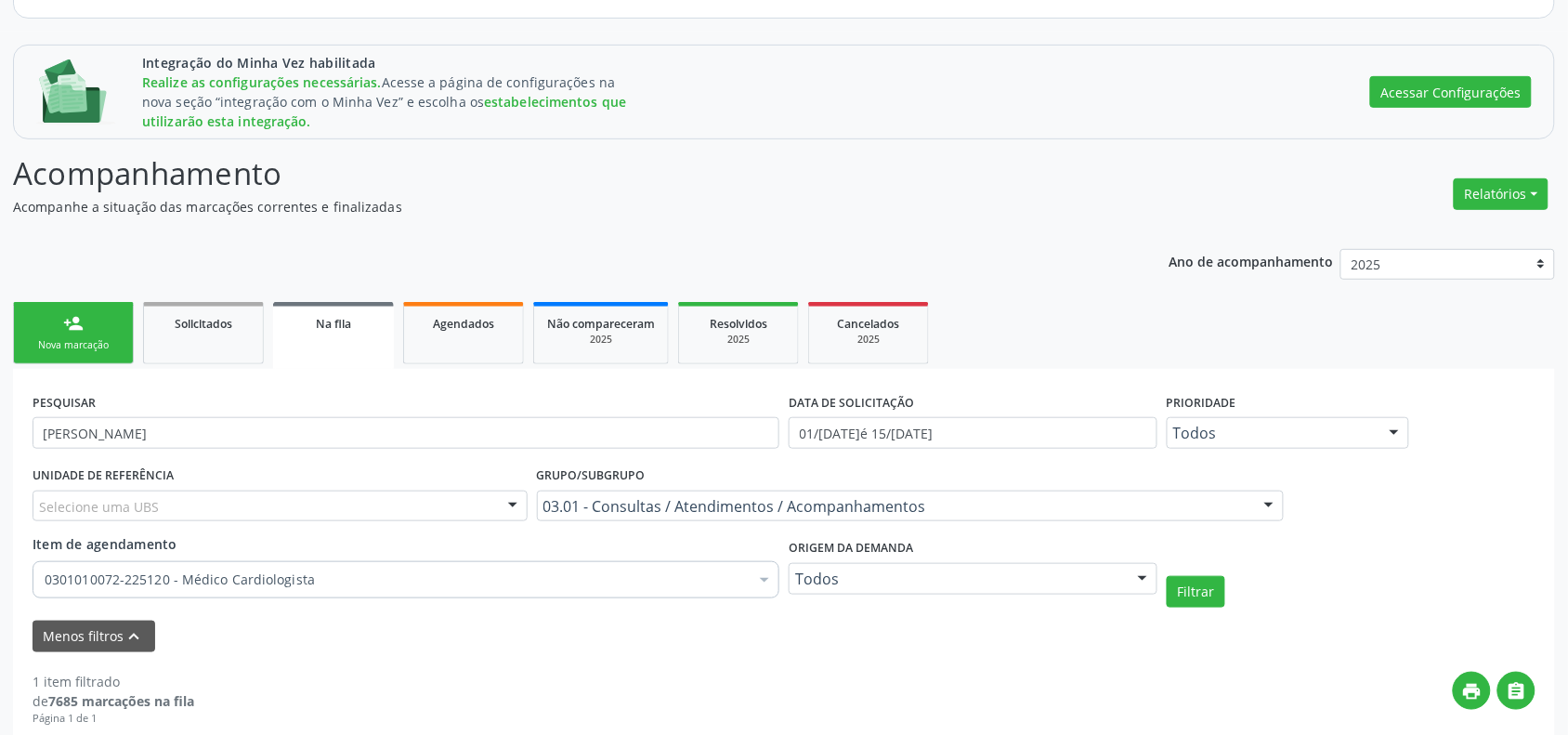
scroll to position [0, 0]
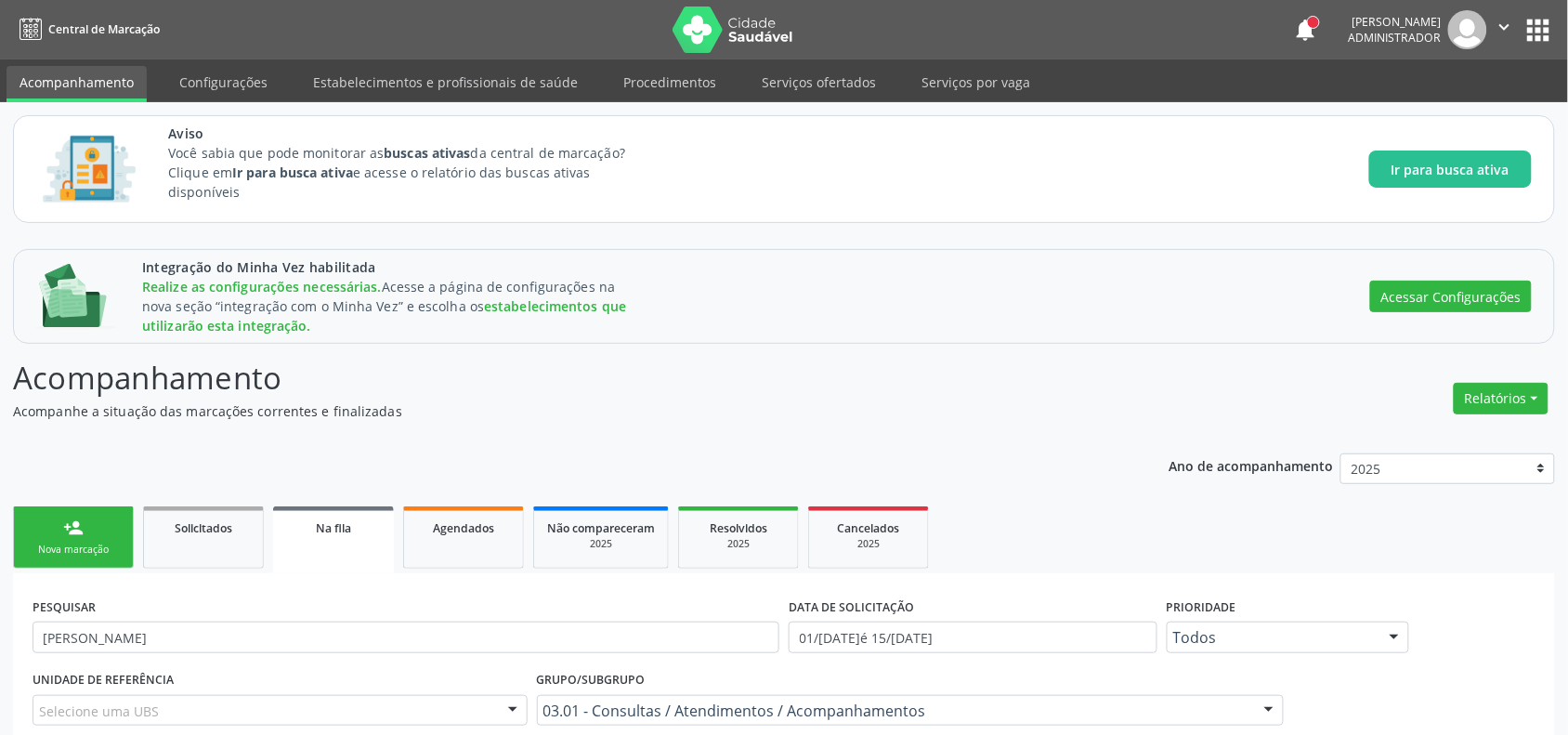
click at [1540, 25] on button "apps" at bounding box center [1539, 29] width 32 height 32
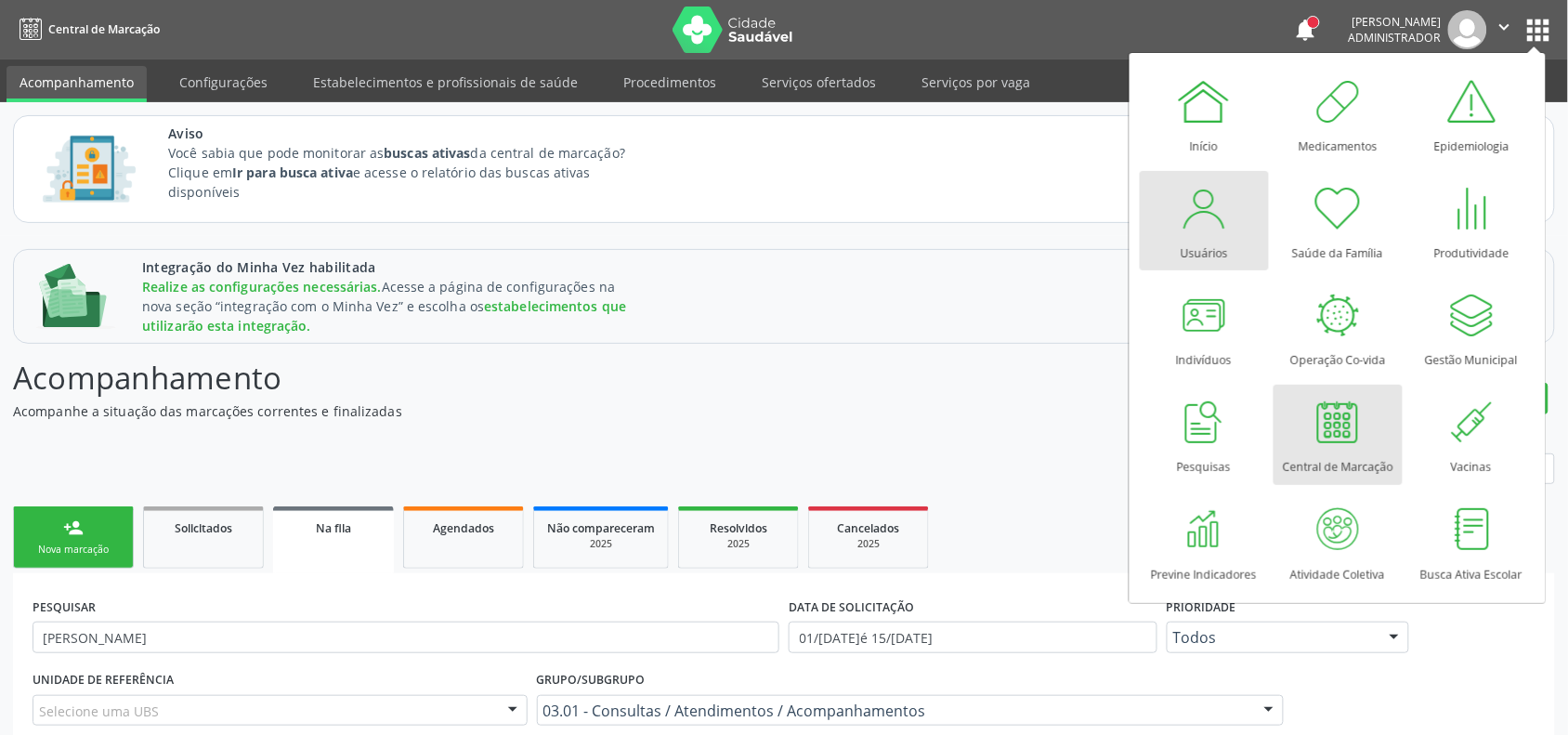
click at [1209, 245] on div "Usuários" at bounding box center [1205, 249] width 48 height 25
